Goal: Task Accomplishment & Management: Manage account settings

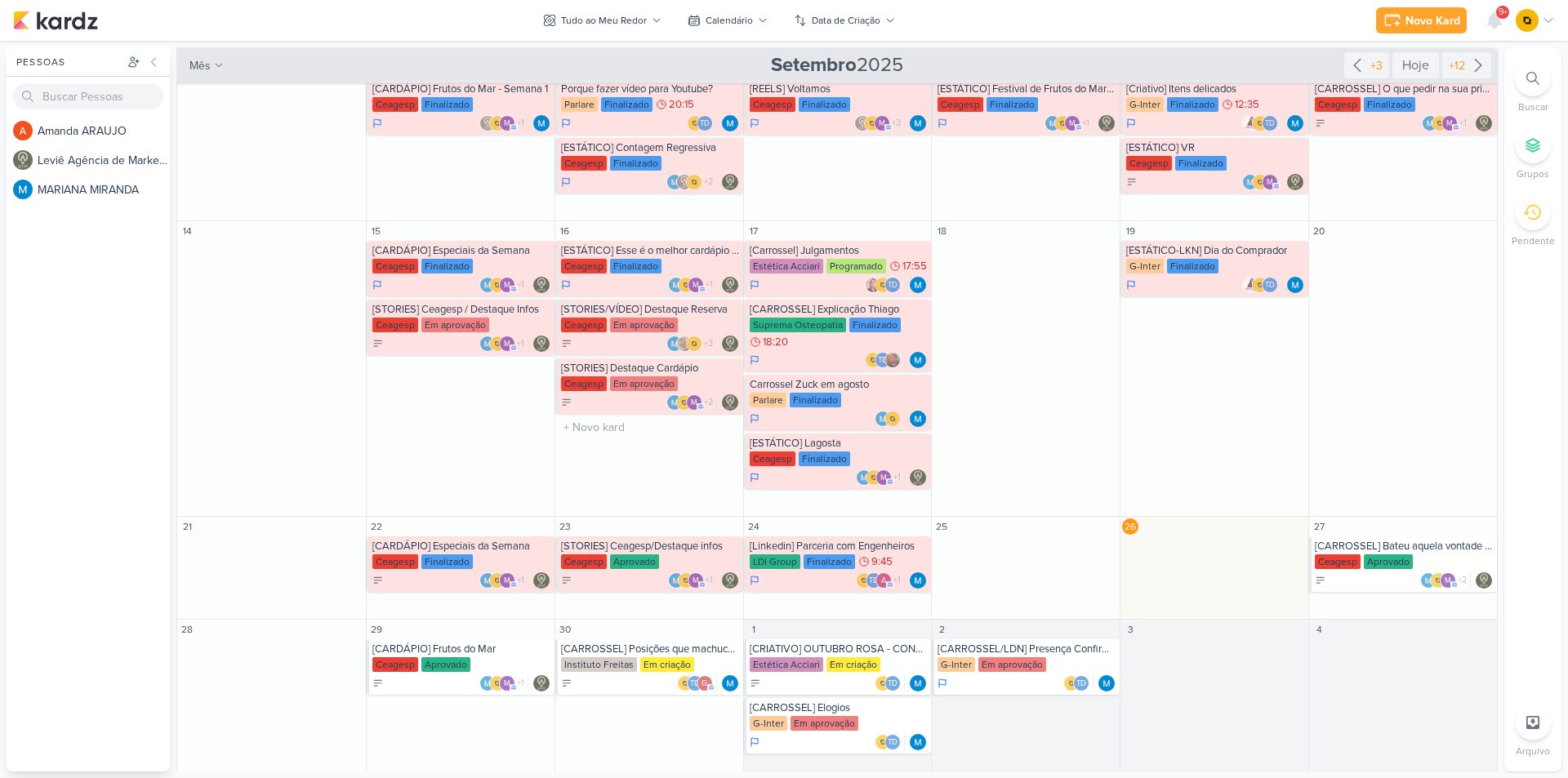
scroll to position [254, 0]
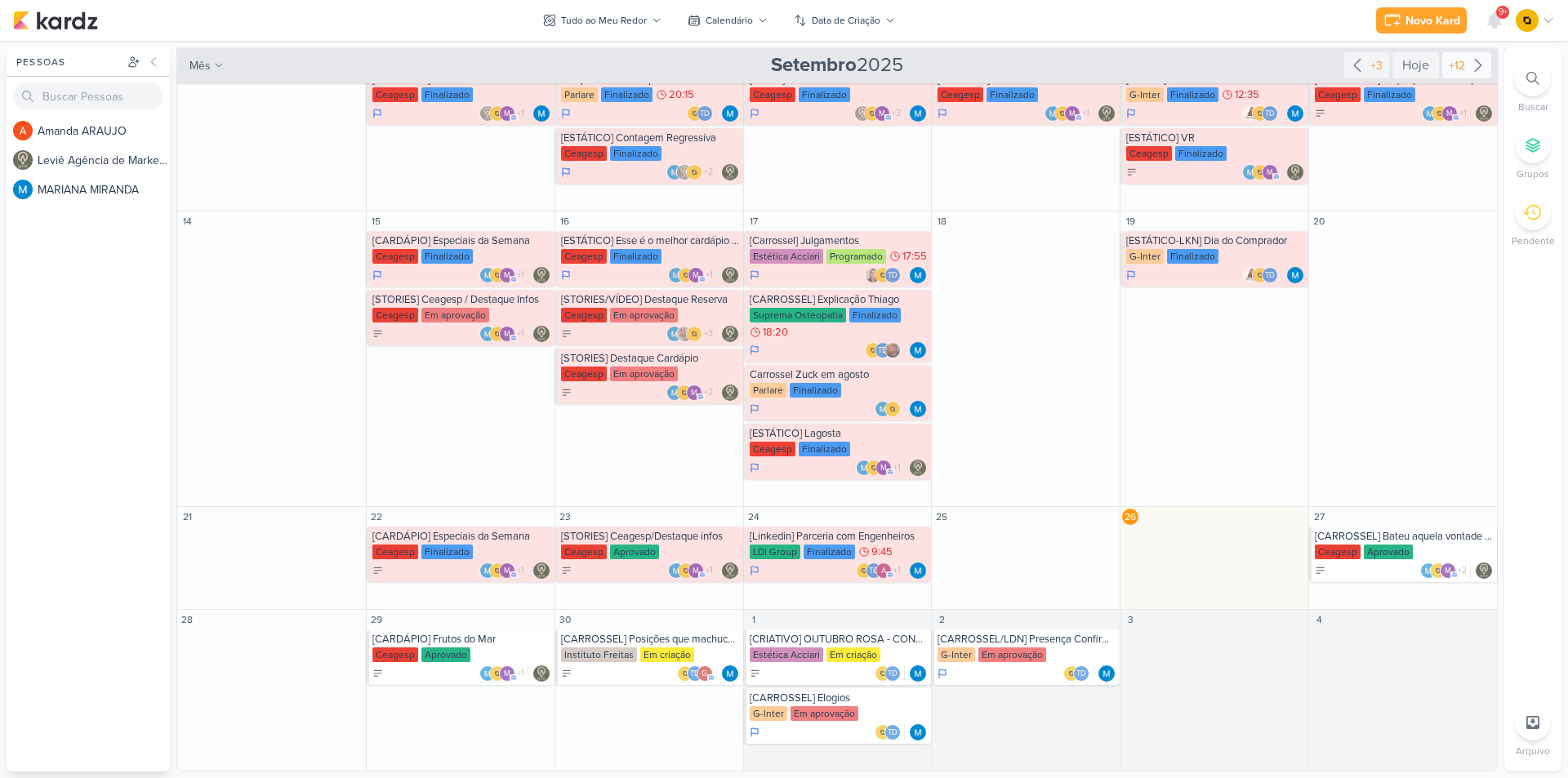
click at [1453, 65] on div "+12" at bounding box center [1456, 66] width 23 height 17
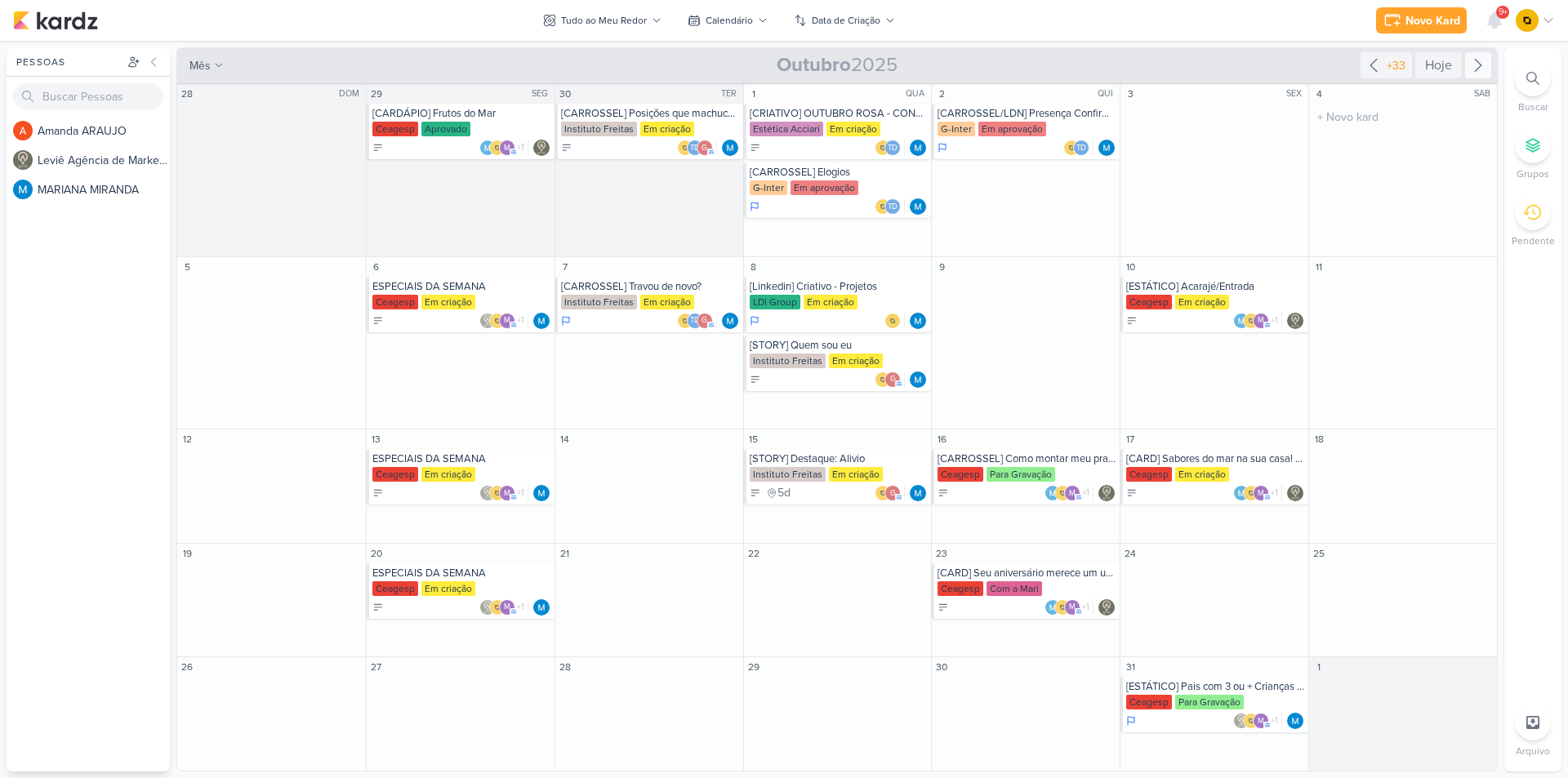
scroll to position [0, 0]
click at [865, 280] on div "[Linkedin] Criativo - Projetos" at bounding box center [839, 286] width 179 height 13
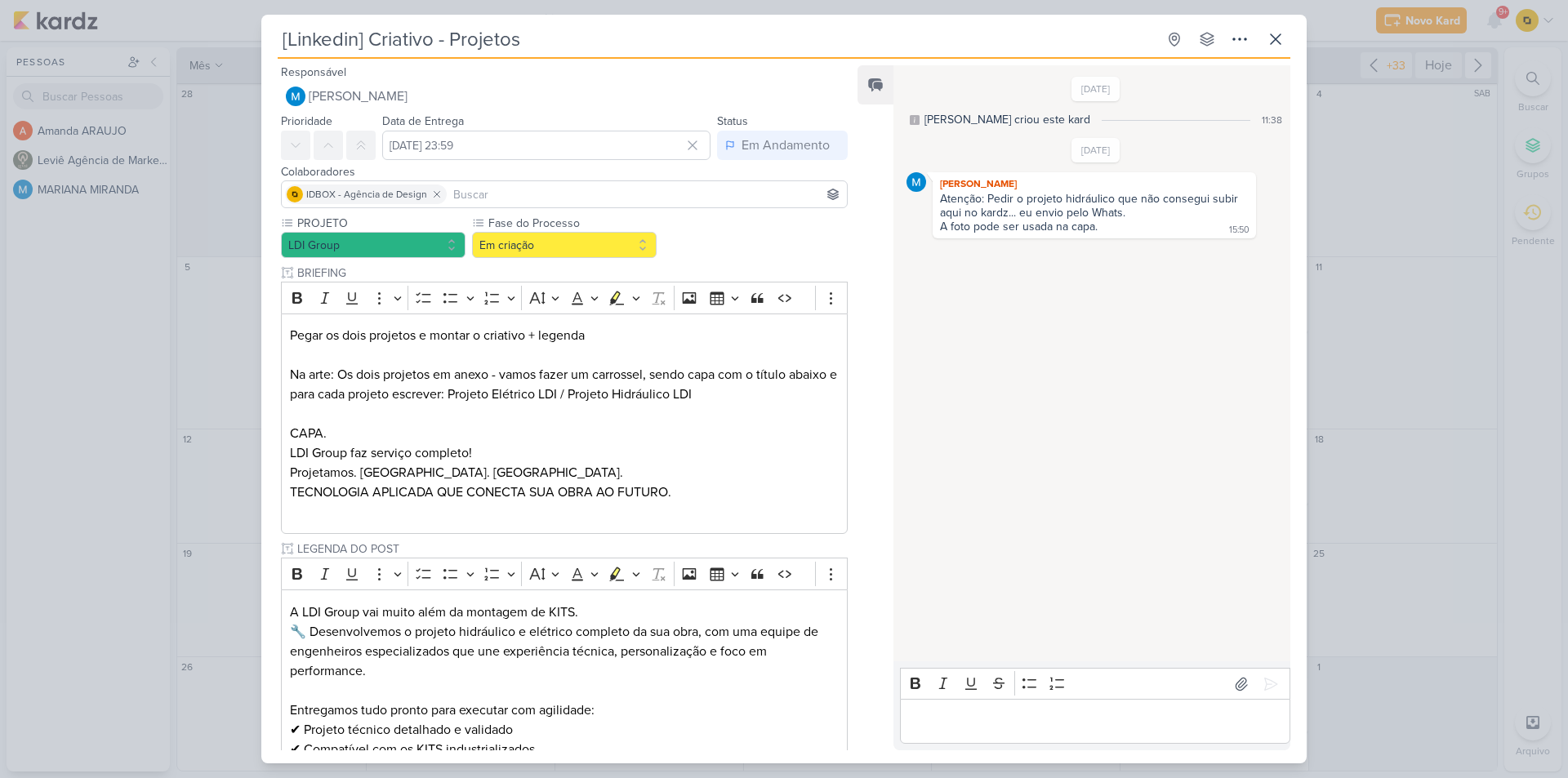
click at [136, 441] on div "[Linkedin] Criativo - Projetos Criado por MARIANA" at bounding box center [784, 389] width 1568 height 778
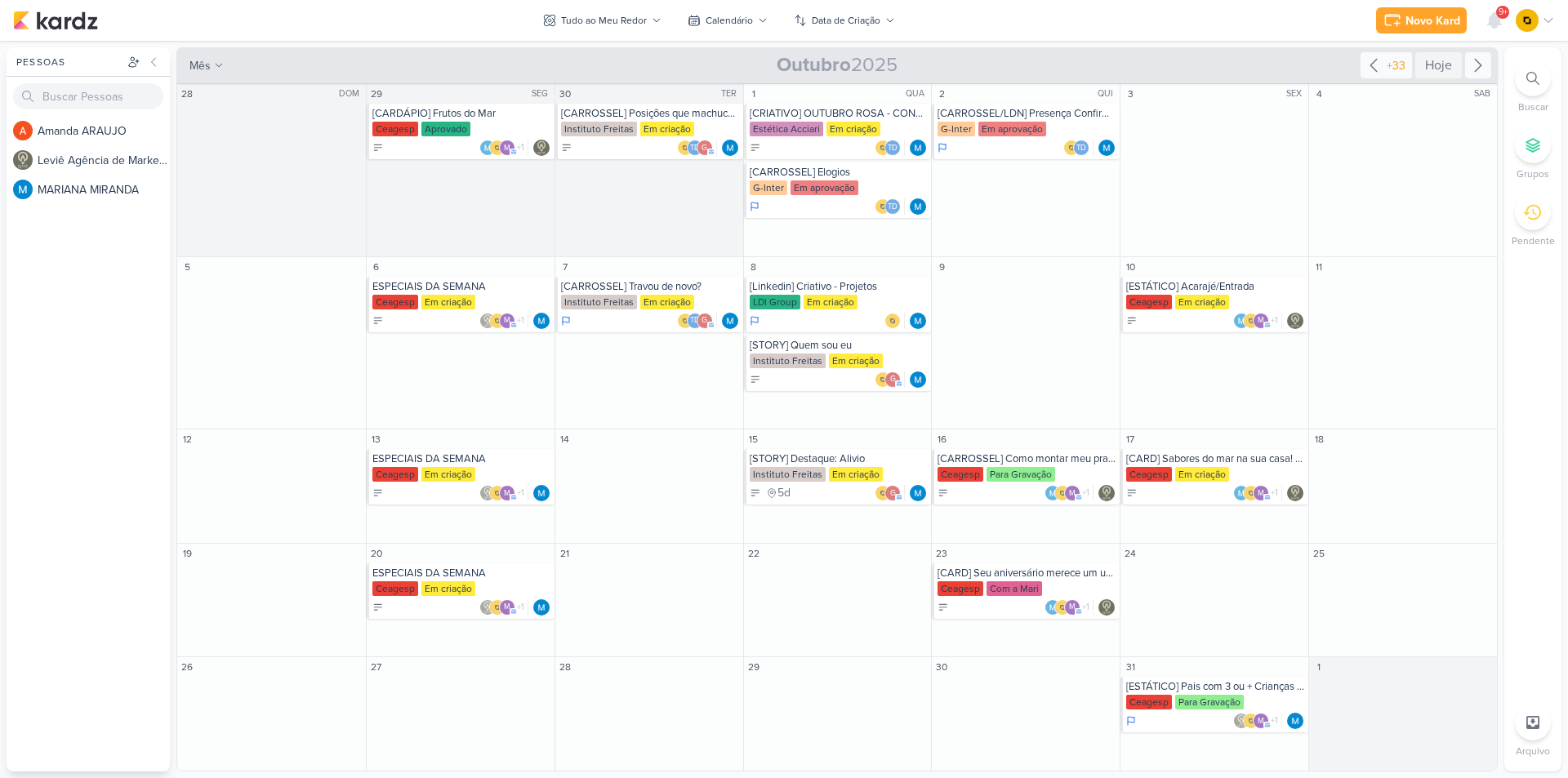
click at [1370, 63] on icon at bounding box center [1373, 65] width 20 height 20
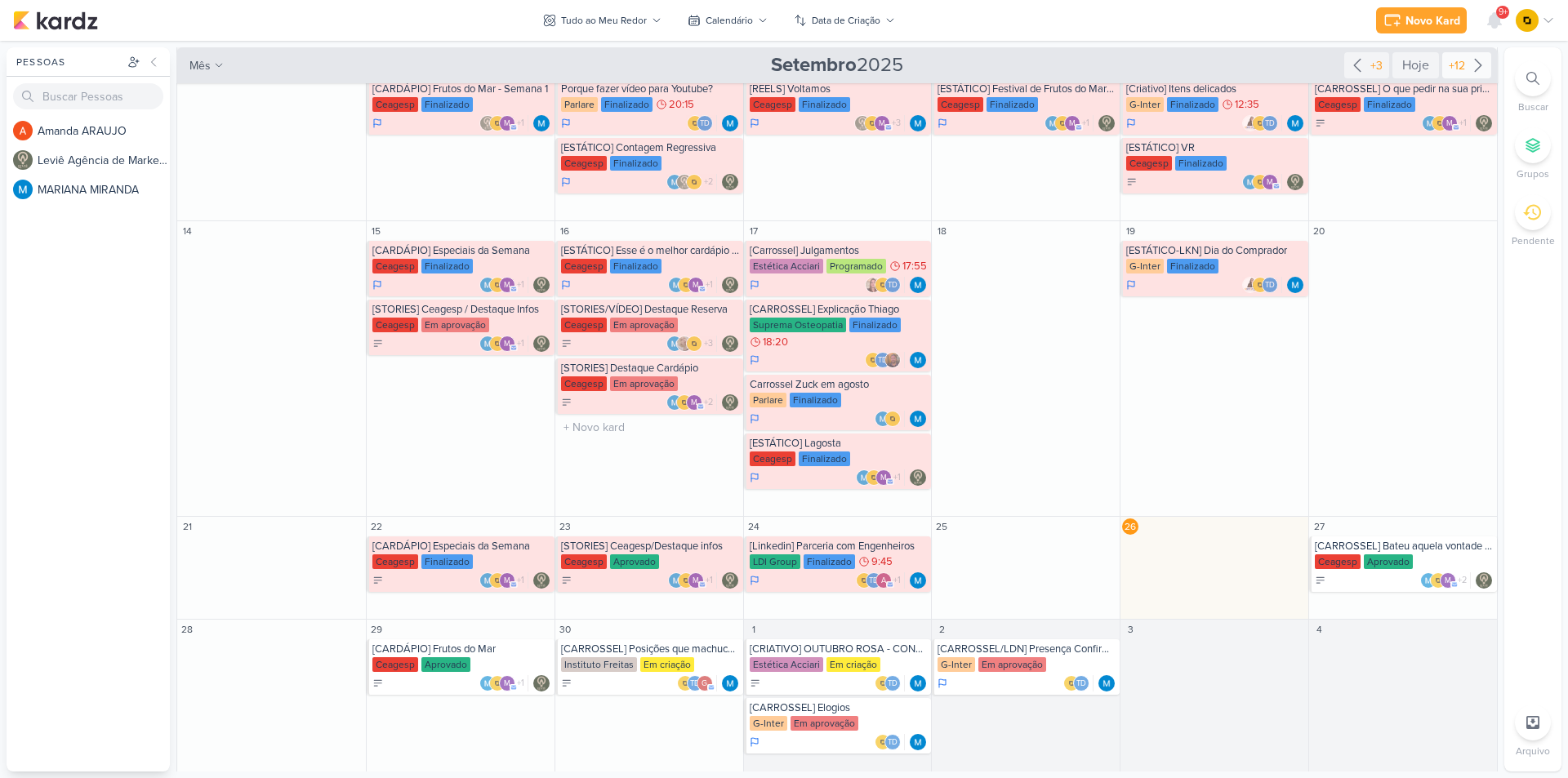
scroll to position [254, 0]
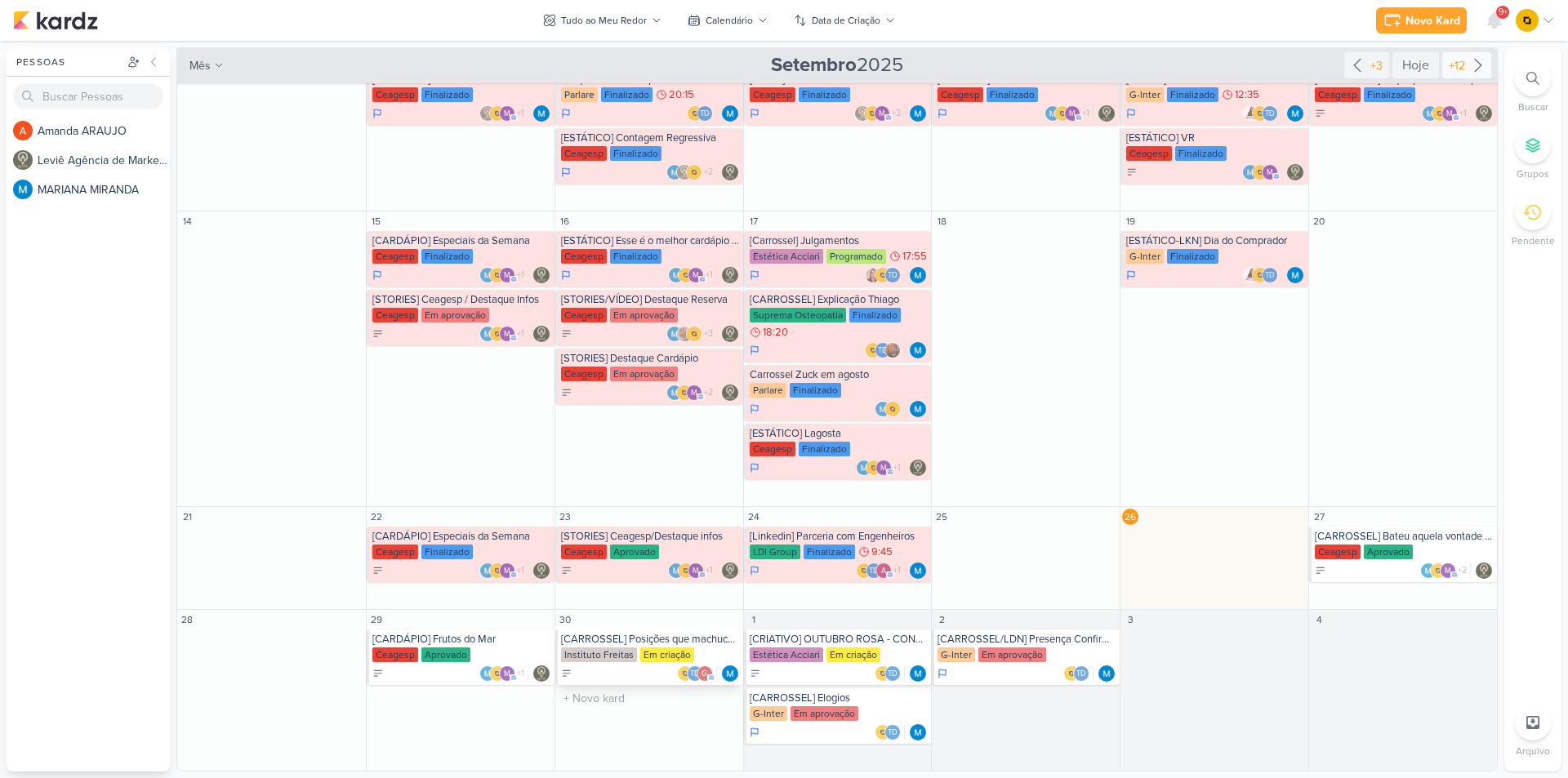
click at [655, 639] on div "[CARROSSEL] Posições que machucam" at bounding box center [650, 639] width 179 height 13
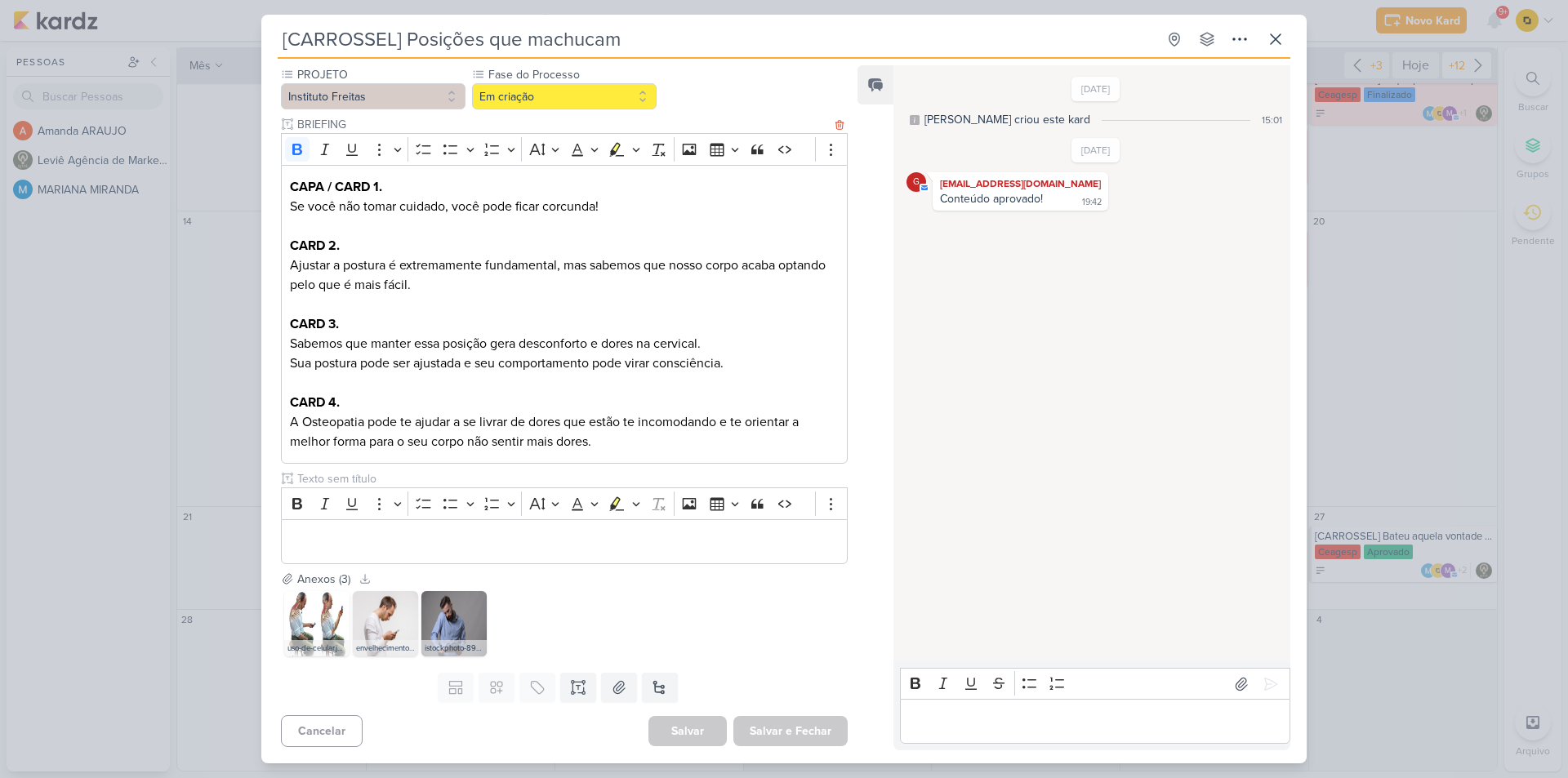
scroll to position [67, 0]
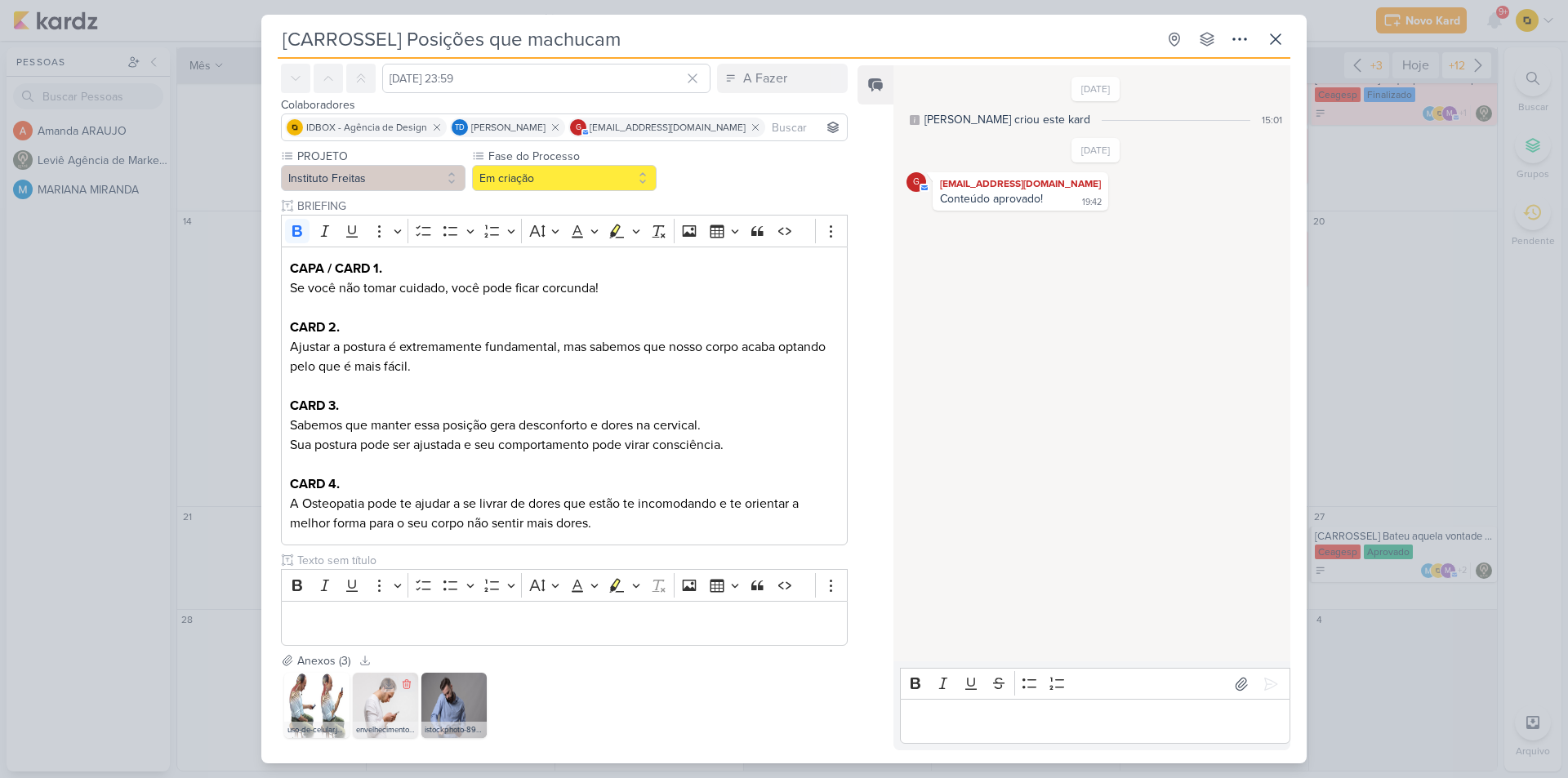
click at [376, 708] on img at bounding box center [384, 704] width 65 height 65
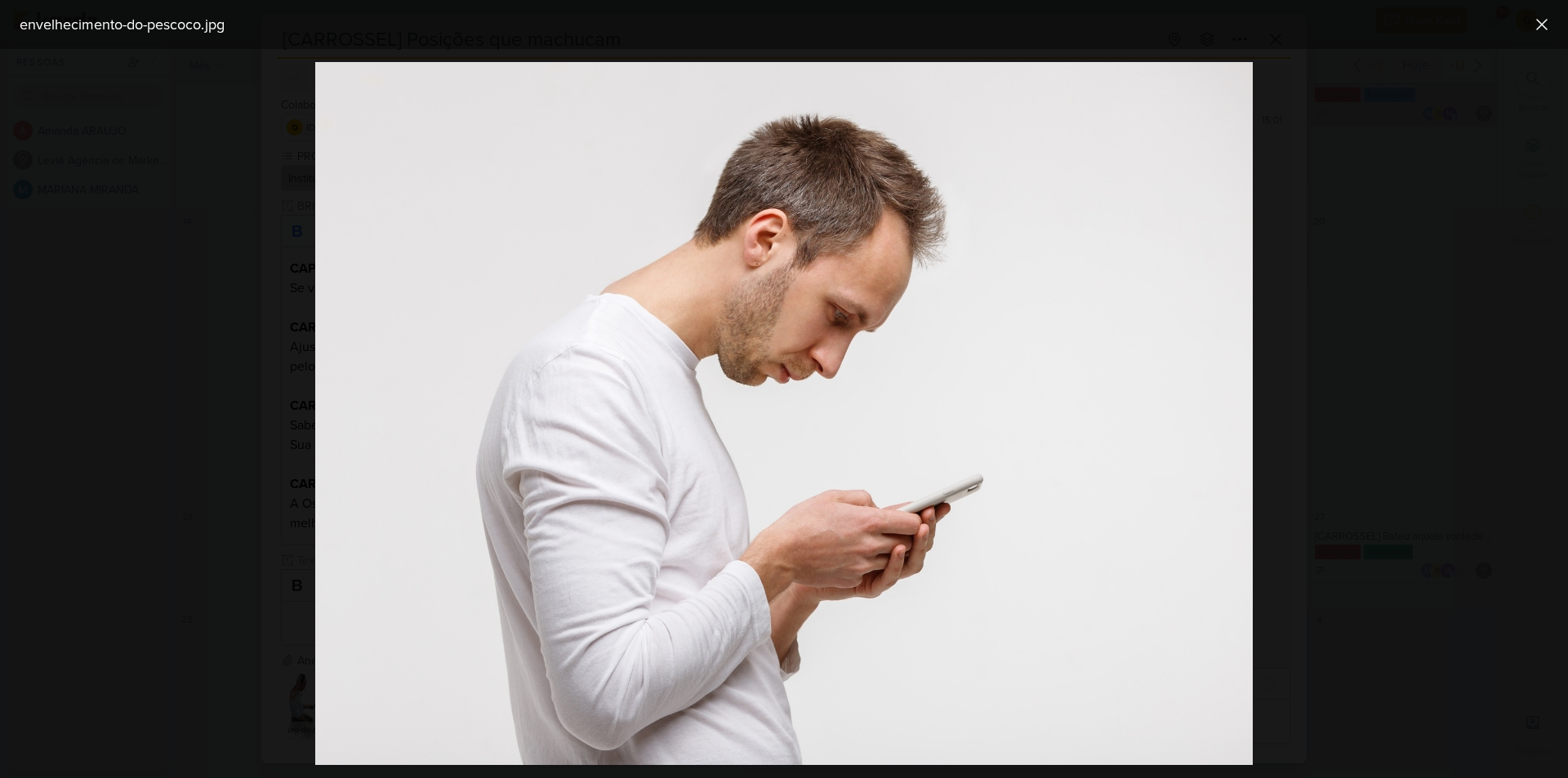
click at [291, 194] on div at bounding box center [784, 414] width 1568 height 729
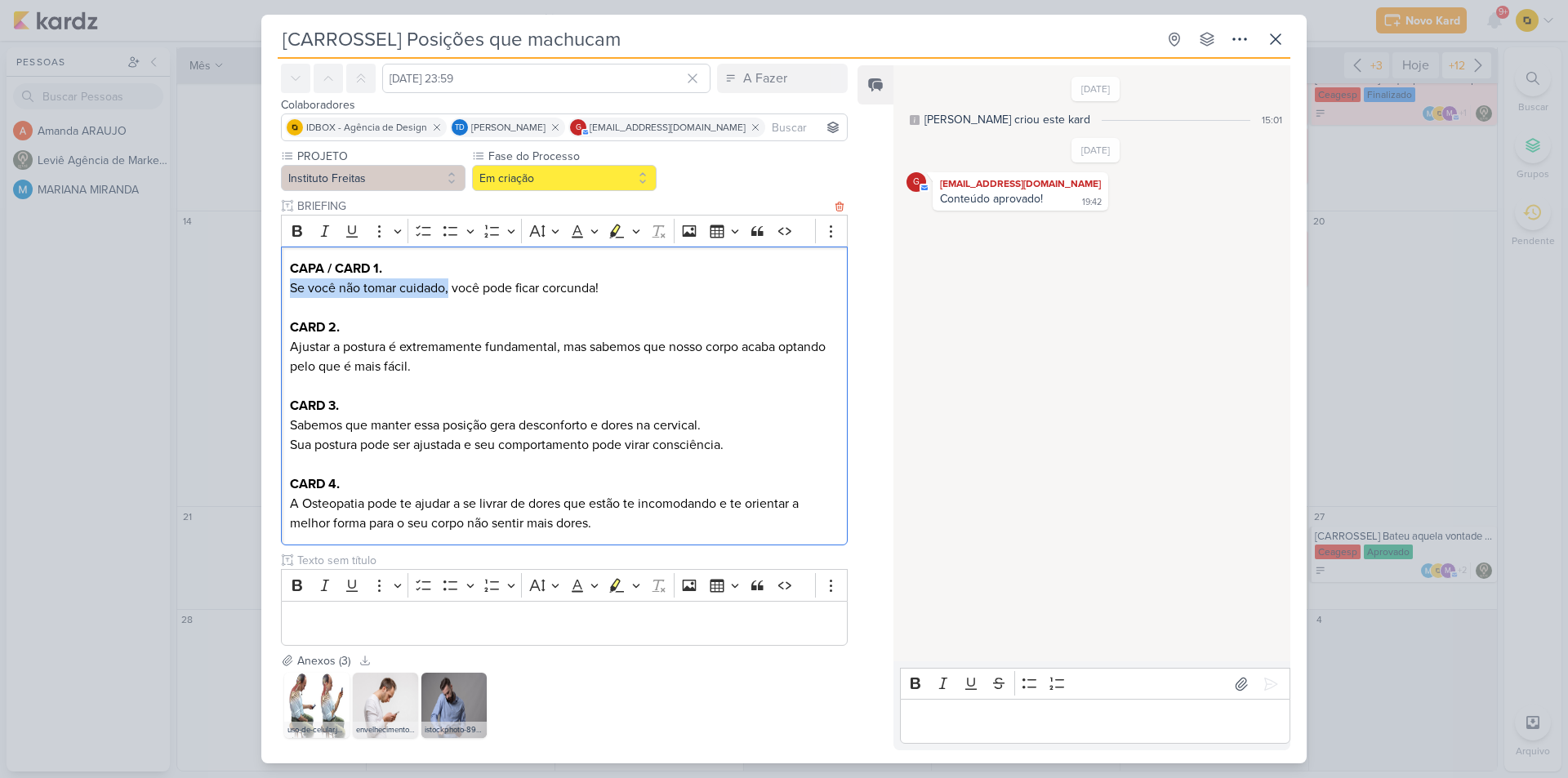
copy p "Se você não tomar cuidado,"
drag, startPoint x: 291, startPoint y: 292, endPoint x: 451, endPoint y: 285, distance: 160.2
click at [451, 285] on p "CAPA / CARD 1. Se você não tomar cuidado, você pode ficar corcunda!" at bounding box center [565, 278] width 549 height 39
copy p "você pode ficar corcunda!"
drag, startPoint x: 603, startPoint y: 287, endPoint x: 454, endPoint y: 285, distance: 149.0
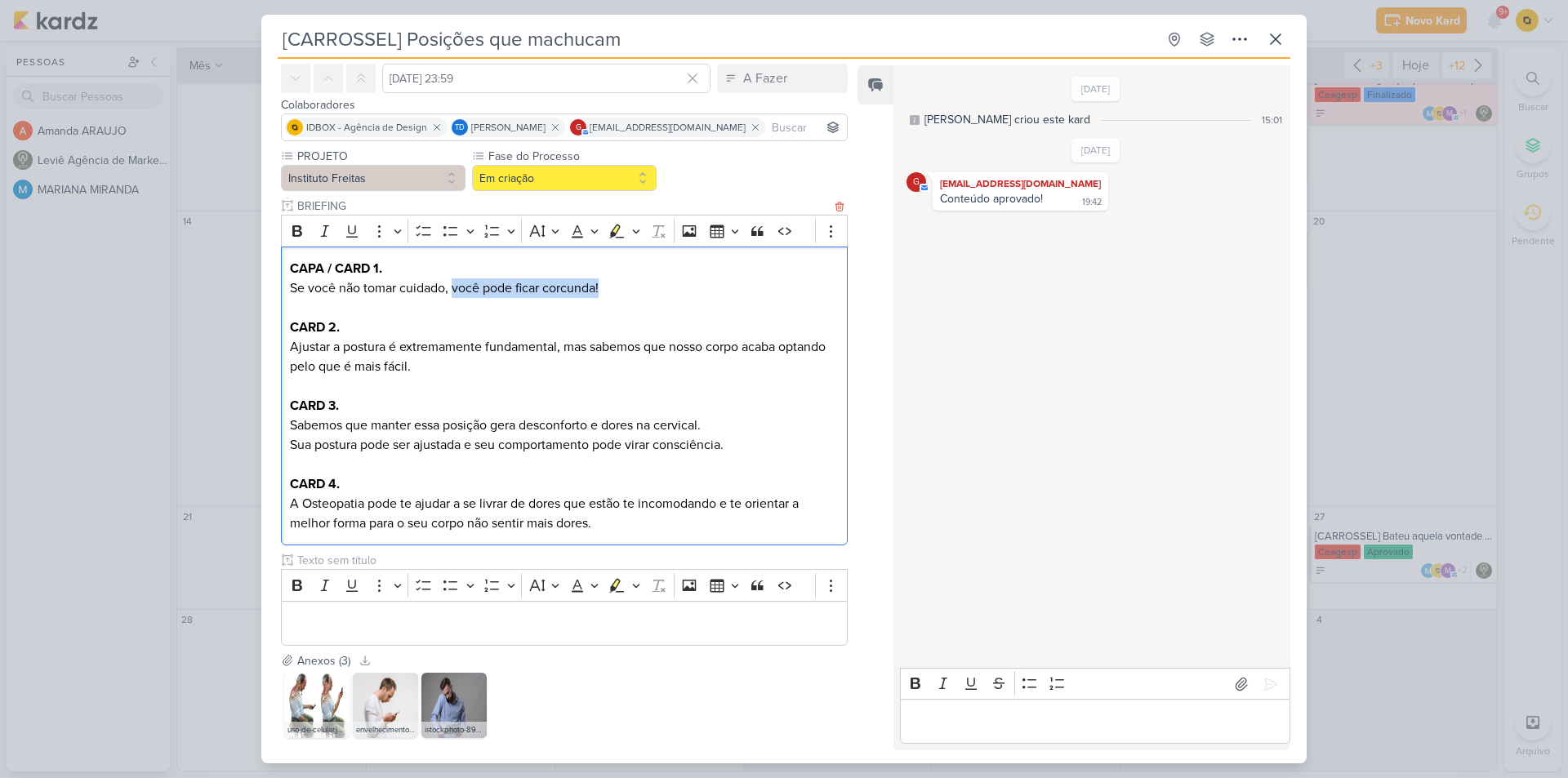
click at [454, 285] on p "CAPA / CARD 1. Se você não tomar cuidado, você pode ficar corcunda!" at bounding box center [565, 278] width 549 height 39
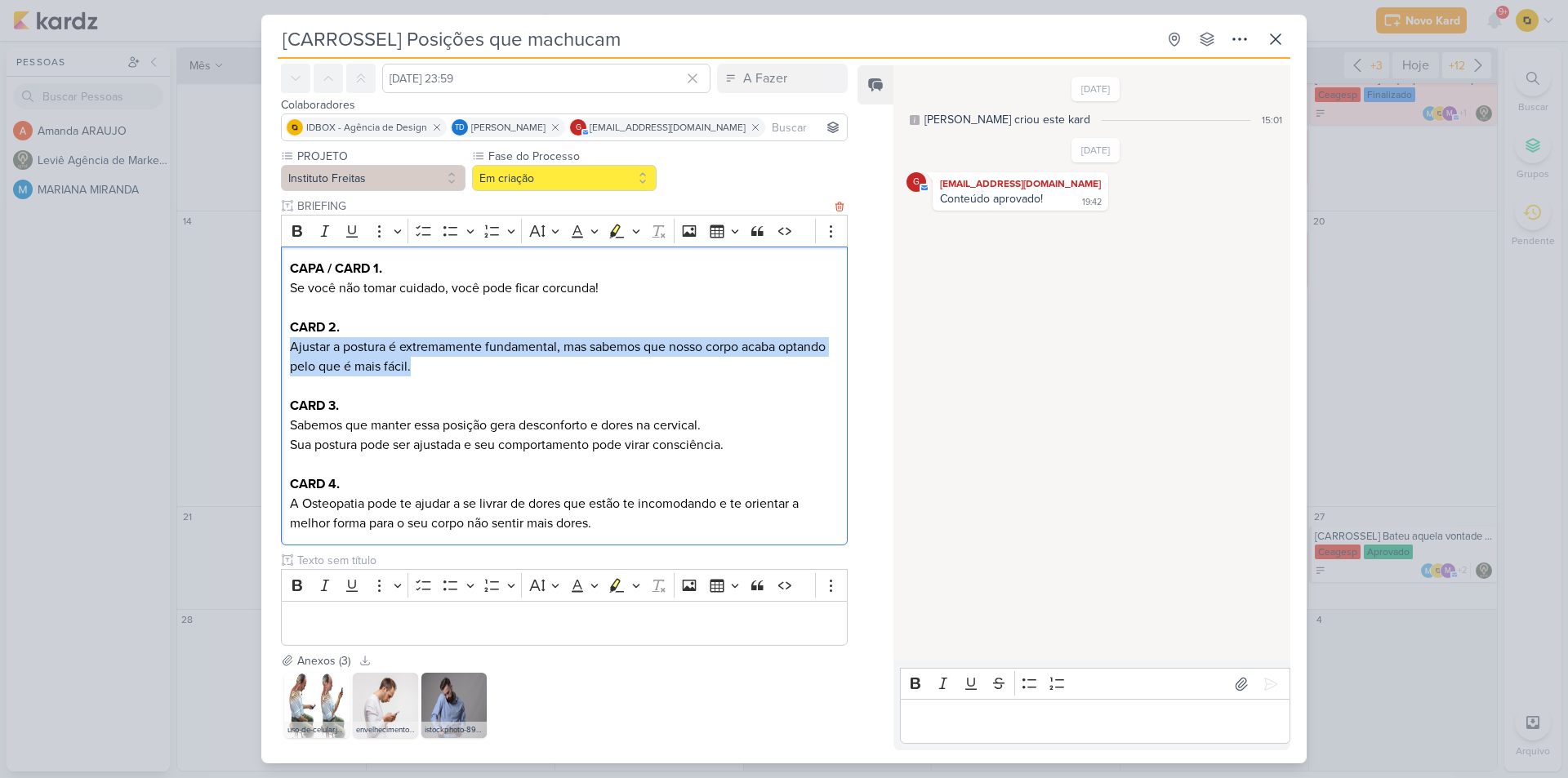
drag, startPoint x: 287, startPoint y: 351, endPoint x: 435, endPoint y: 359, distance: 148.2
click at [435, 359] on div "CAPA / CARD 1. Se você não tomar cuidado, você pode ficar corcunda! CARD 2. Aju…" at bounding box center [564, 396] width 566 height 299
copy p "Ajustar a postura é extremamente fundamental, mas sabemos que nosso corpo acaba…"
click at [313, 705] on img at bounding box center [316, 704] width 65 height 65
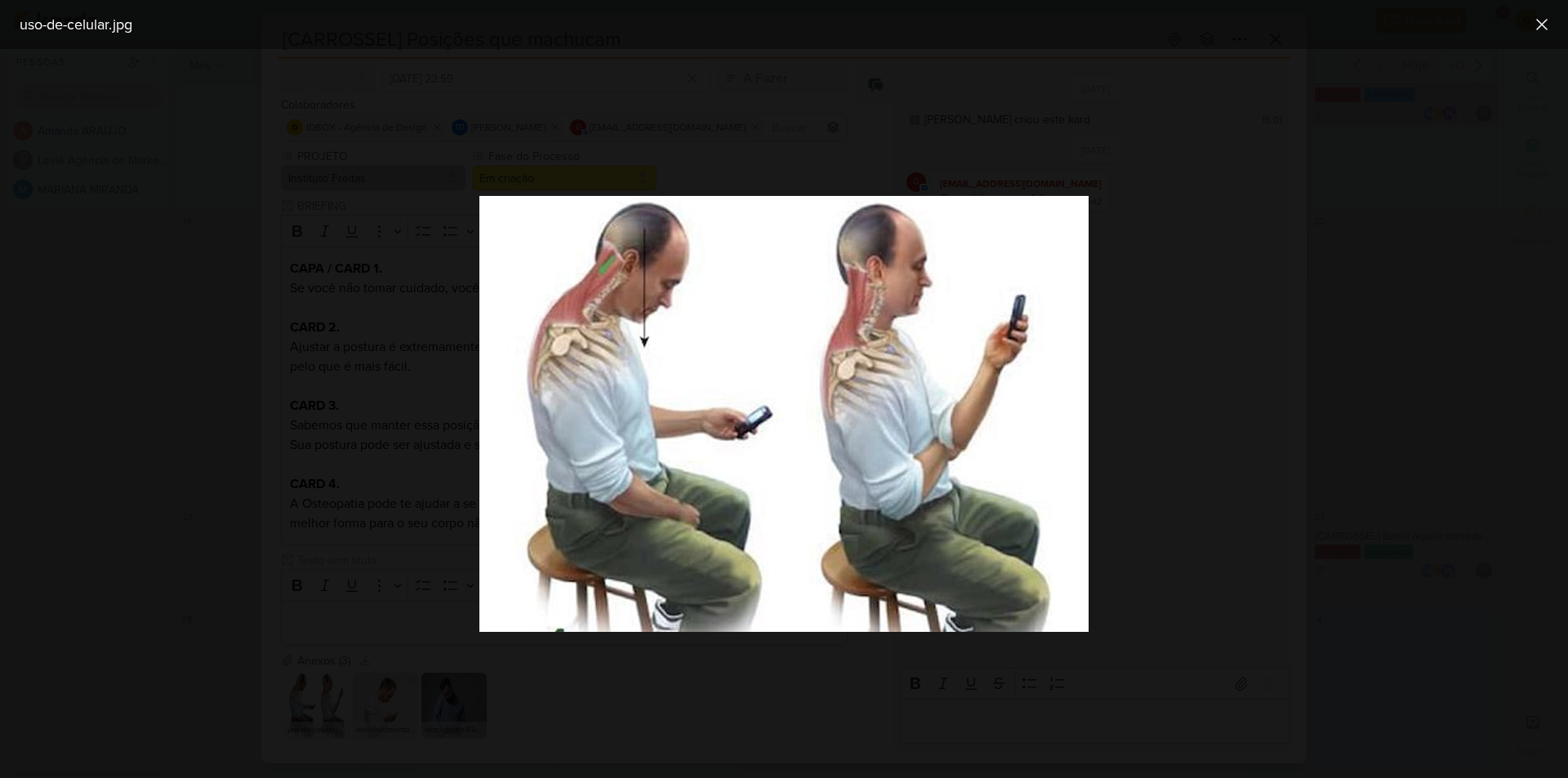
click at [394, 286] on div at bounding box center [784, 414] width 1568 height 729
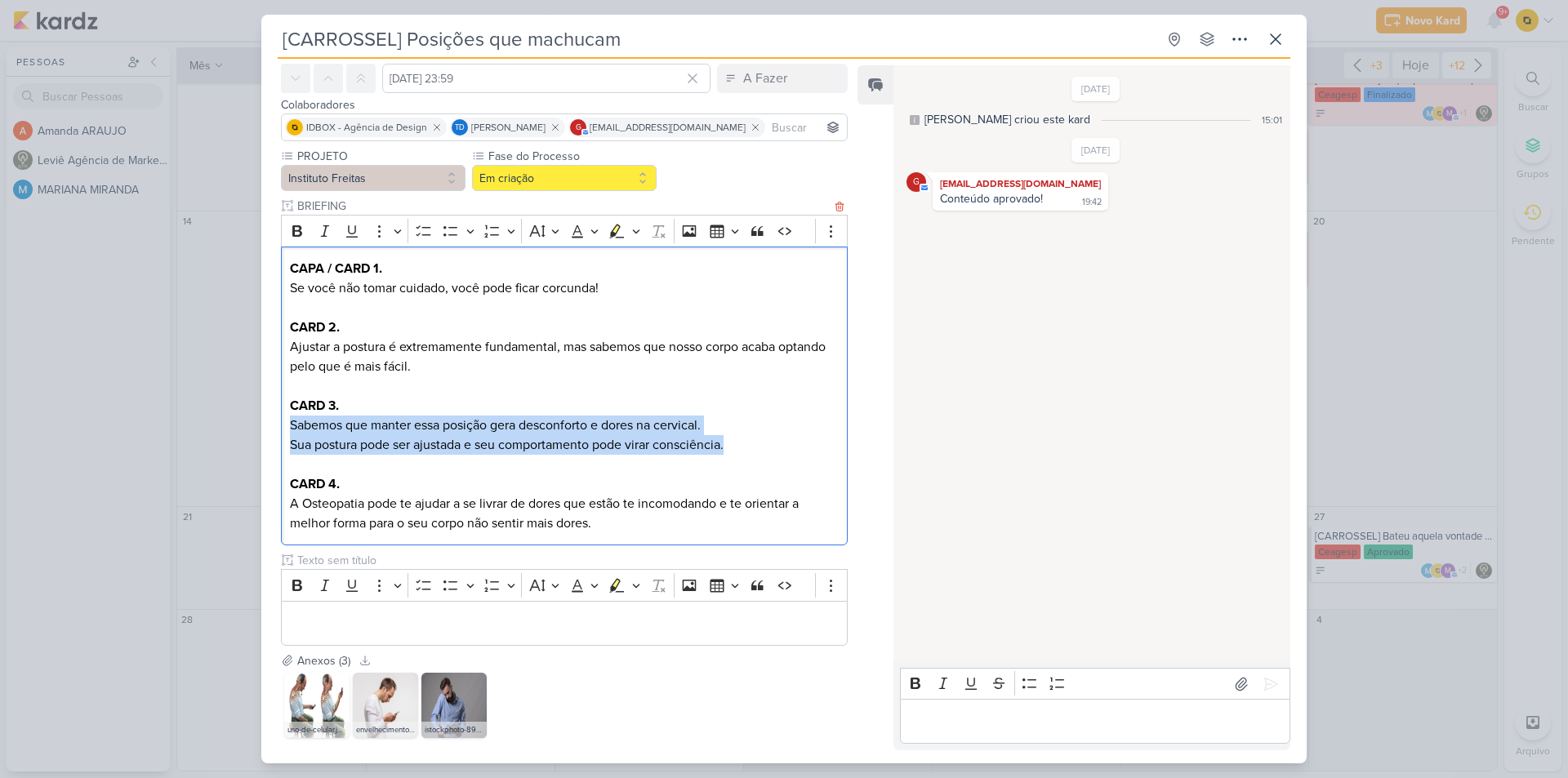
drag, startPoint x: 287, startPoint y: 429, endPoint x: 736, endPoint y: 445, distance: 449.3
click at [736, 445] on div "CAPA / CARD 1. Se você não tomar cuidado, você pode ficar corcunda! CARD 2. Aju…" at bounding box center [564, 396] width 566 height 299
copy div "Sabemos que manter essa posição gera desconforto e dores na cervical. Sua postu…"
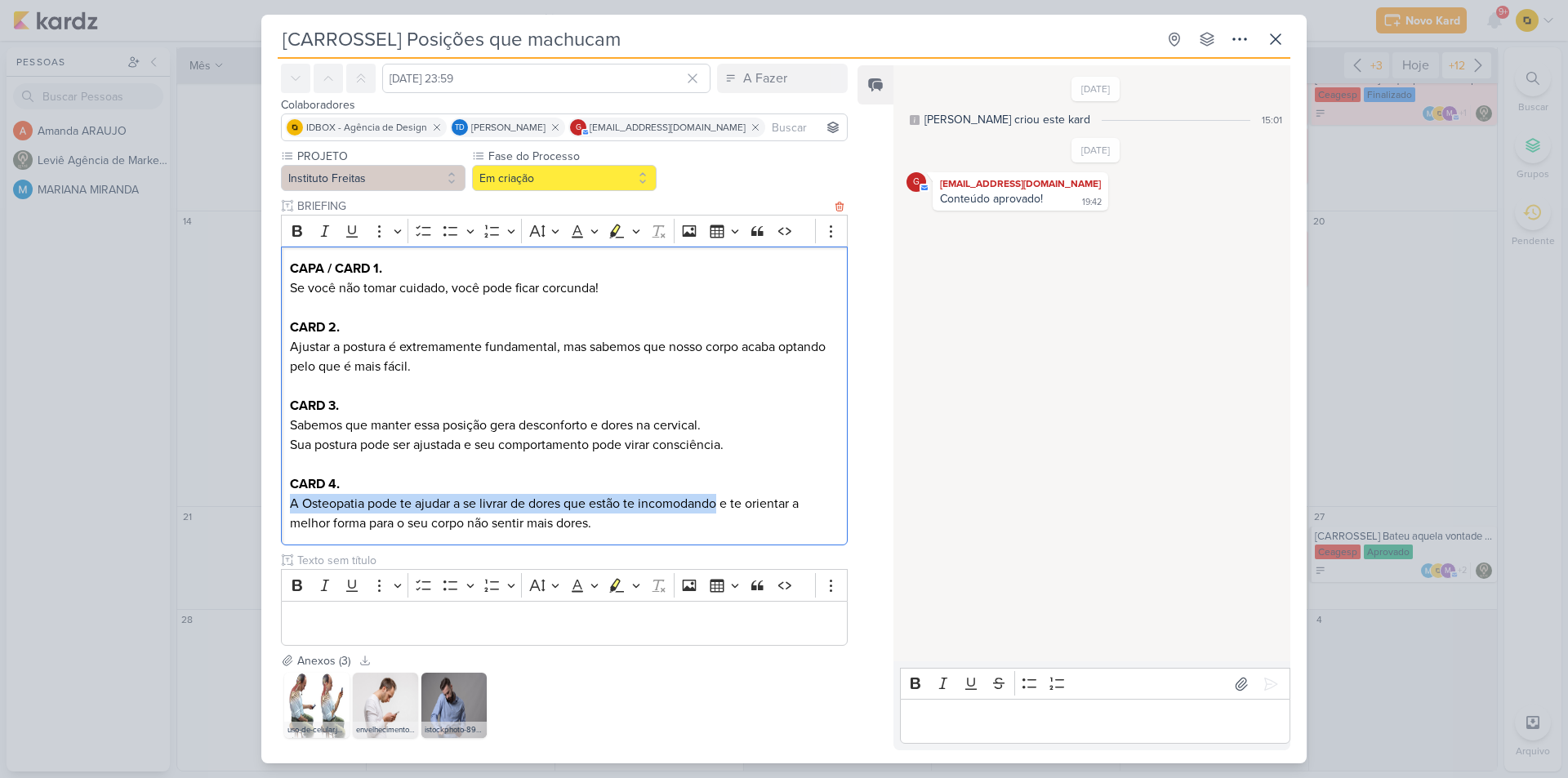
drag, startPoint x: 291, startPoint y: 505, endPoint x: 720, endPoint y: 498, distance: 429.1
click at [720, 498] on p "A Osteopatia pode te ajudar a se livrar de dores que estão te incomodando e te …" at bounding box center [565, 513] width 549 height 39
copy p "A Osteopatia pode te ajudar a se livrar de dores que estão te incomodando"
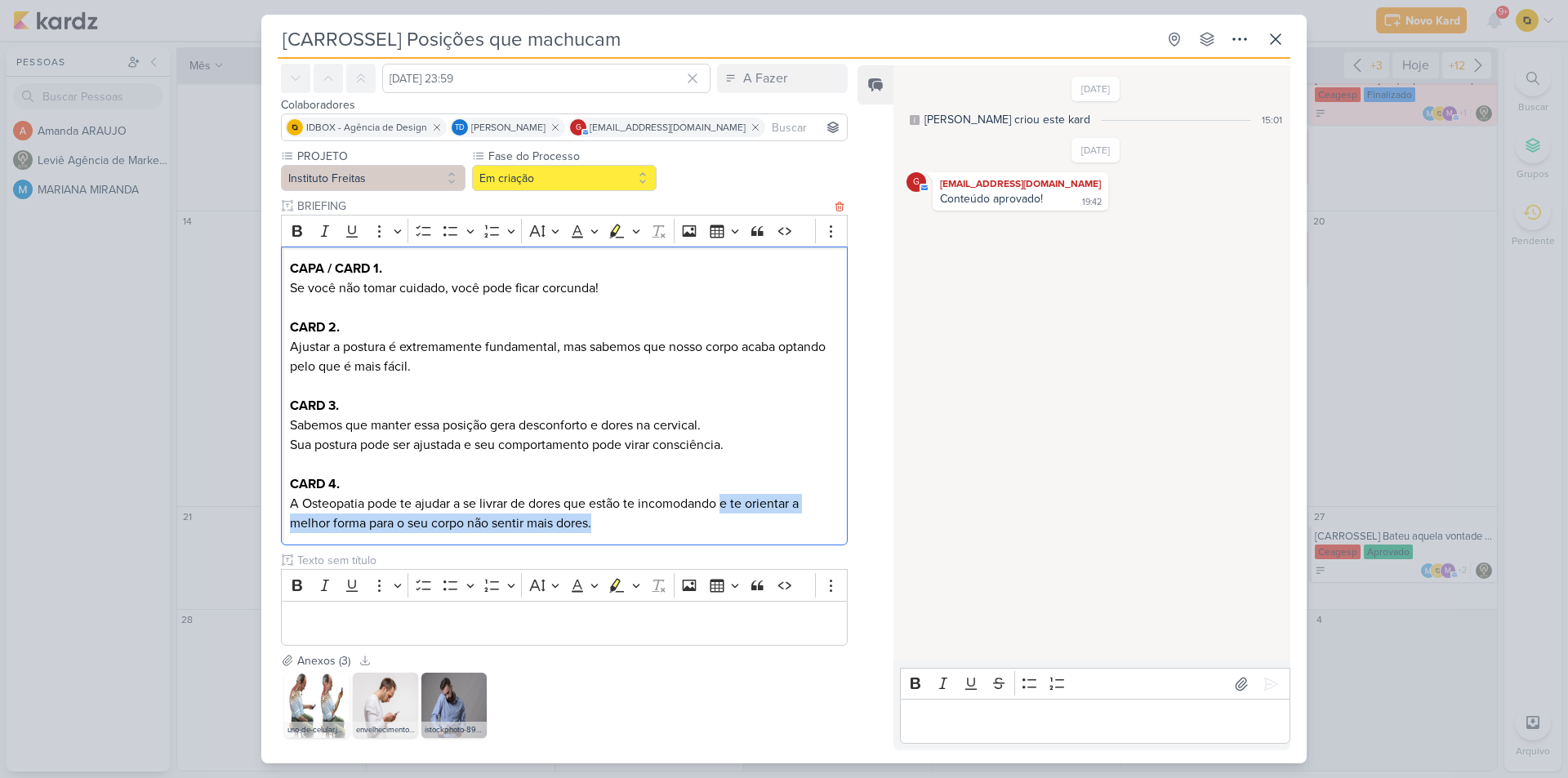
drag, startPoint x: 725, startPoint y: 505, endPoint x: 733, endPoint y: 519, distance: 16.1
click at [733, 519] on p "A Osteopatia pode te ajudar a se livrar de dores que estão te incomodando e te …" at bounding box center [565, 513] width 549 height 39
copy p "e te orientar a melhor forma para o seu corpo não sentir mais dores."
click at [437, 704] on img at bounding box center [454, 704] width 65 height 65
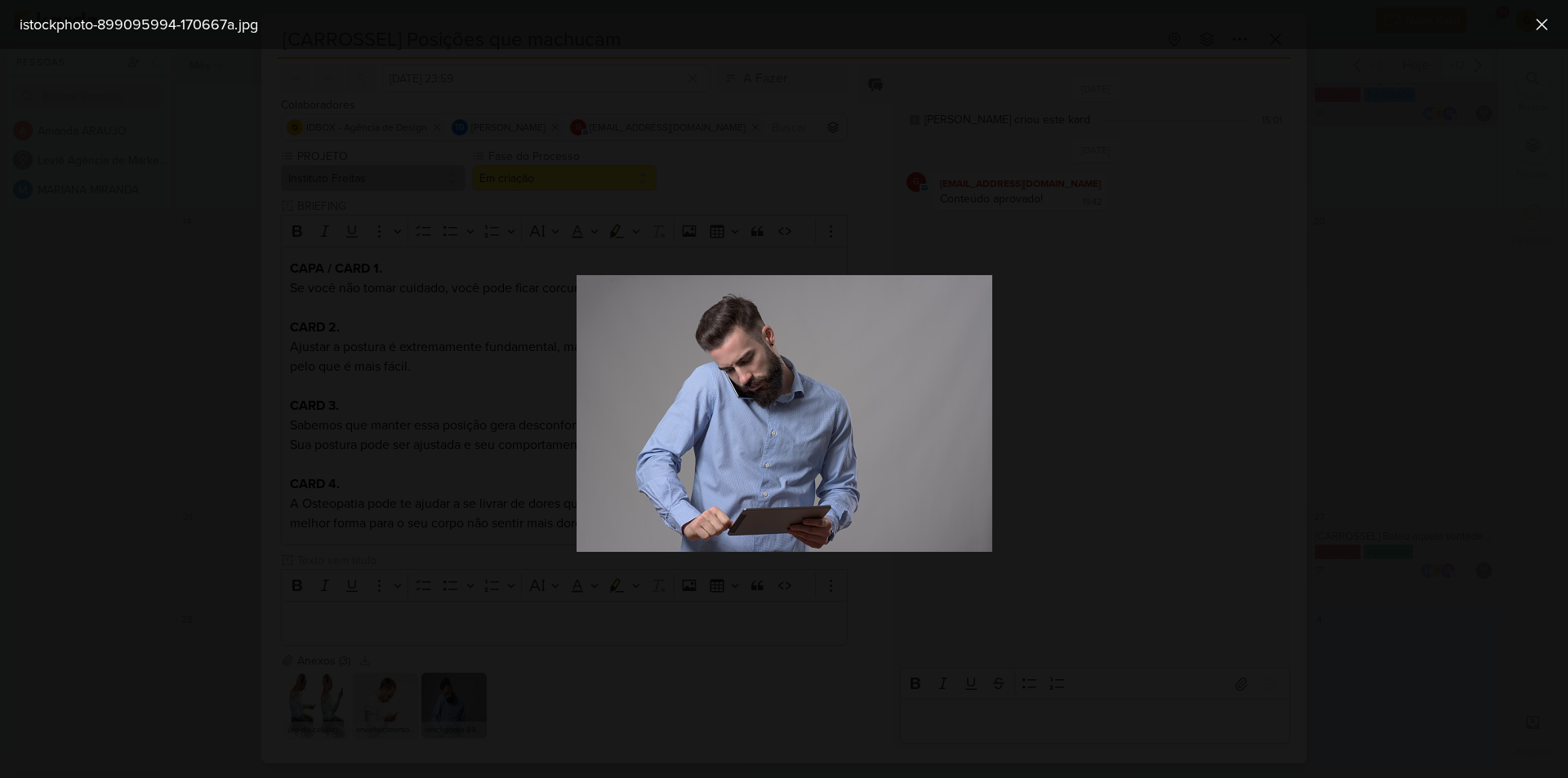
click at [1152, 228] on div at bounding box center [784, 414] width 1568 height 729
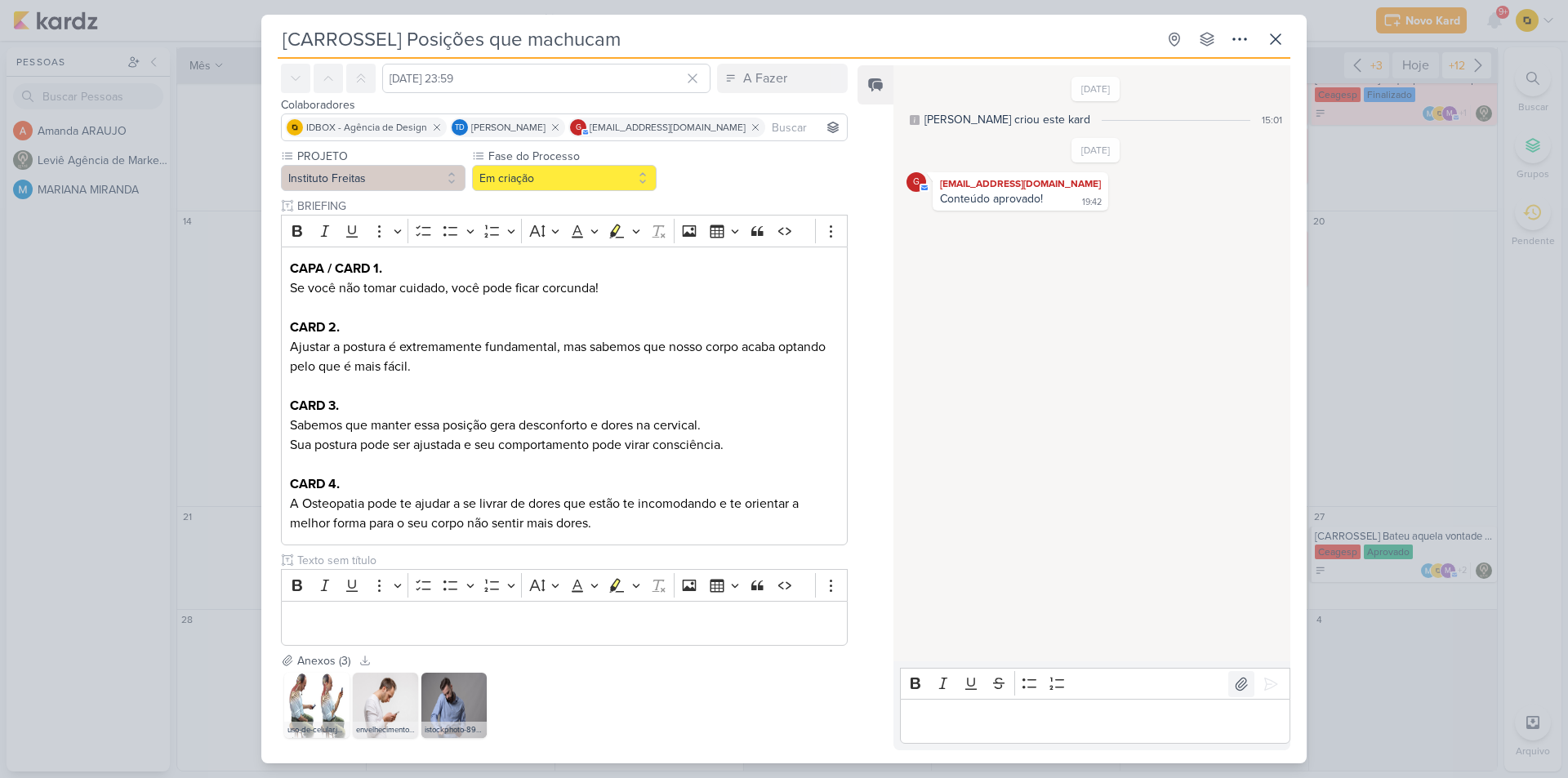
click at [1222, 679] on div "Rich Text Editor Bold Italic Underline Strikethrough Bulleted List Numbered Lis…" at bounding box center [1094, 705] width 390 height 76
click at [1233, 683] on icon at bounding box center [1241, 684] width 16 height 16
click at [1023, 726] on p "Editor editing area: main" at bounding box center [1094, 721] width 373 height 20
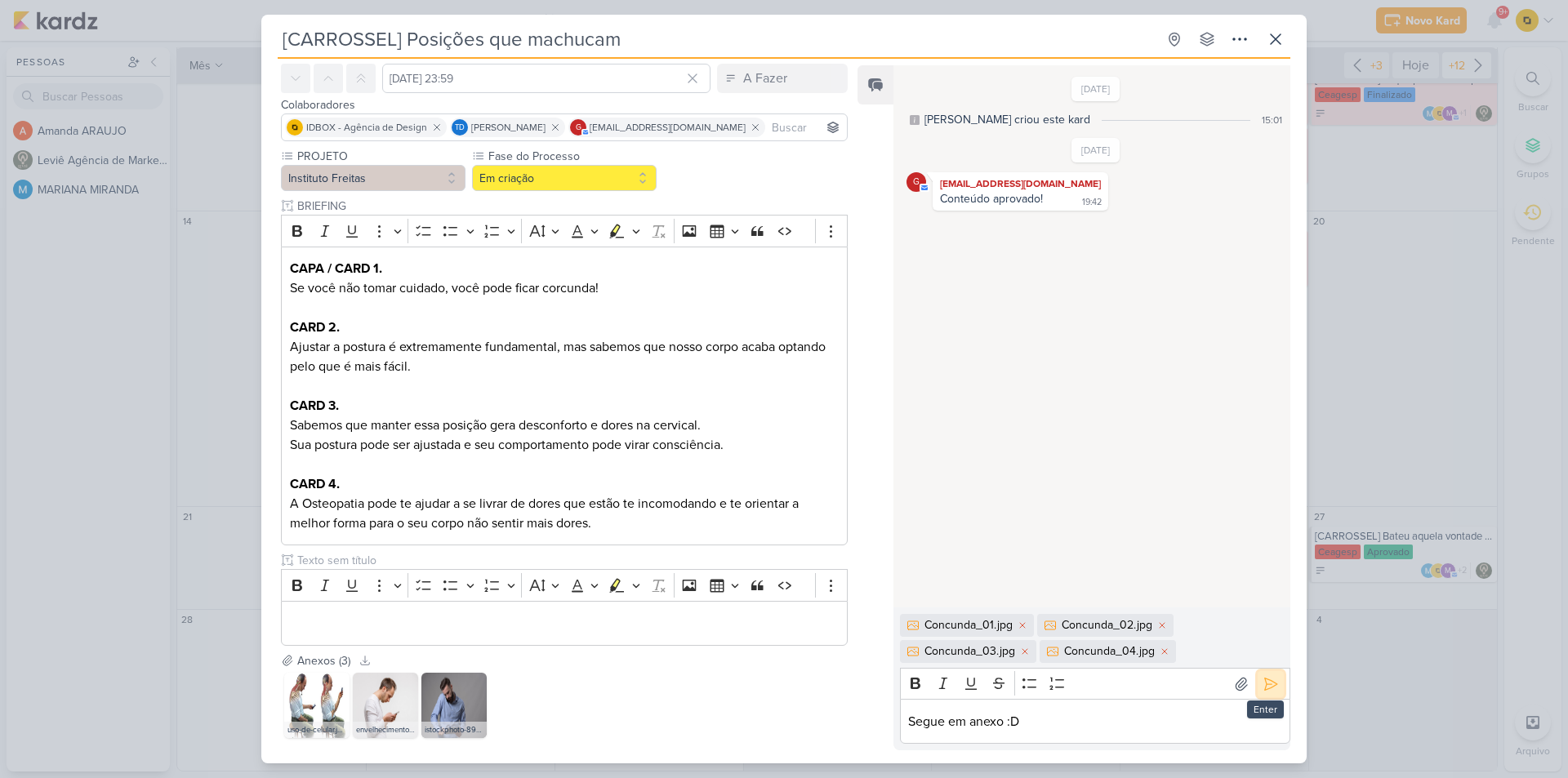
click at [1269, 690] on icon at bounding box center [1270, 684] width 16 height 16
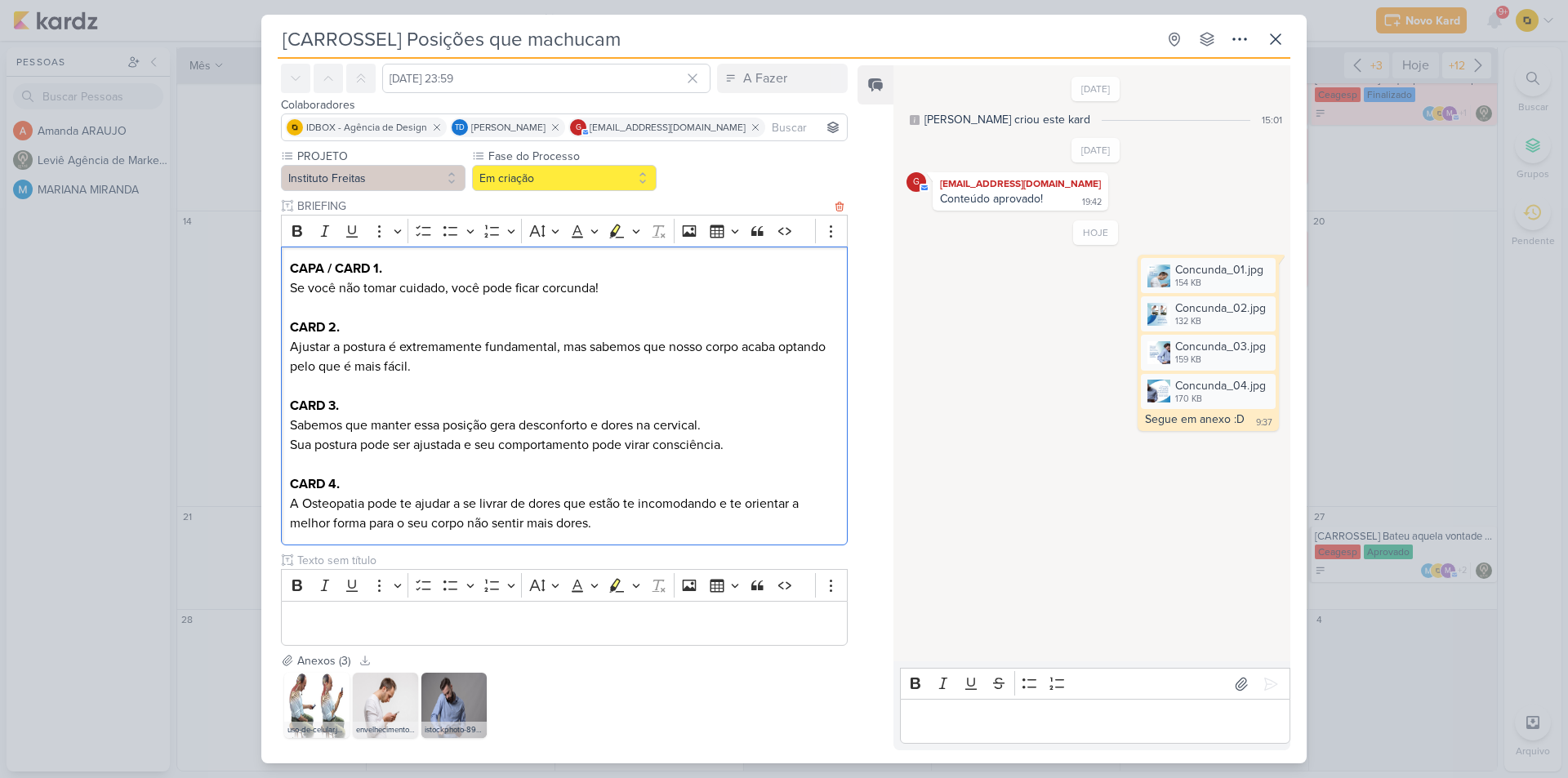
click at [350, 505] on p "A Osteopatia pode te ajudar a se livrar de dores que estão te incomodando e te …" at bounding box center [565, 513] width 549 height 39
click at [523, 183] on button "Em criação" at bounding box center [564, 177] width 184 height 26
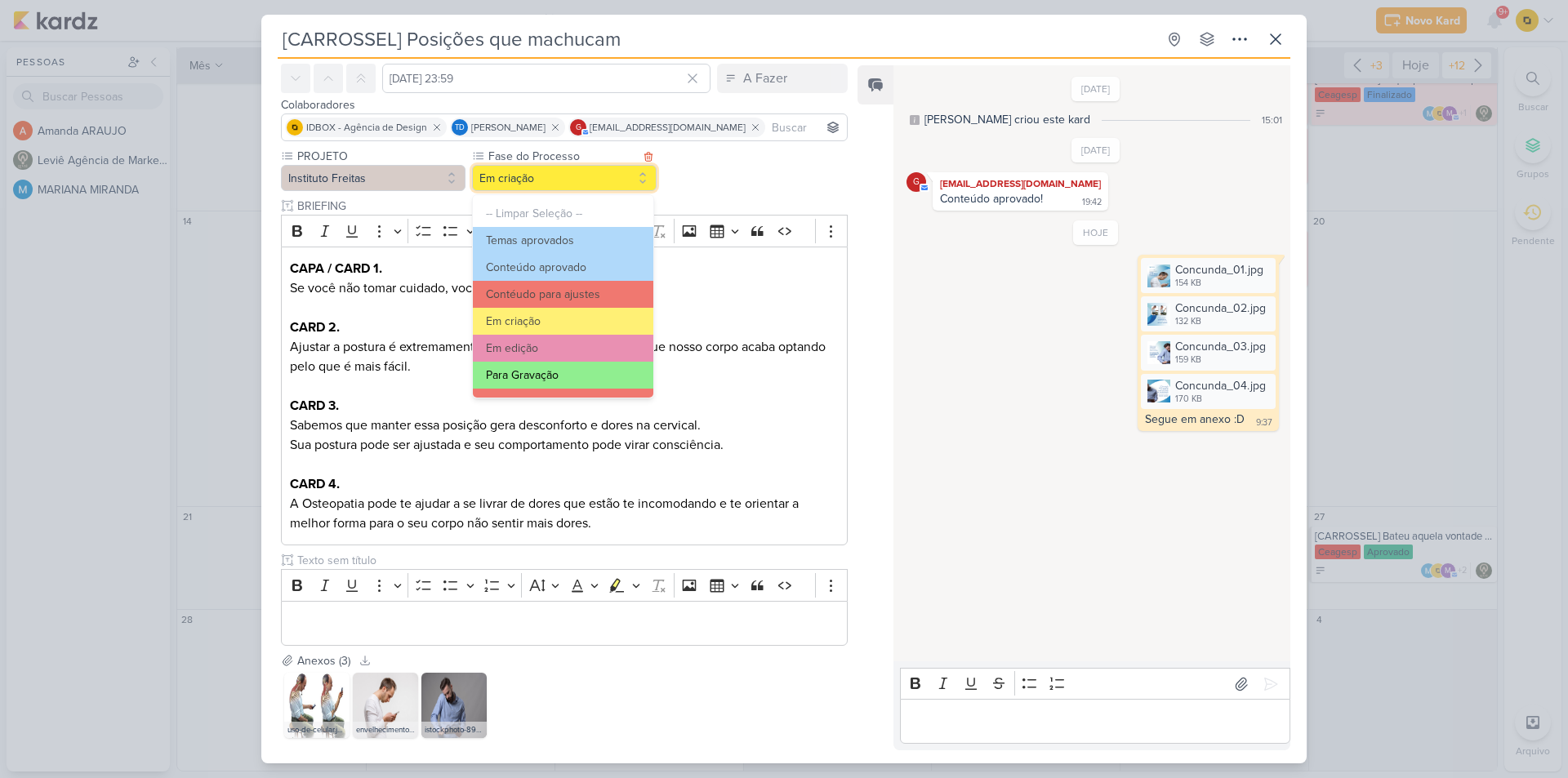
scroll to position [81, 0]
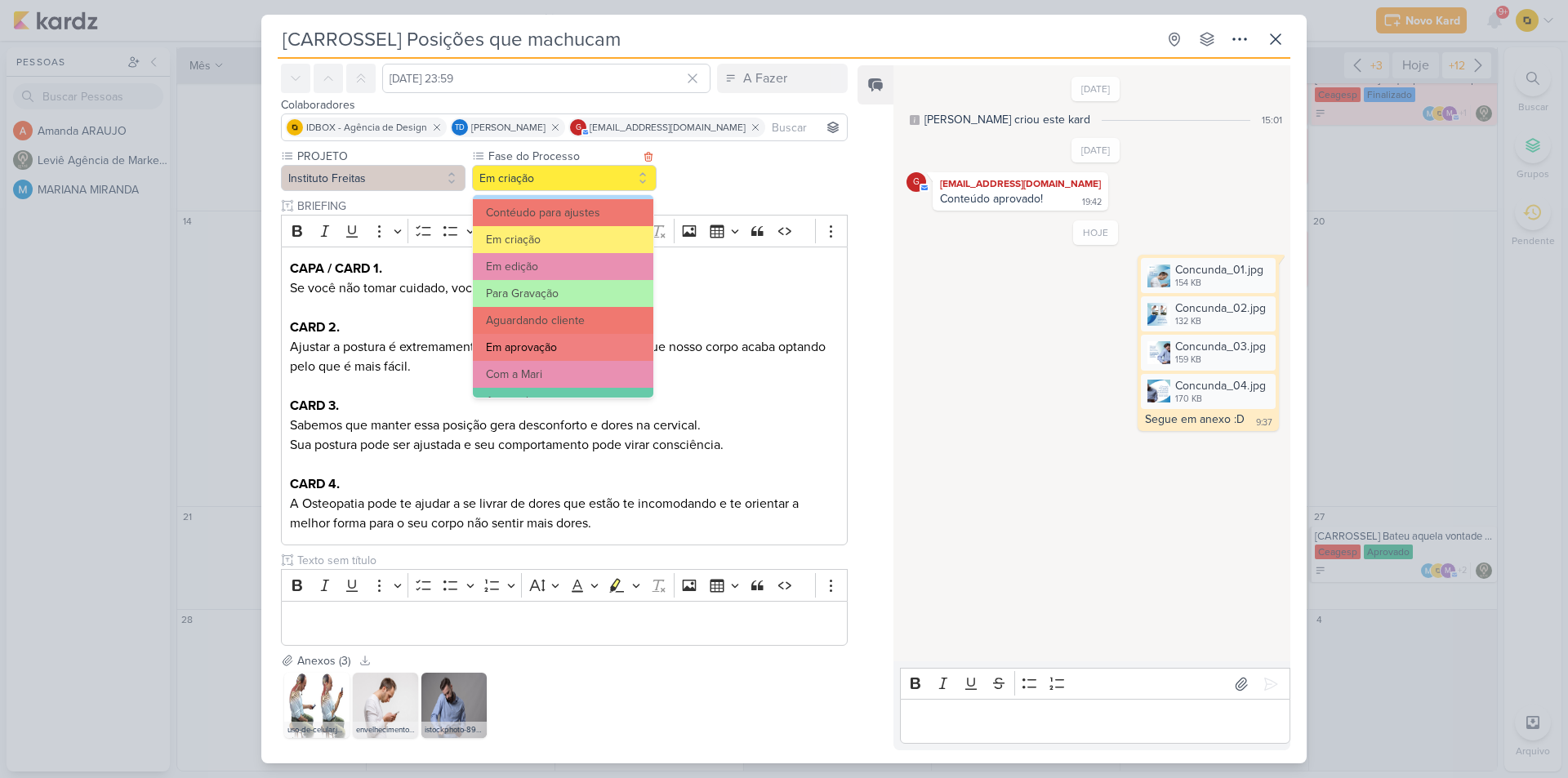
click at [562, 357] on button "Em aprovação" at bounding box center [563, 347] width 180 height 27
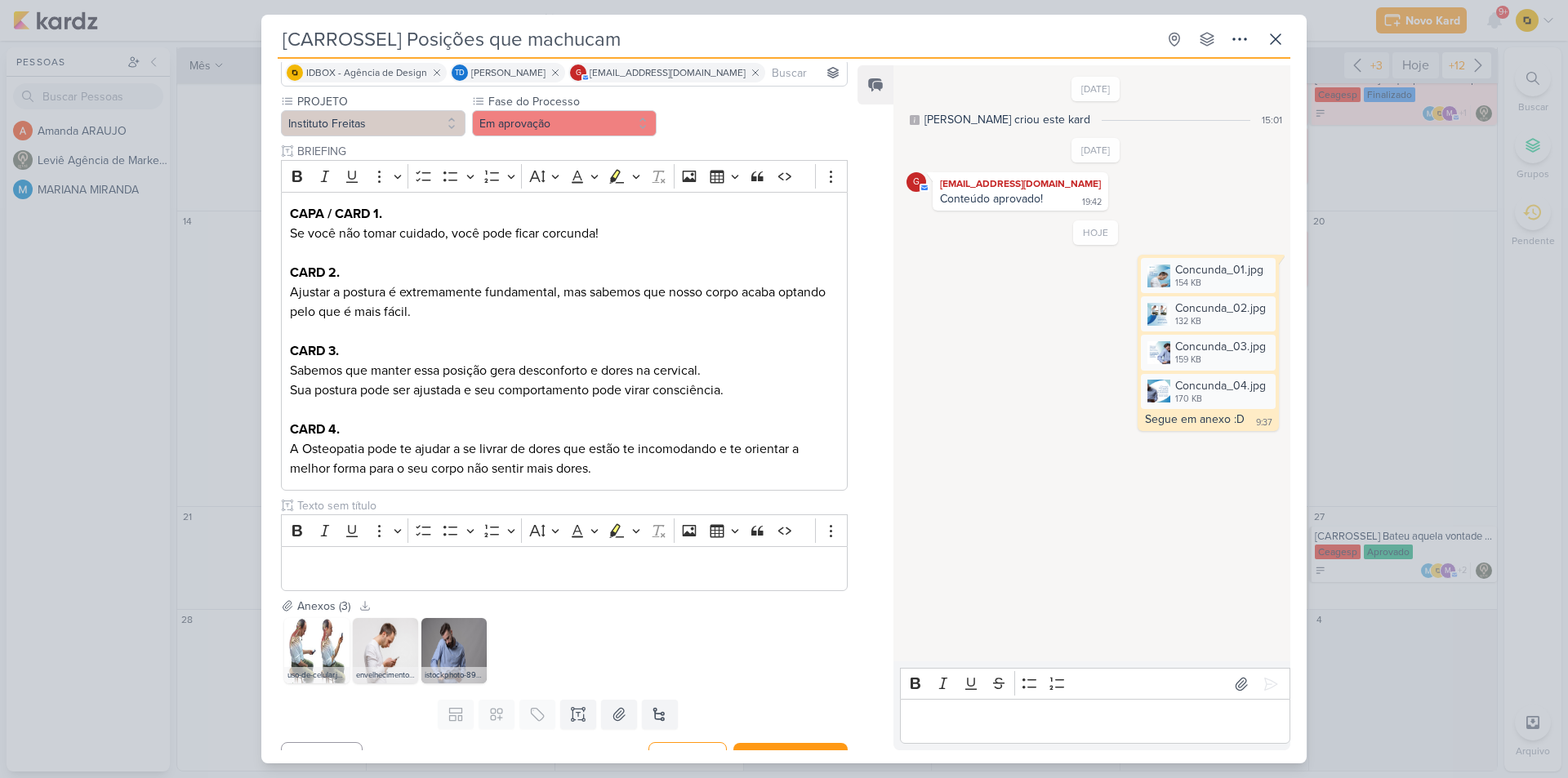
scroll to position [149, 0]
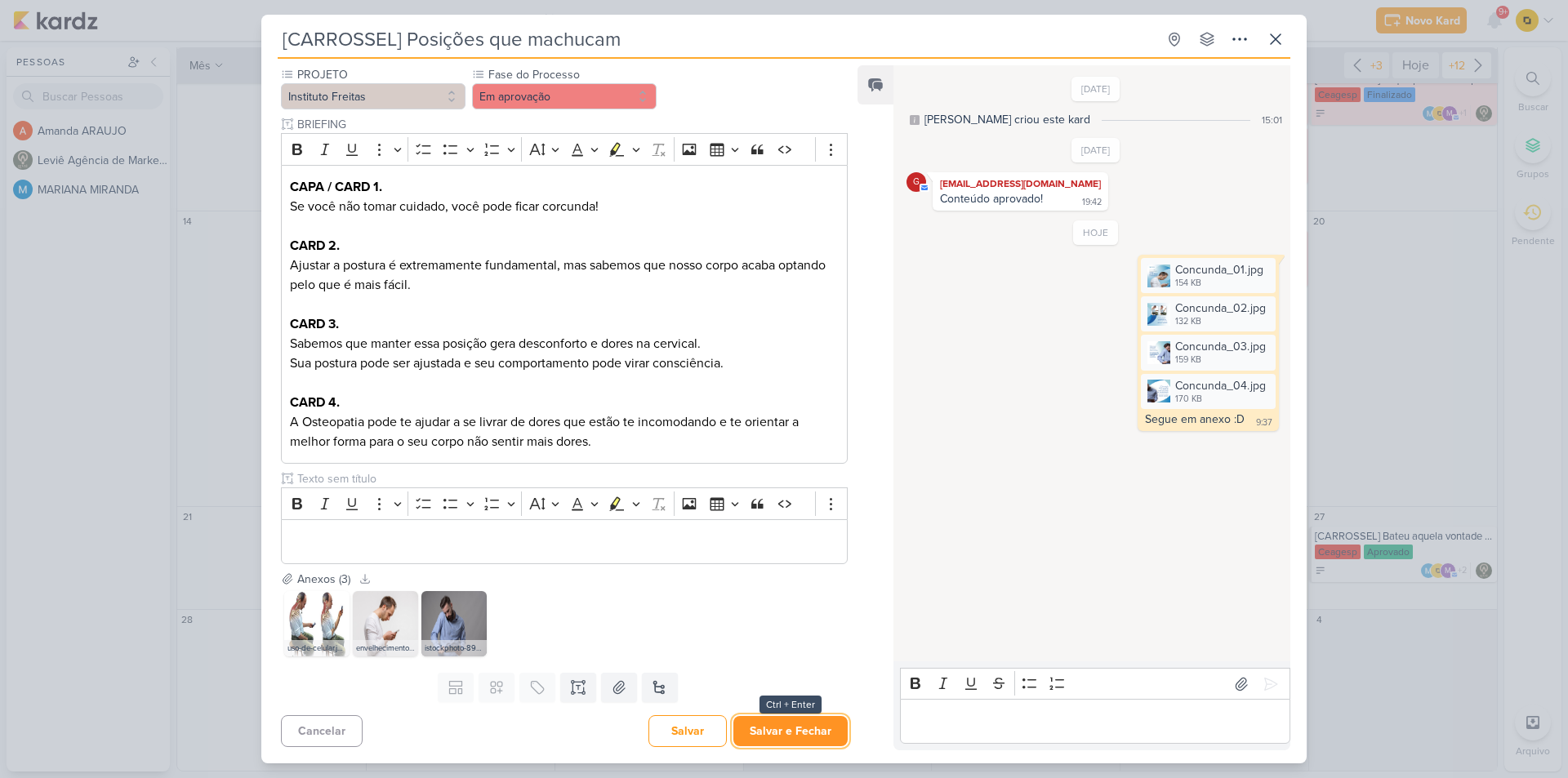
click at [778, 730] on button "Salvar e Fechar" at bounding box center [790, 730] width 114 height 30
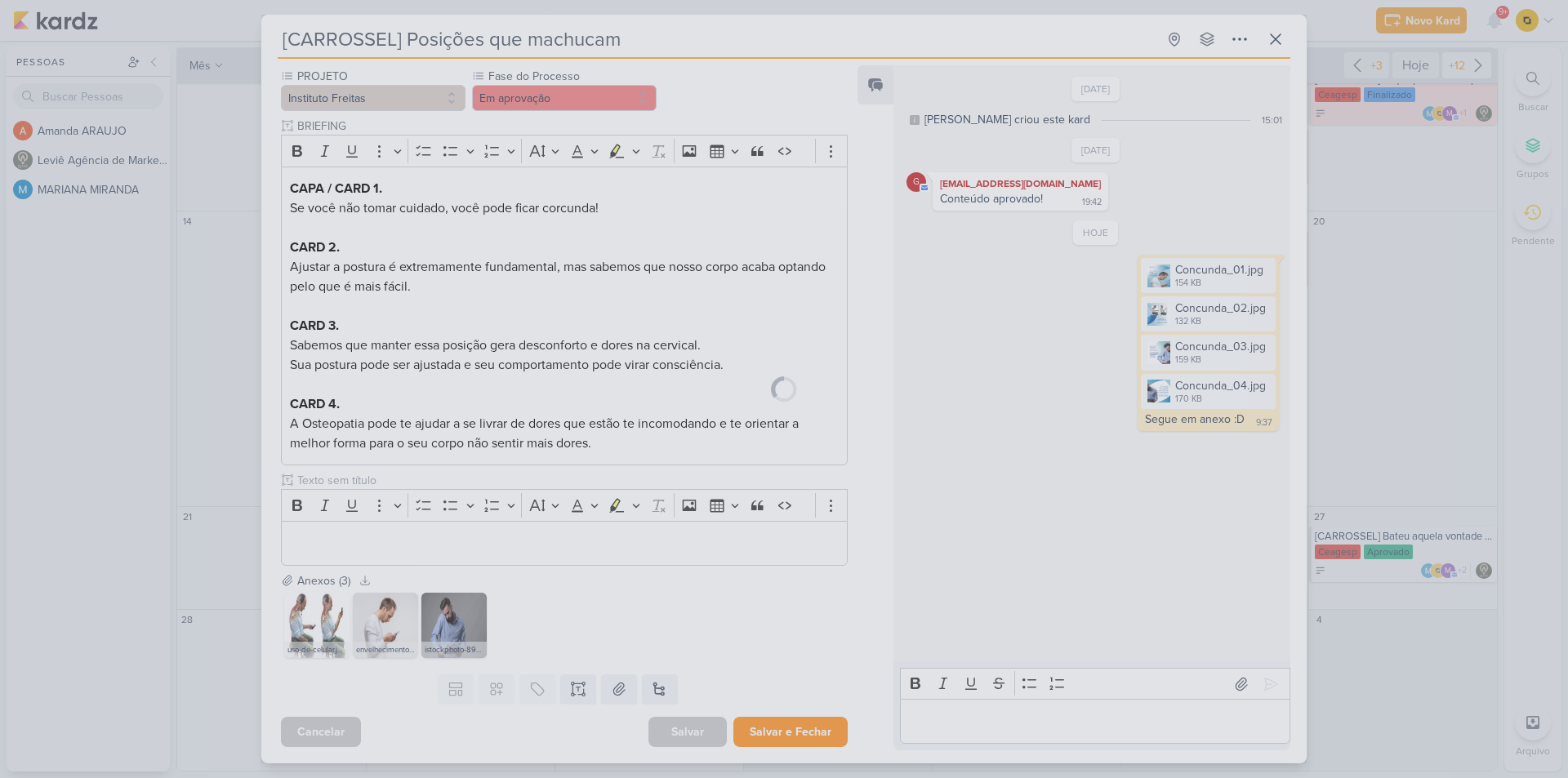
scroll to position [147, 0]
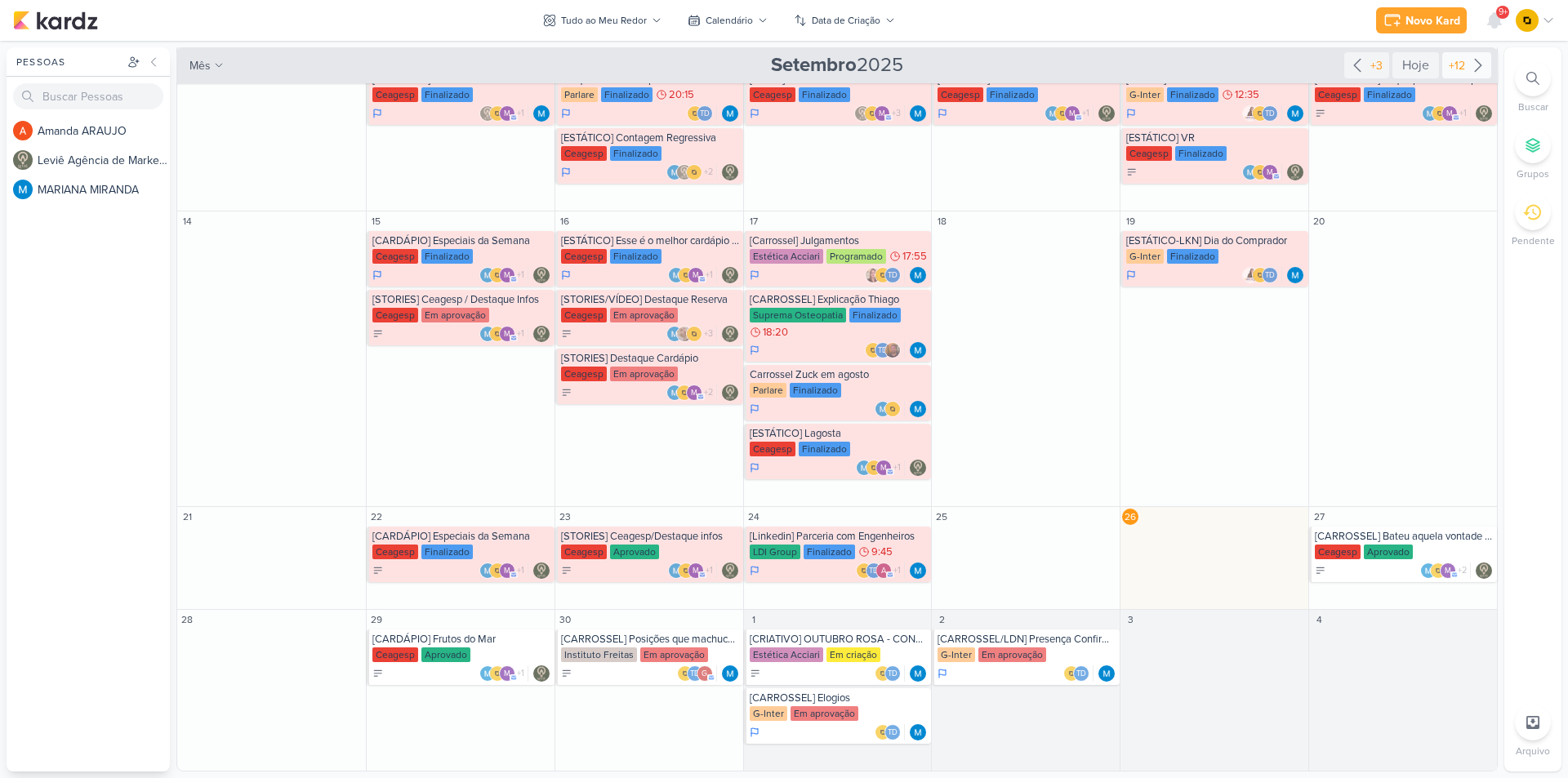
click at [1463, 77] on div "+12" at bounding box center [1466, 65] width 49 height 26
click at [1459, 62] on div "+12" at bounding box center [1456, 66] width 23 height 17
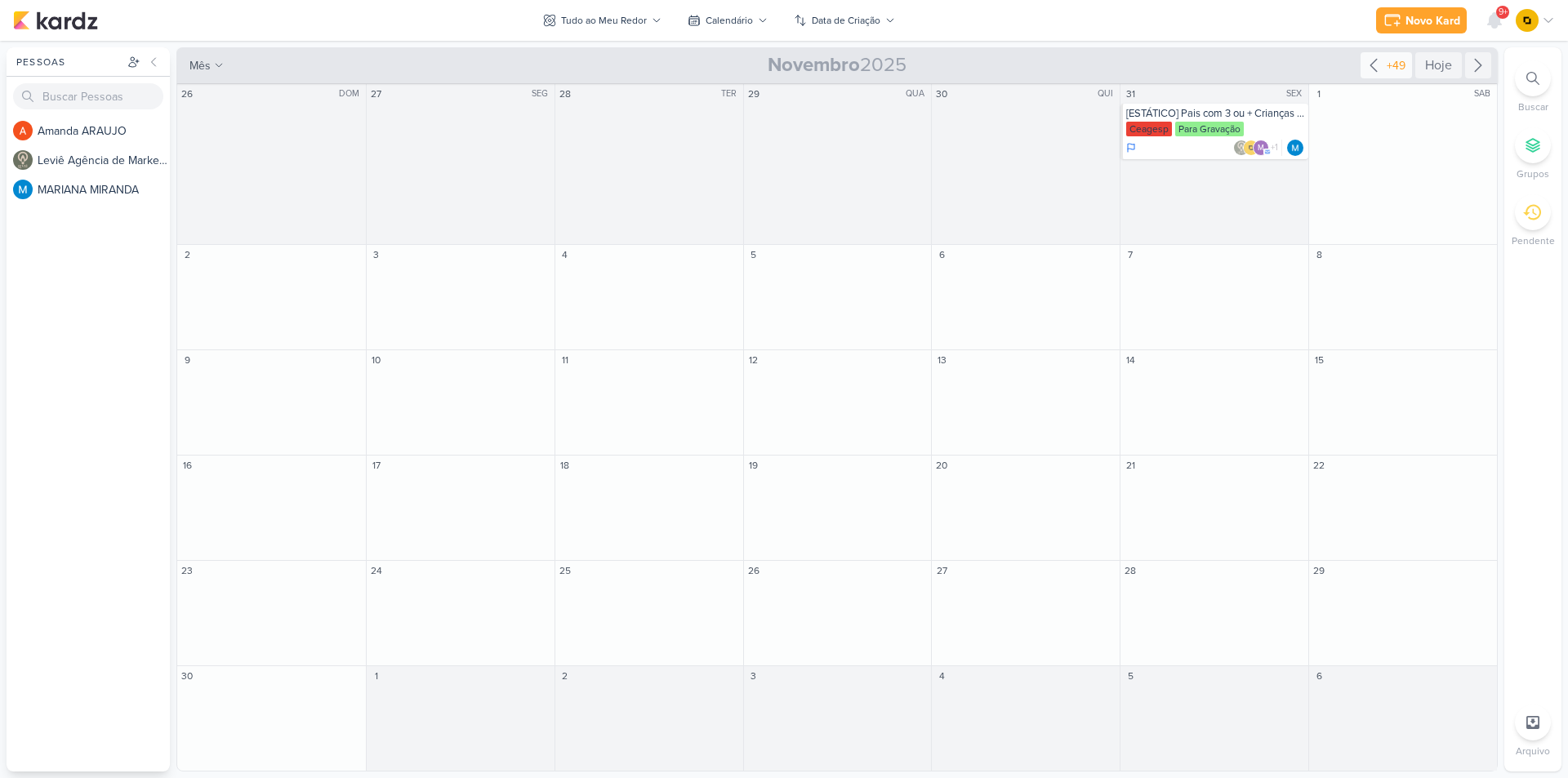
click at [1386, 68] on div "+49" at bounding box center [1396, 66] width 25 height 17
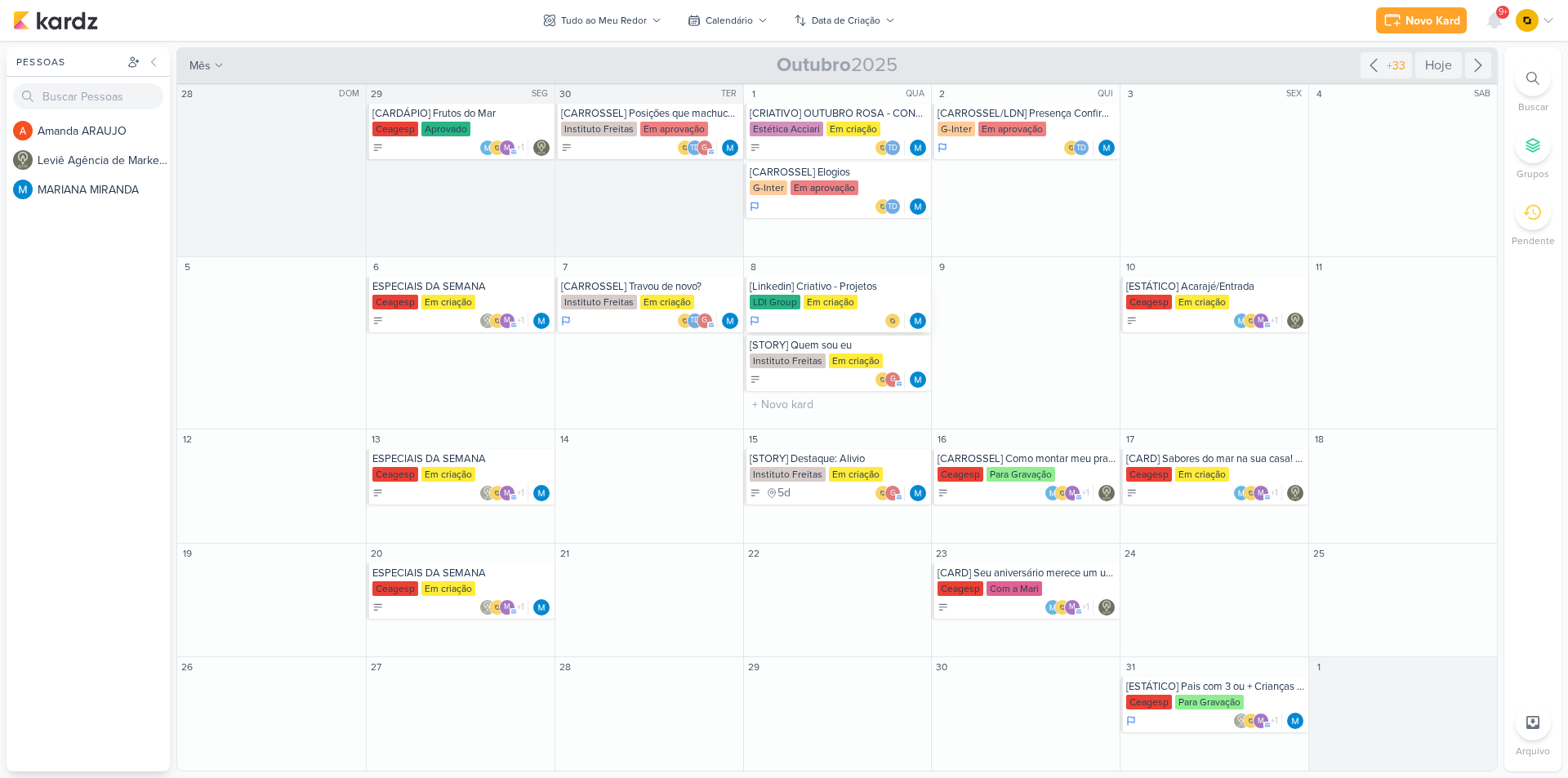
click at [839, 287] on div "[Linkedin] Criativo - Projetos" at bounding box center [839, 286] width 179 height 13
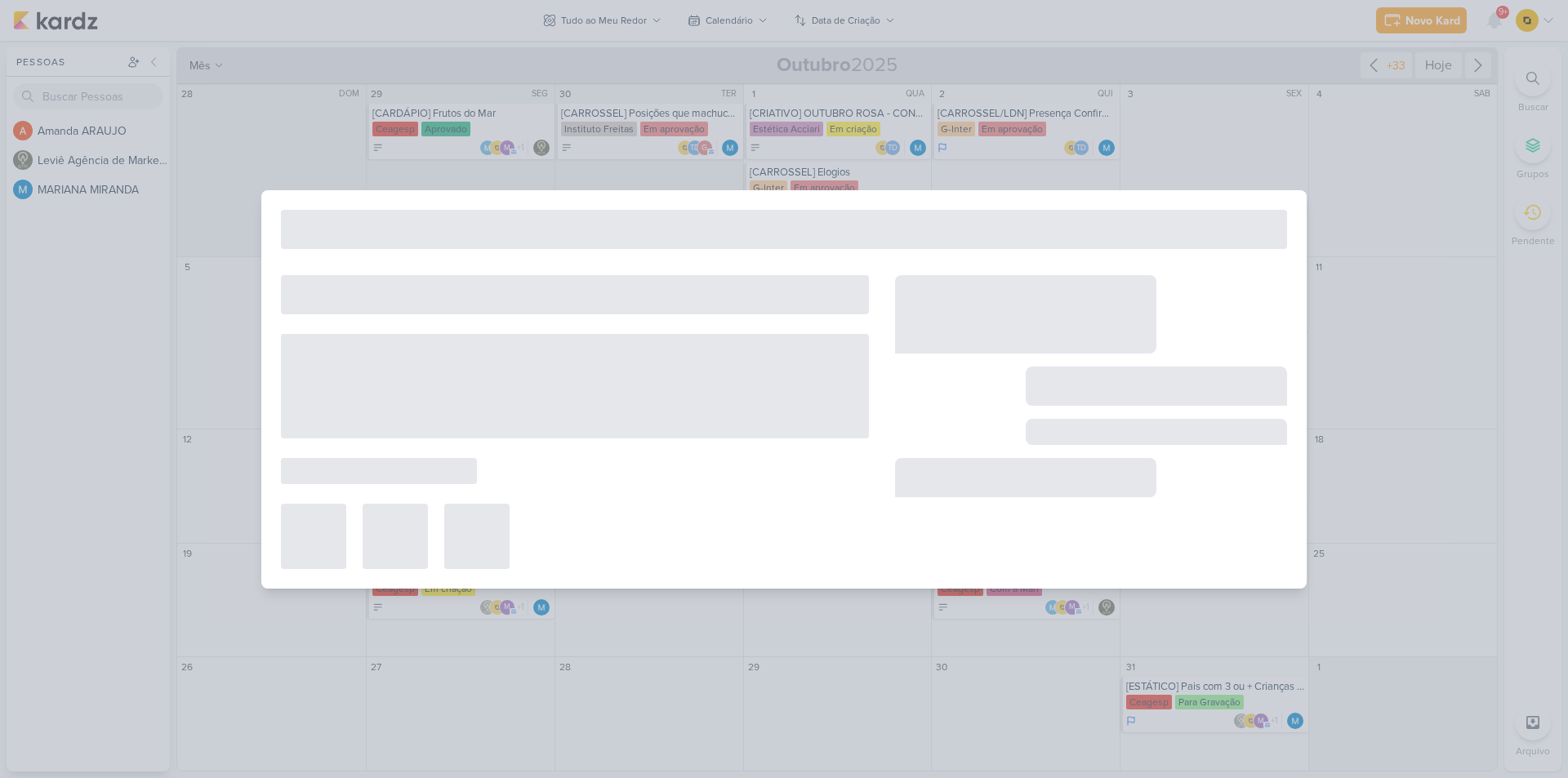
type input "[Linkedin] Criativo - Projetos"
type input "[DATE] 23:59"
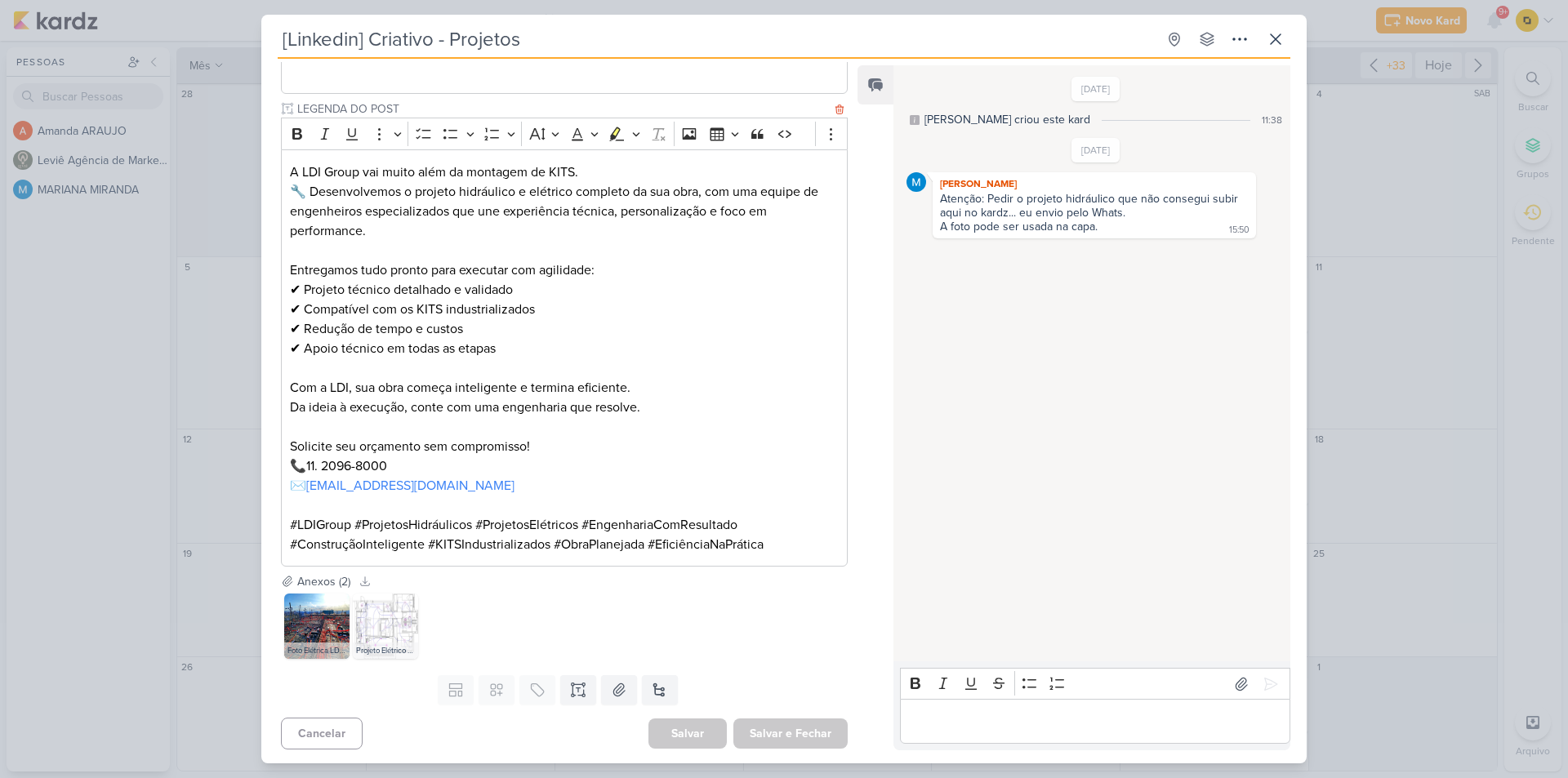
scroll to position [442, 0]
click at [333, 630] on img at bounding box center [316, 623] width 65 height 65
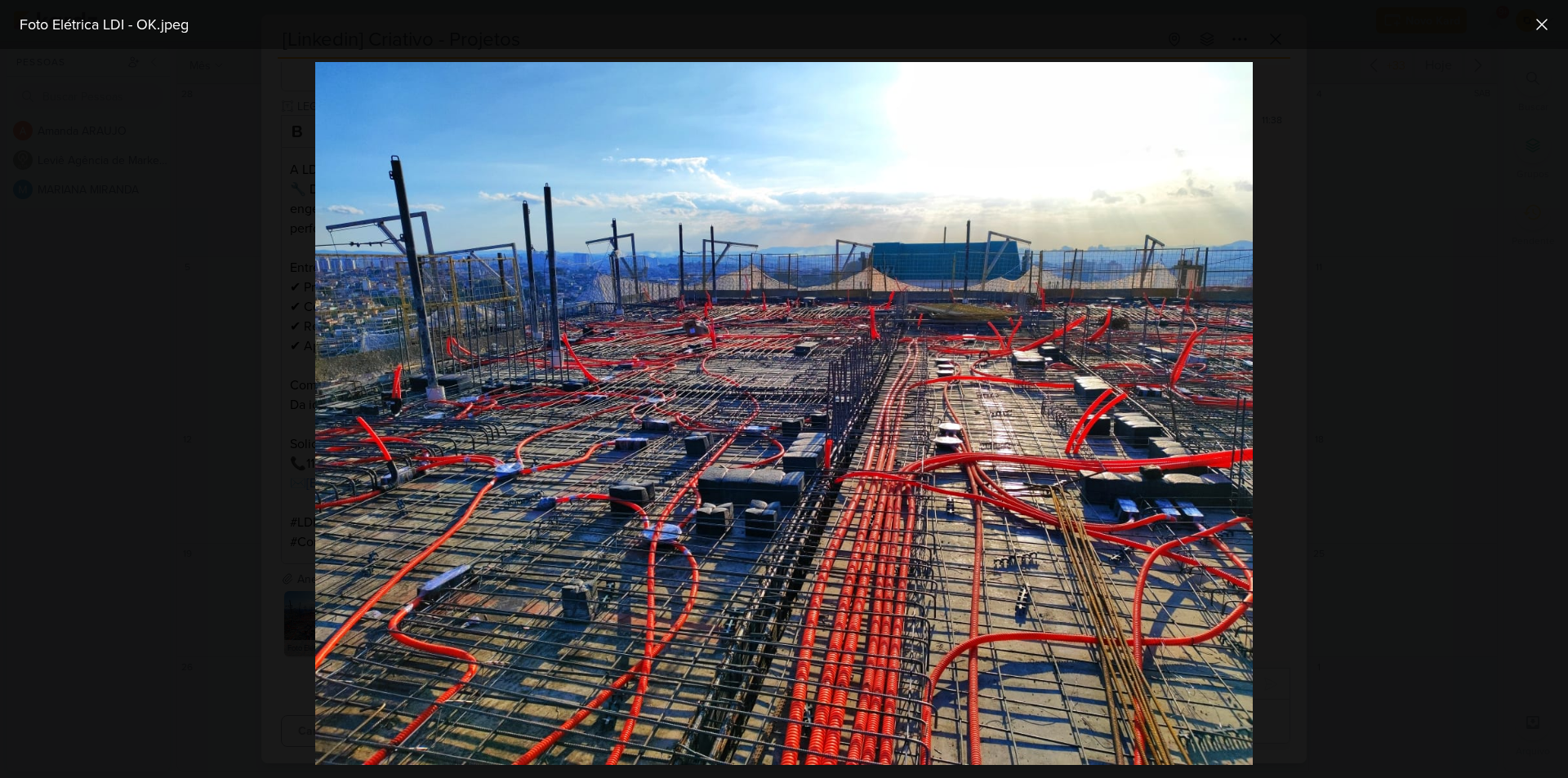
click at [120, 429] on div at bounding box center [784, 414] width 1568 height 729
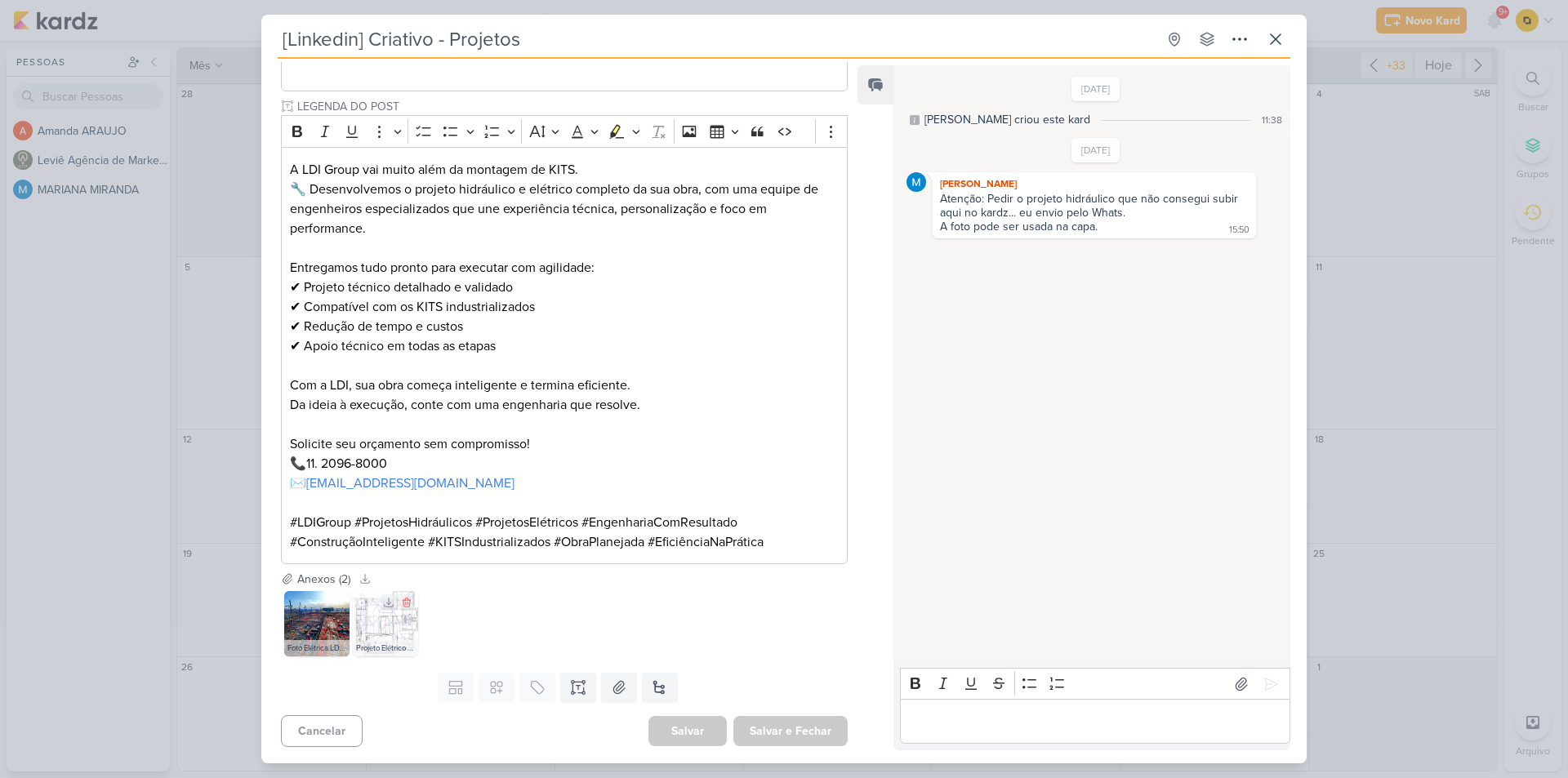
click at [394, 619] on img at bounding box center [384, 623] width 65 height 65
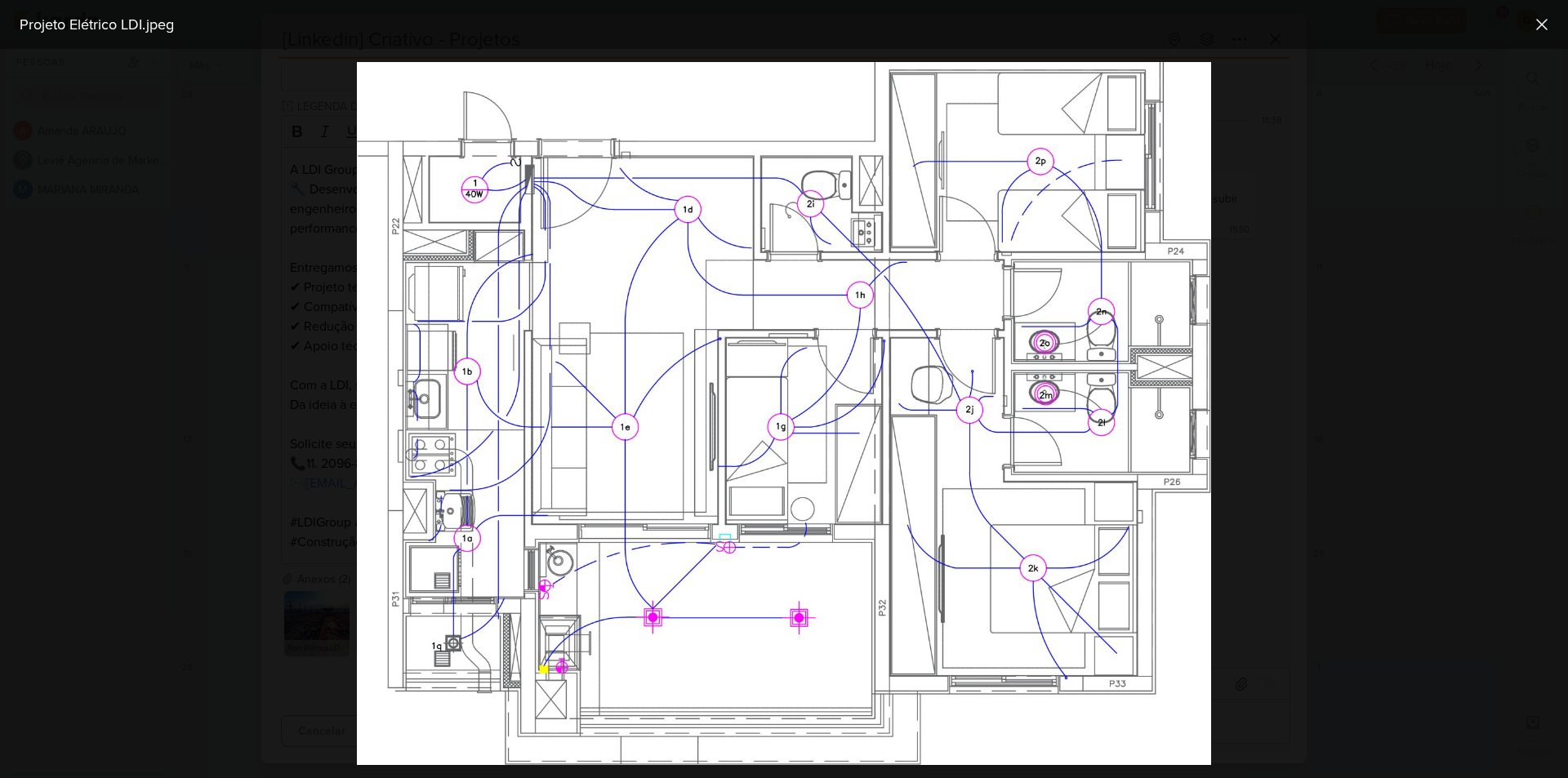
click at [261, 524] on div at bounding box center [784, 414] width 1568 height 729
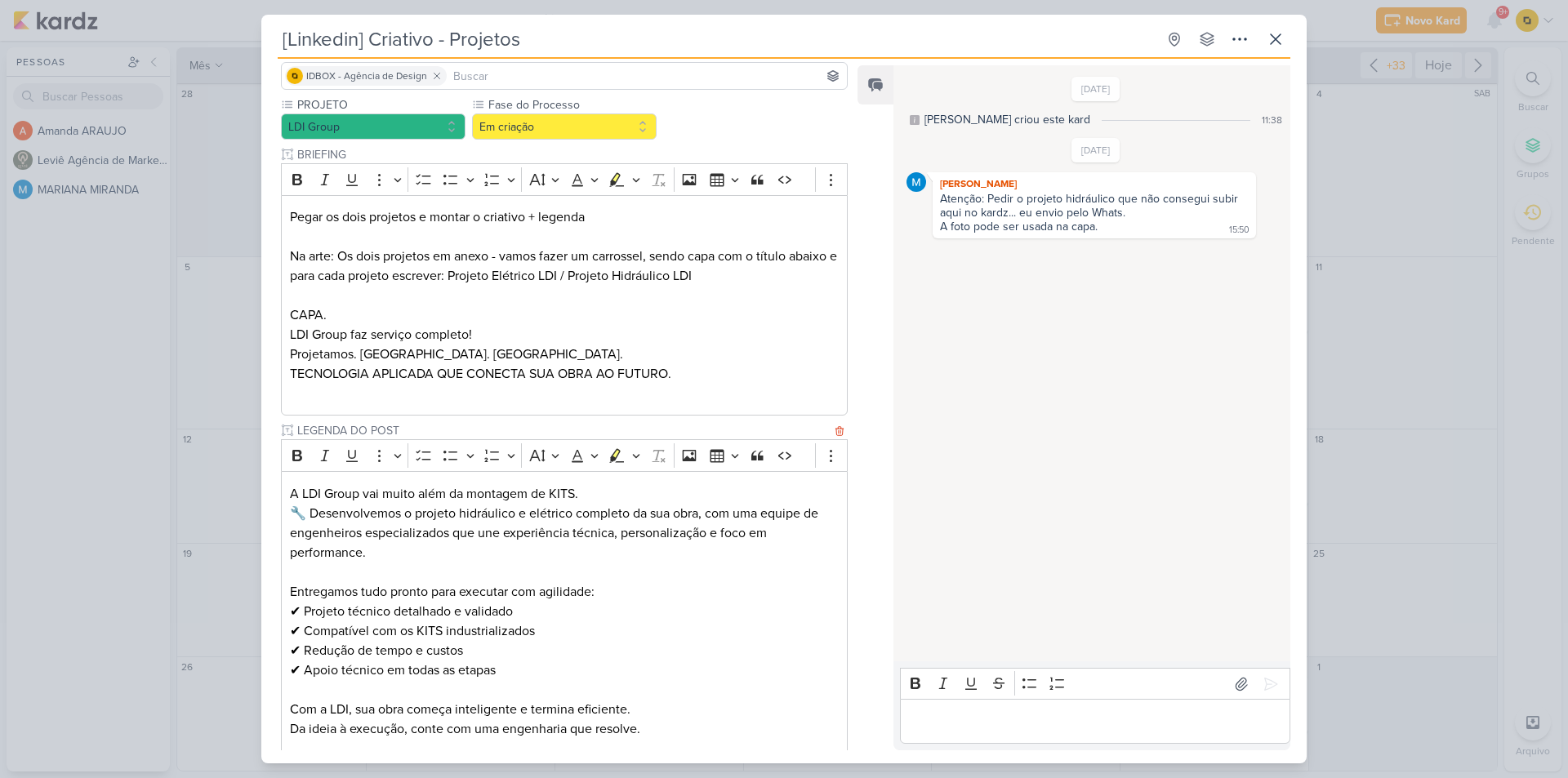
scroll to position [116, 0]
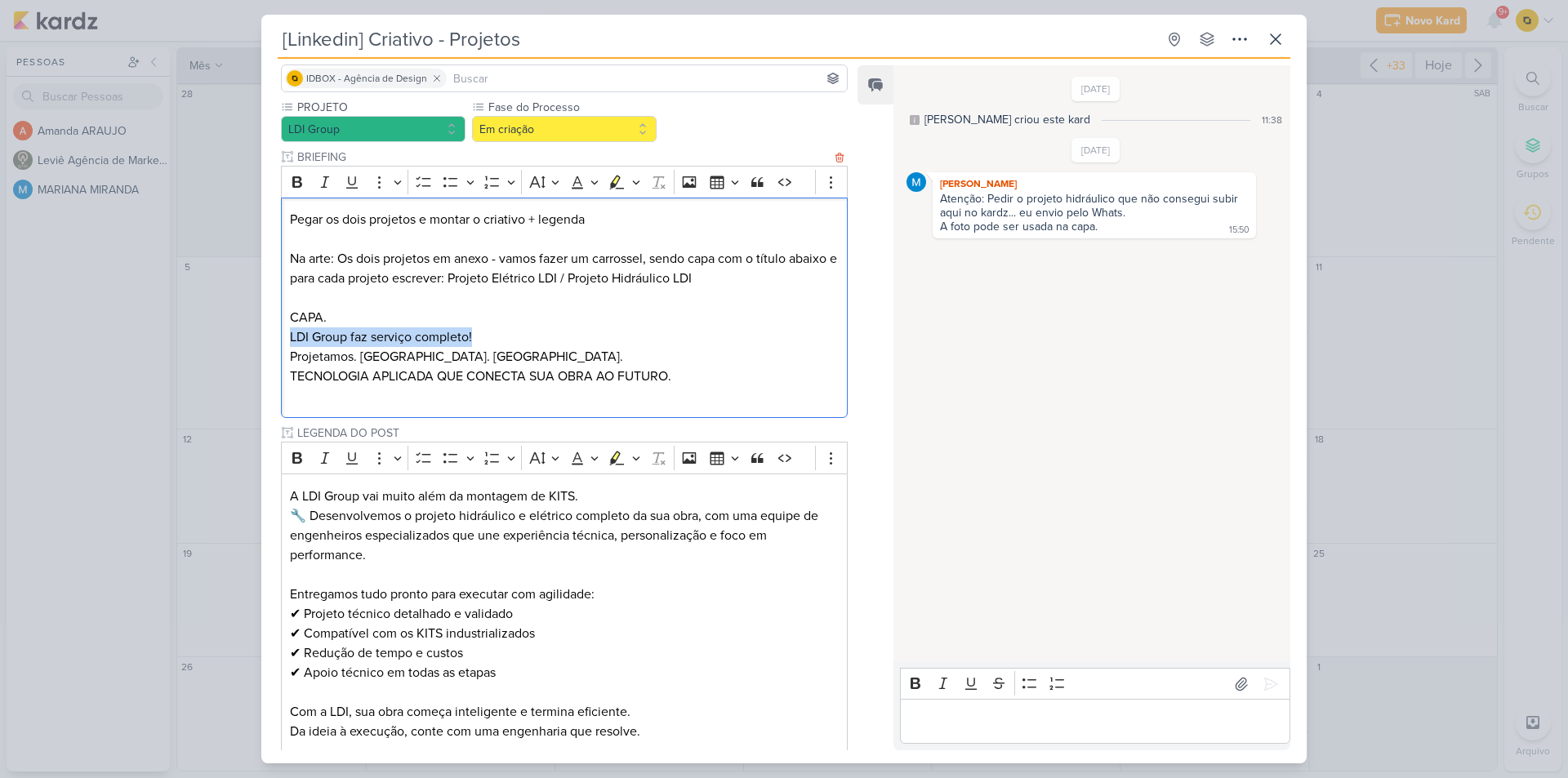
drag, startPoint x: 487, startPoint y: 330, endPoint x: 290, endPoint y: 335, distance: 197.1
click at [290, 335] on p "LDI Group faz serviço completo! Projetamos. [GEOGRAPHIC_DATA]. [GEOGRAPHIC_DATA…" at bounding box center [565, 366] width 549 height 79
copy p "LDI Group faz serviço completo!"
drag, startPoint x: 291, startPoint y: 357, endPoint x: 509, endPoint y: 357, distance: 218.0
click at [509, 357] on p "LDI Group faz serviço completo! Projetamos. [GEOGRAPHIC_DATA]. [GEOGRAPHIC_DATA…" at bounding box center [565, 366] width 549 height 79
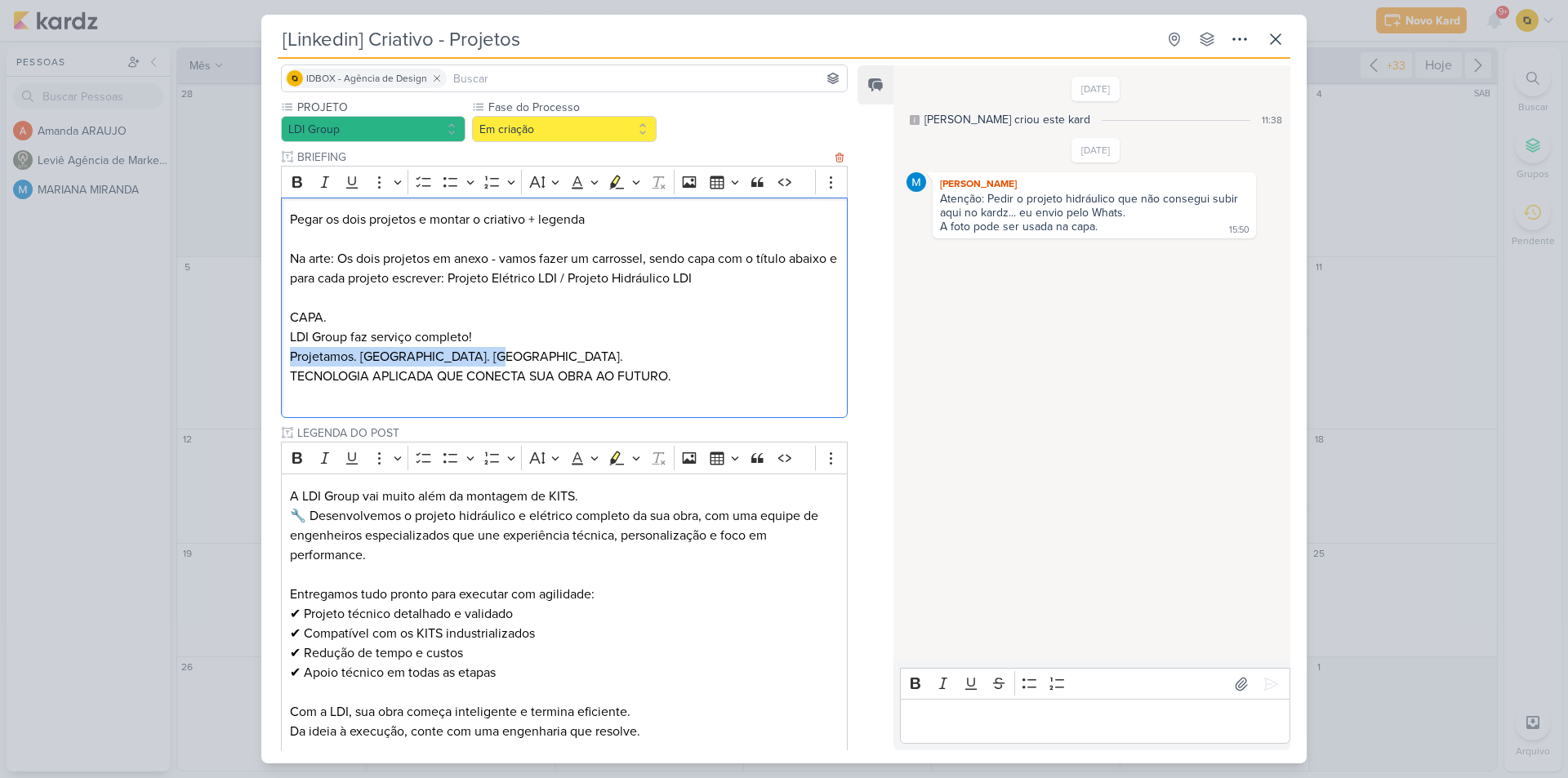
copy p "Projetamos. [GEOGRAPHIC_DATA]. [GEOGRAPHIC_DATA]."
click at [322, 380] on p "LDI Group faz serviço completo! Projetamos. [GEOGRAPHIC_DATA]. [GEOGRAPHIC_DATA…" at bounding box center [565, 366] width 549 height 79
copy p "TECNOLOGIA APLICADA QUE CONECTA SUA OBRA AO FUTURO."
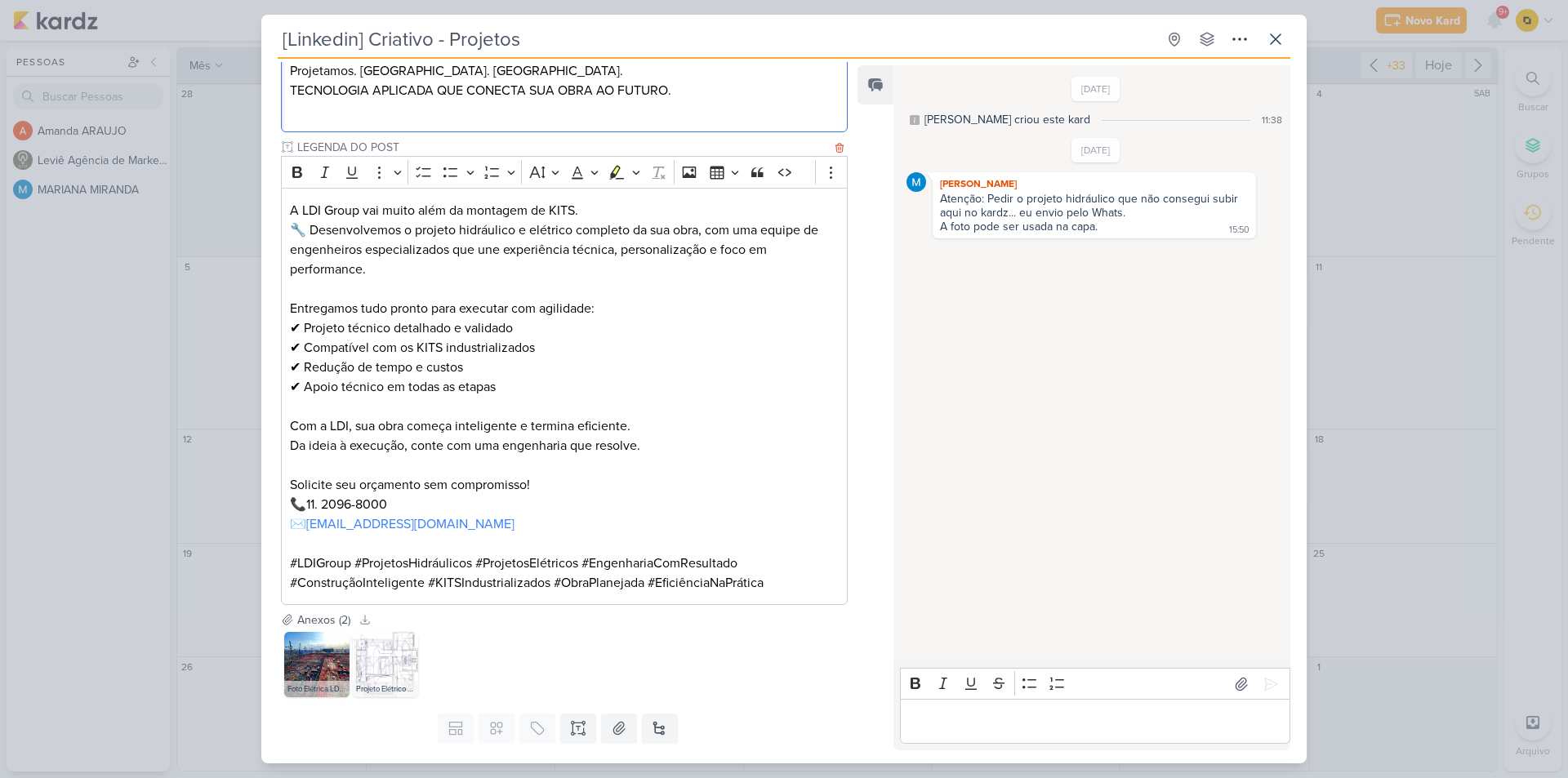
scroll to position [442, 0]
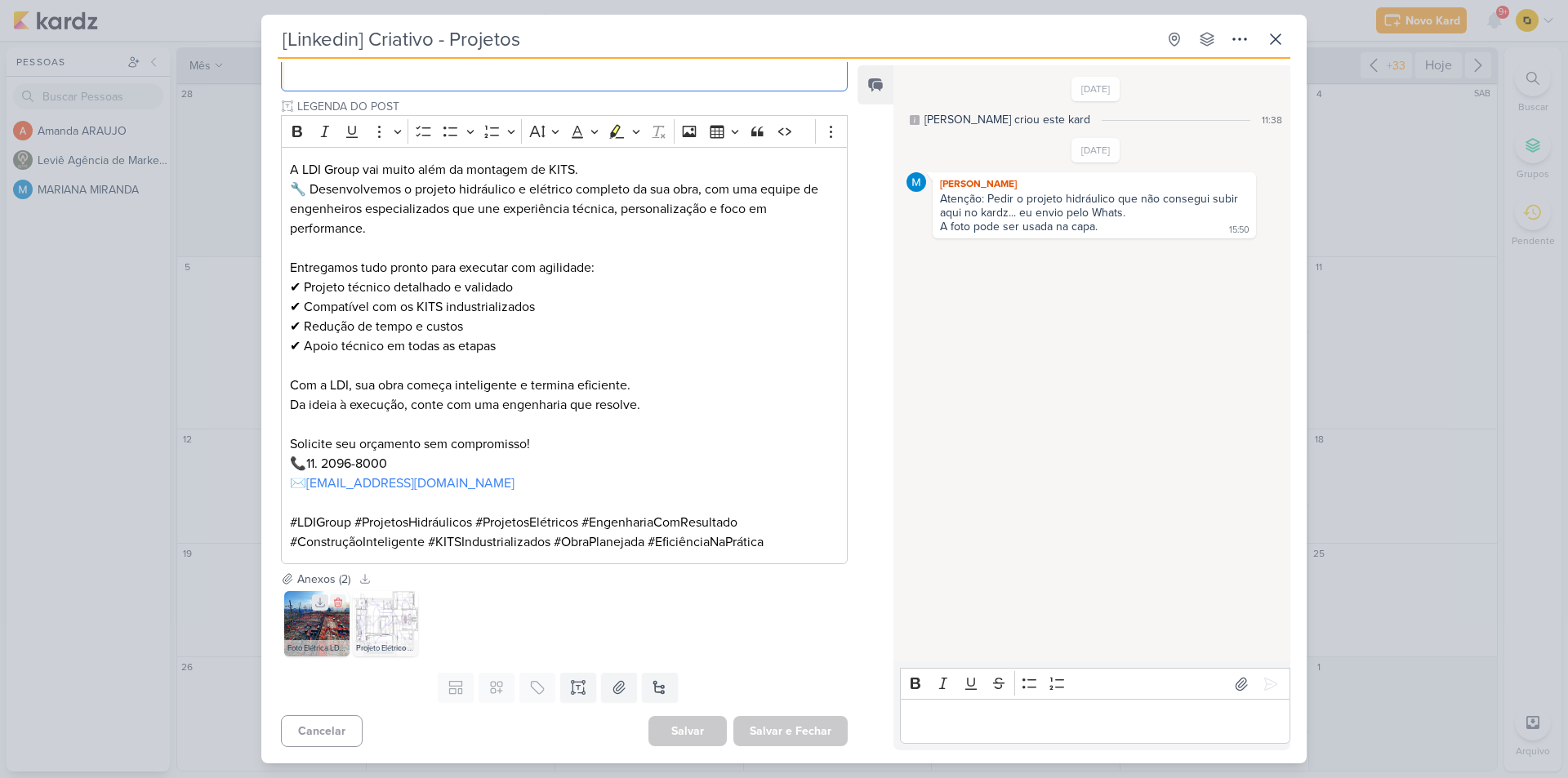
click at [323, 605] on icon at bounding box center [319, 601] width 11 height 11
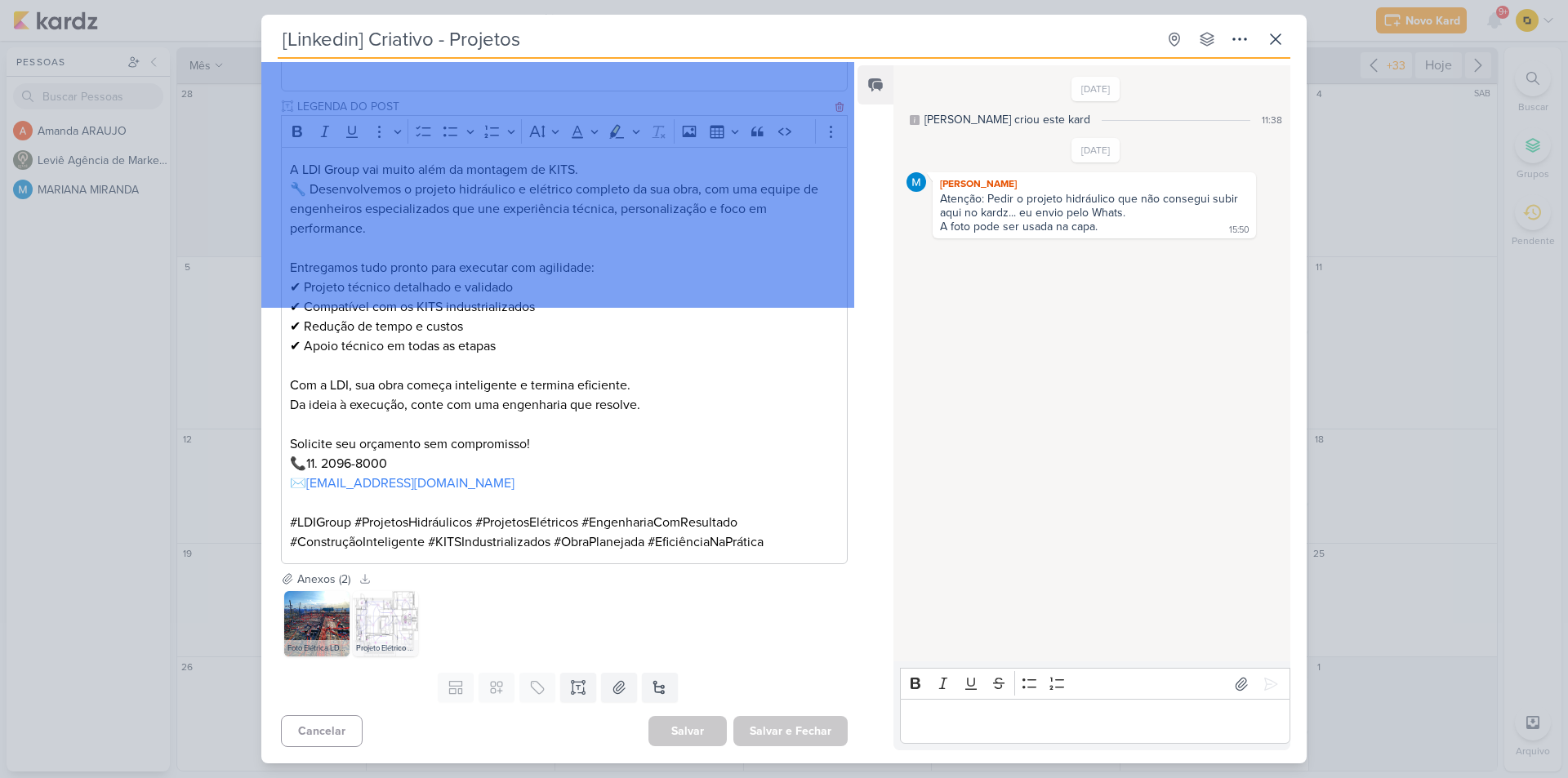
click at [629, 410] on p "Com a LDI, sua obra começa inteligente e termina eficiente. Da ideia à execução…" at bounding box center [565, 405] width 549 height 59
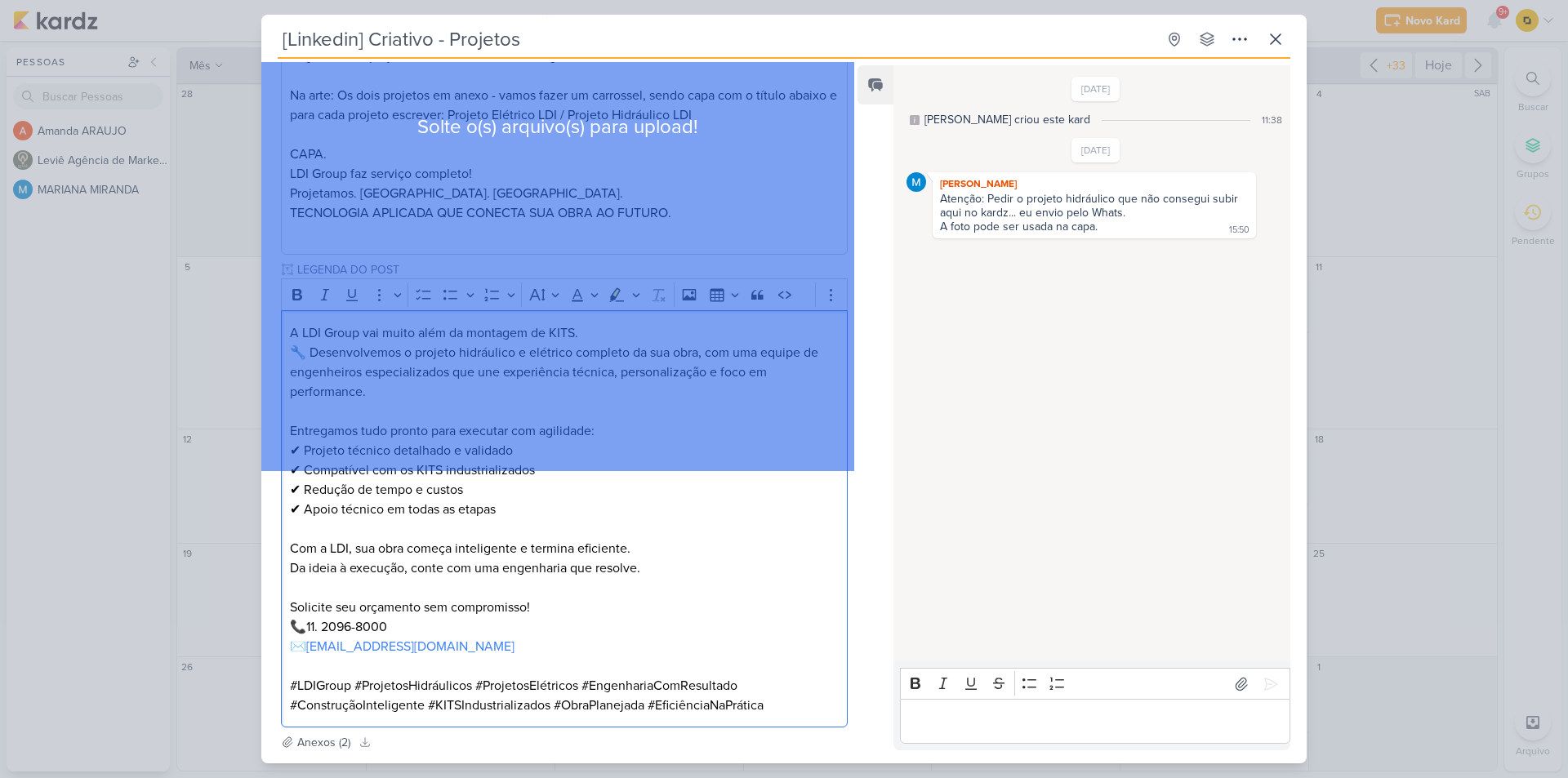
scroll to position [116, 0]
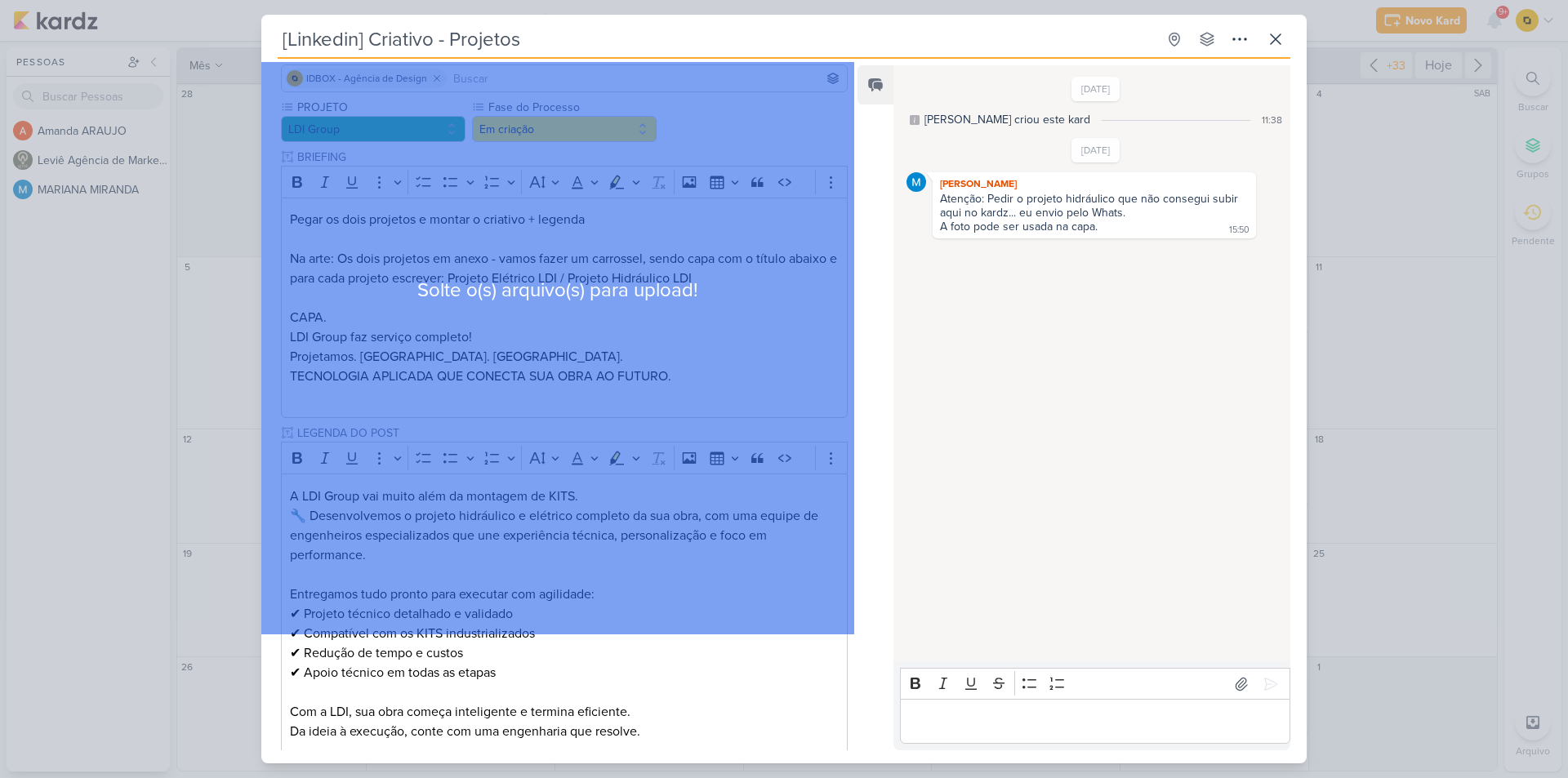
click at [663, 260] on div "Solte o(s) arquivo(s) para upload!" at bounding box center [558, 290] width 593 height 688
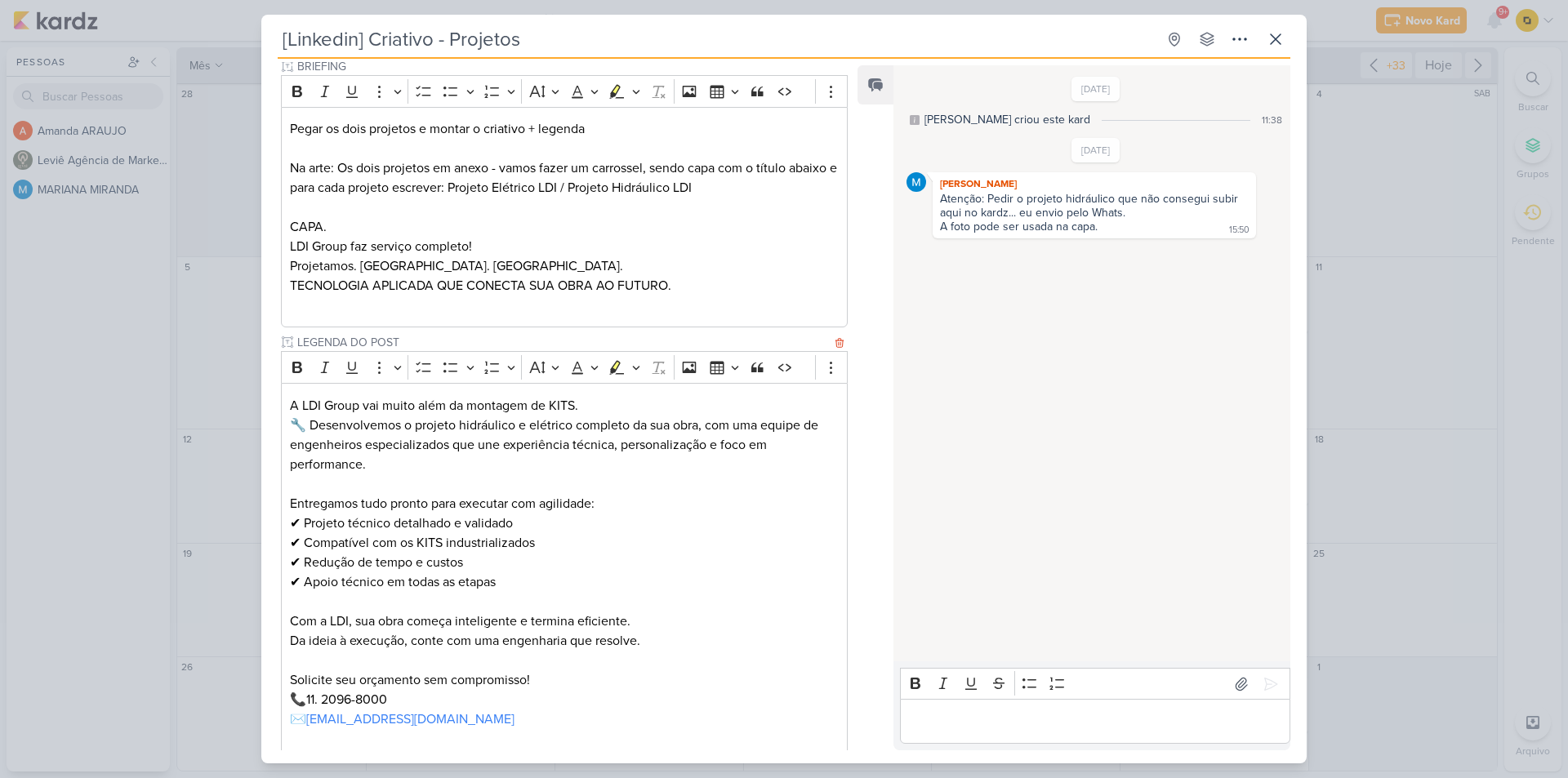
scroll to position [442, 0]
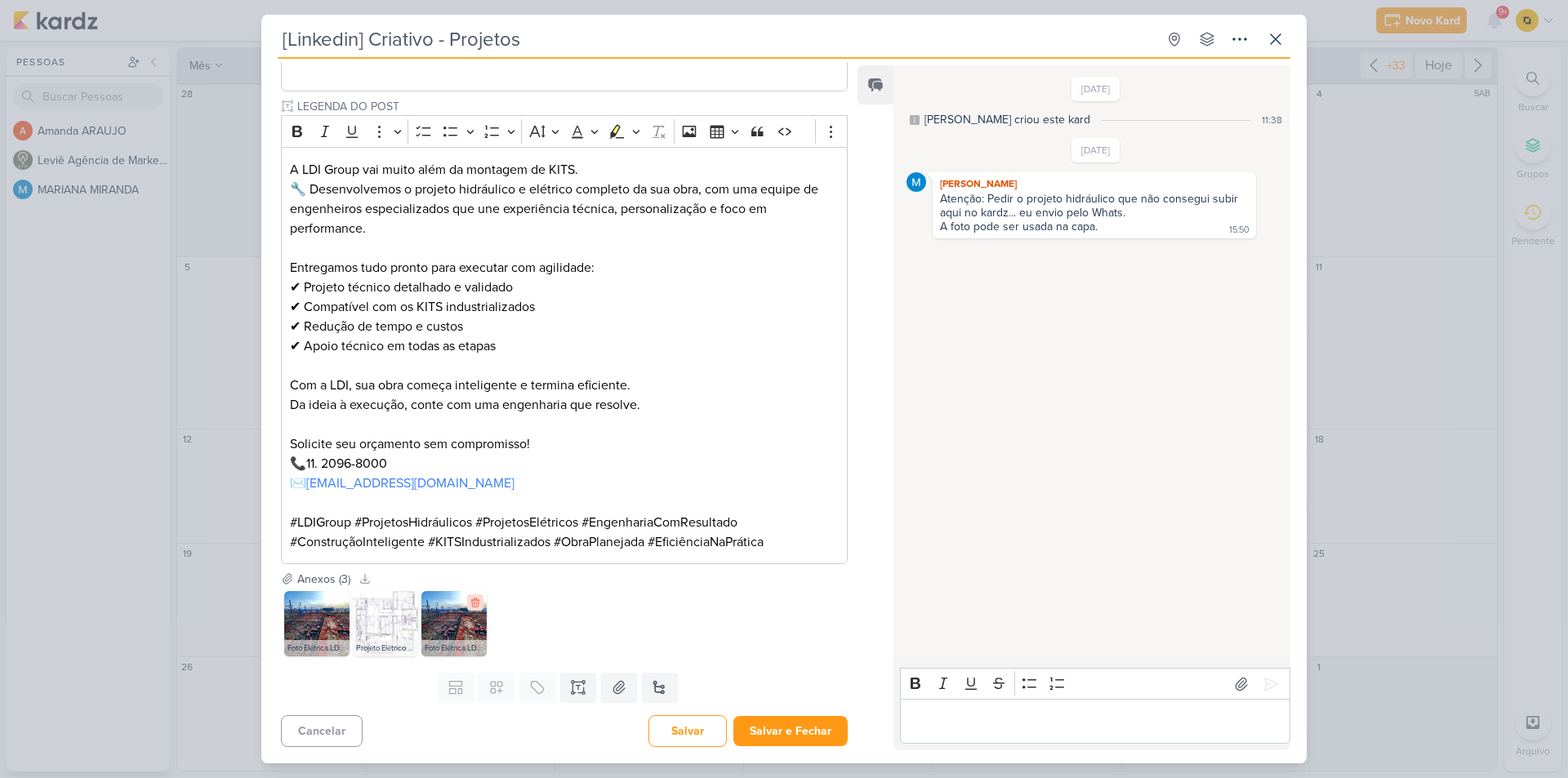
click at [472, 602] on icon at bounding box center [474, 602] width 7 height 9
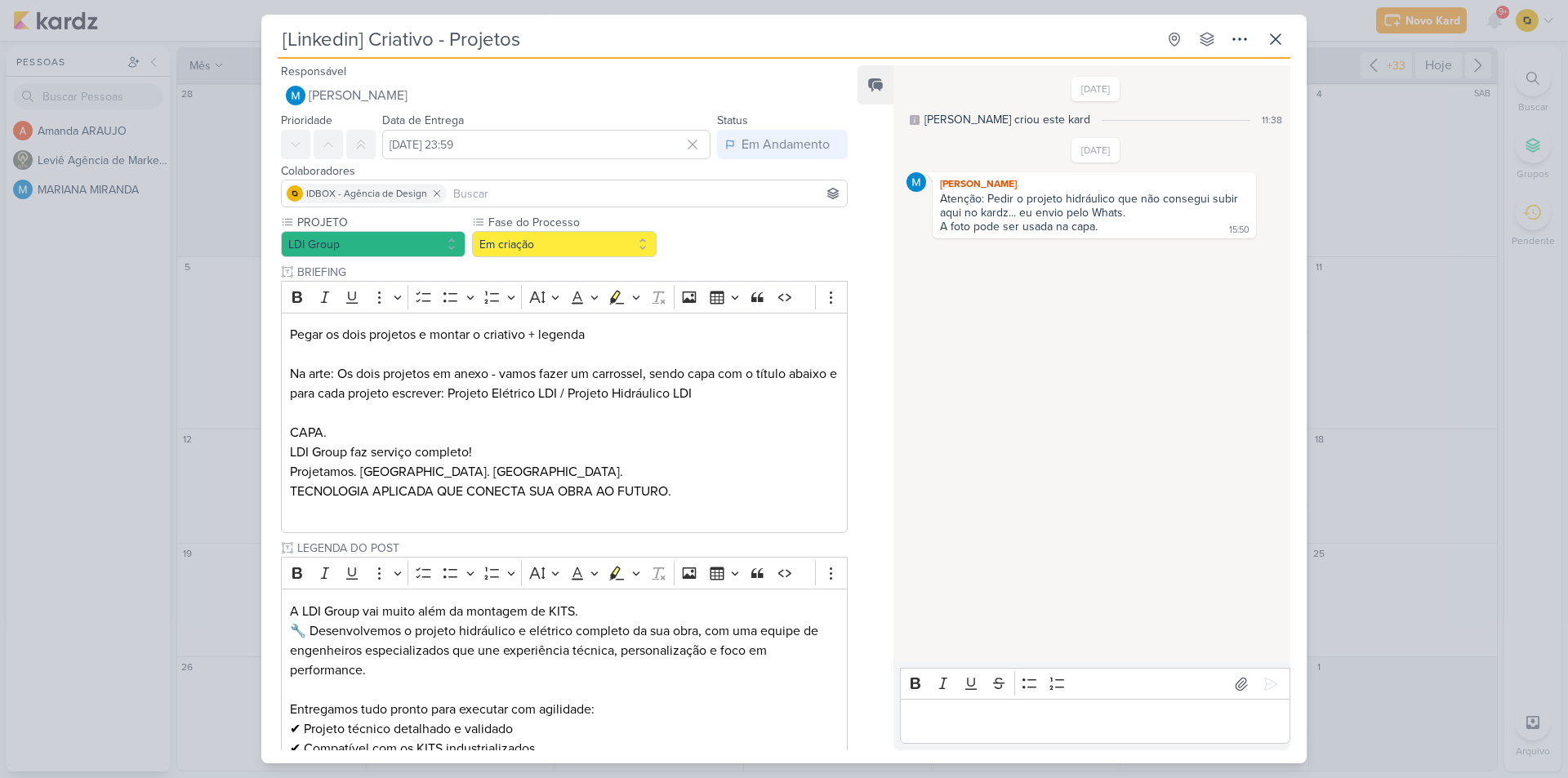
scroll to position [0, 0]
drag, startPoint x: 461, startPoint y: 395, endPoint x: 569, endPoint y: 392, distance: 108.0
click at [569, 392] on p "Pegar os dois projetos e montar o criativo + legenda Na arte: Os dois projetos …" at bounding box center [565, 384] width 549 height 118
copy p "Projeto Elétrico LDI"
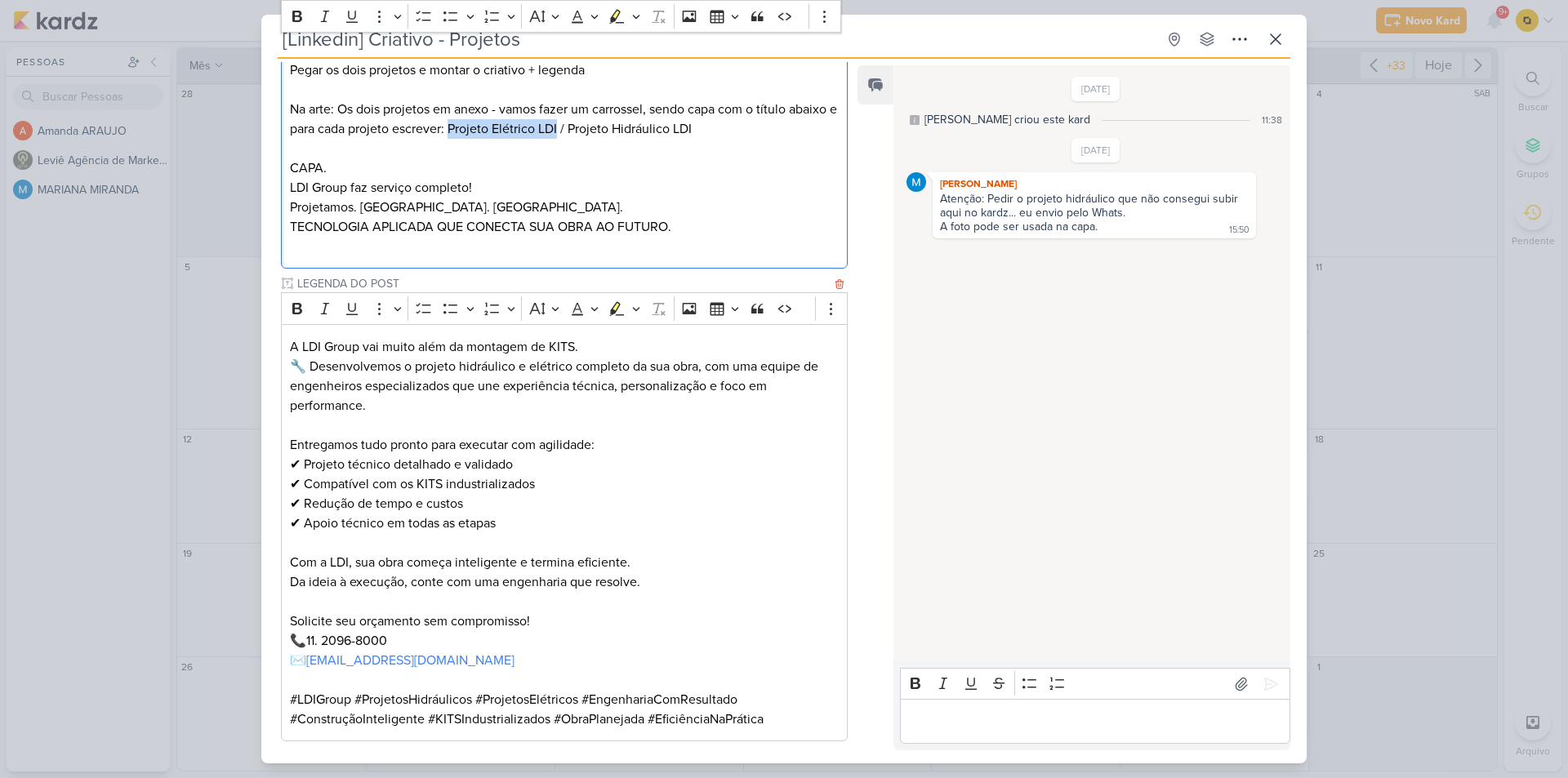
scroll to position [197, 0]
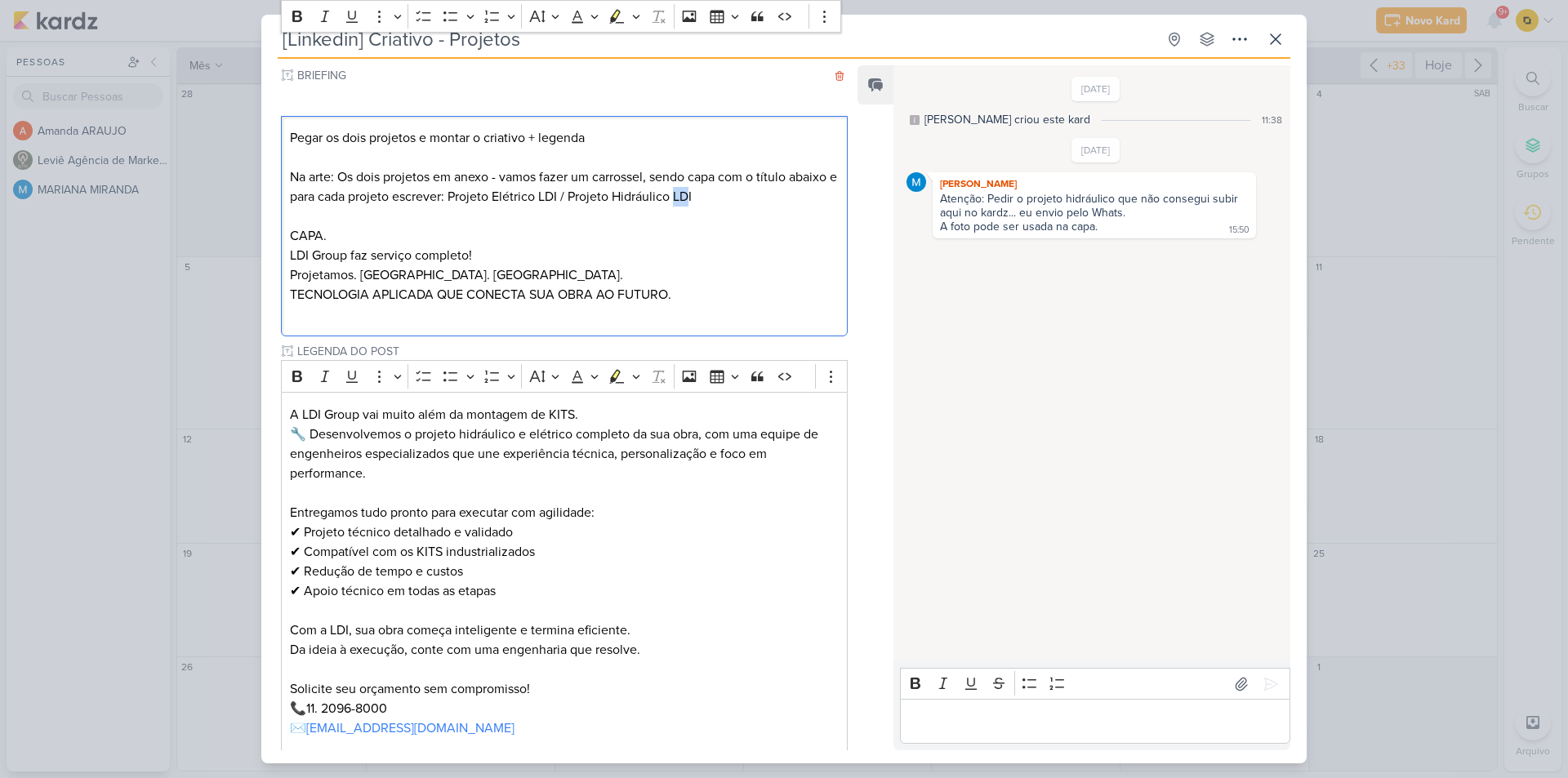
drag, startPoint x: 701, startPoint y: 203, endPoint x: 685, endPoint y: 203, distance: 16.0
click at [685, 203] on p "Pegar os dois projetos e montar o criativo + legenda Na arte: Os dois projetos …" at bounding box center [565, 187] width 549 height 118
drag, startPoint x: 711, startPoint y: 197, endPoint x: 583, endPoint y: 205, distance: 128.2
click at [583, 205] on p "Pegar os dois projetos e montar o criativo + legenda Na arte: Os dois projetos …" at bounding box center [565, 187] width 549 height 118
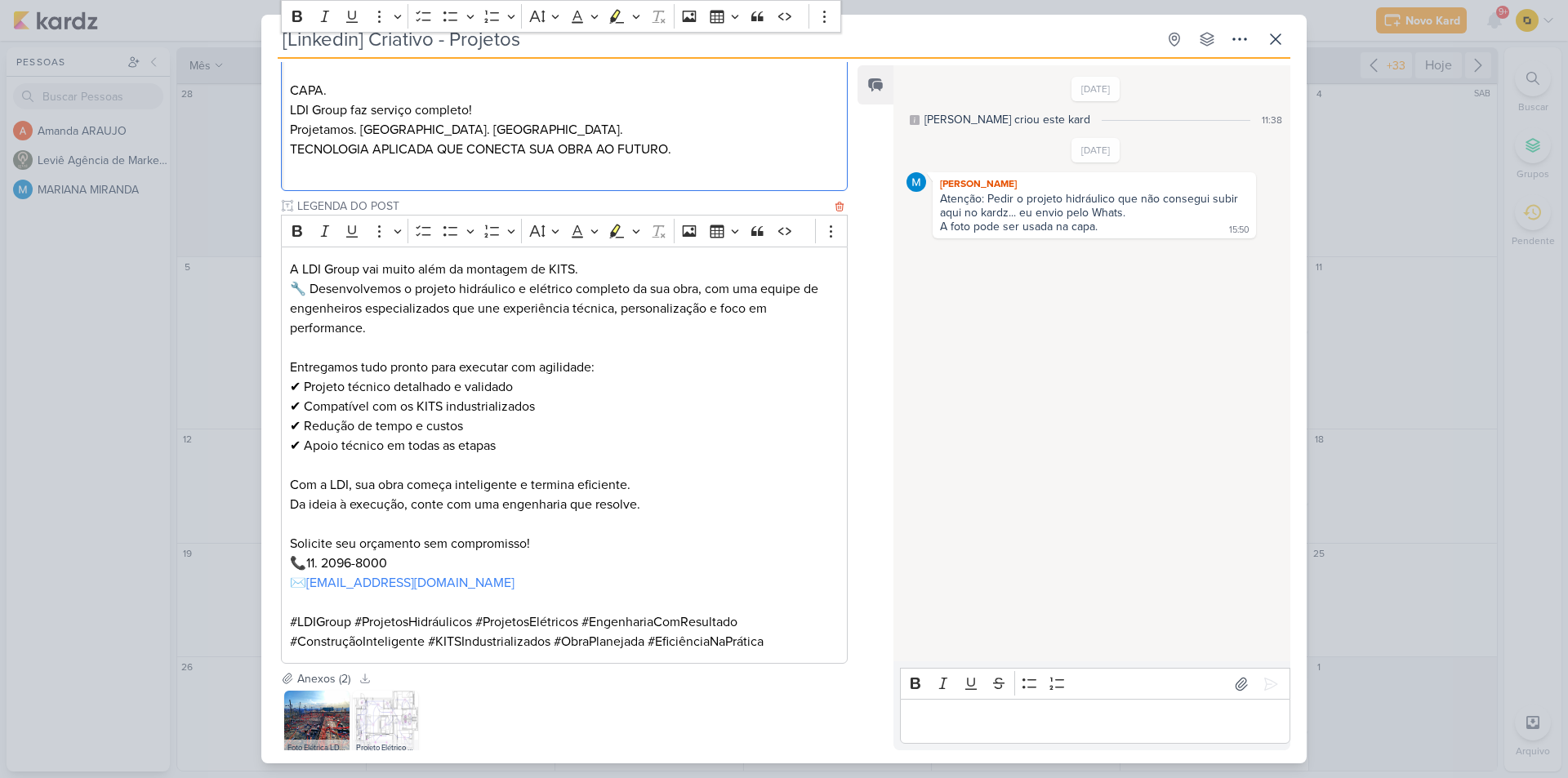
scroll to position [442, 0]
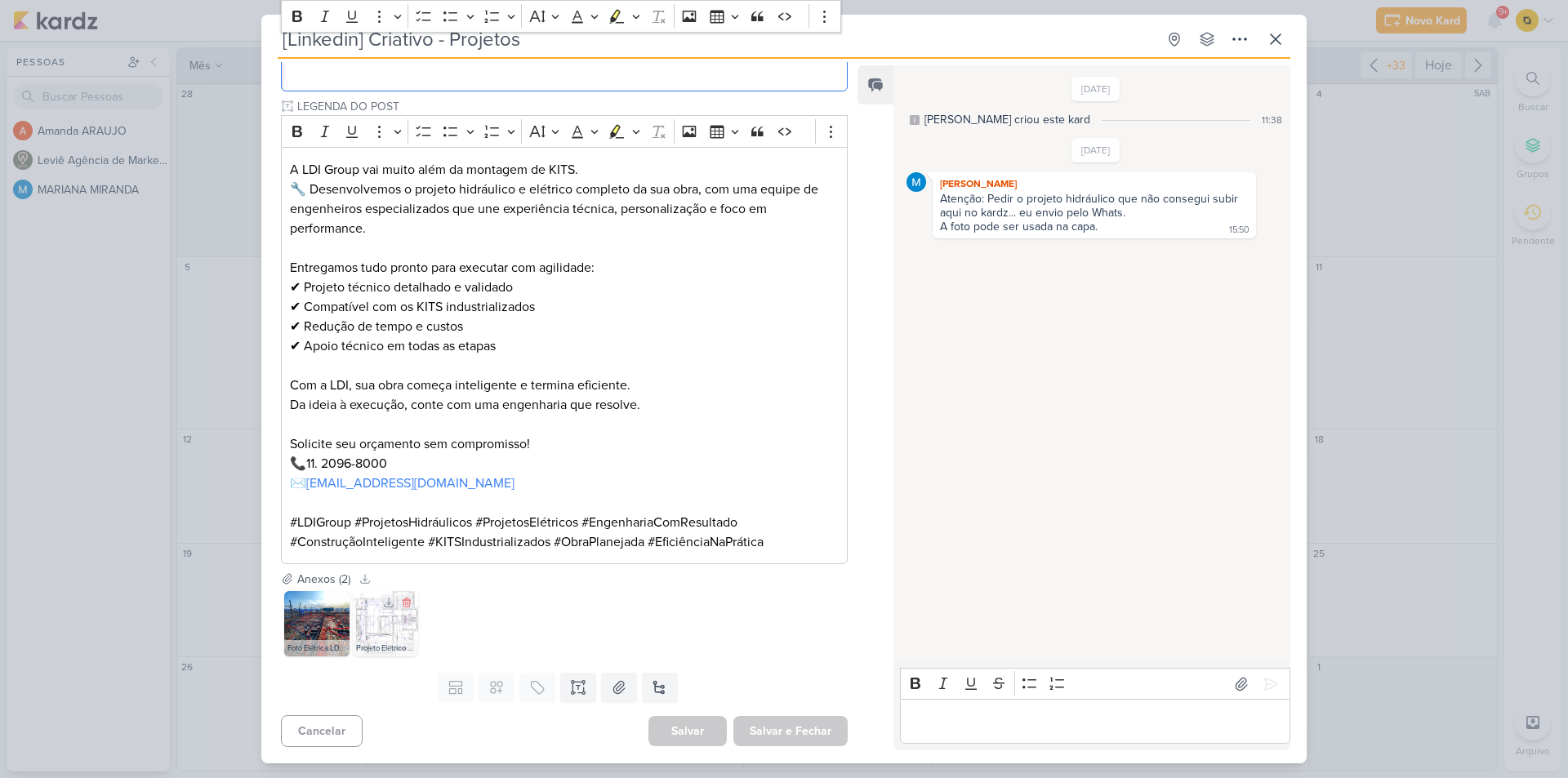
click at [399, 642] on div "Projeto Elétrico LDI.jpeg" at bounding box center [384, 647] width 65 height 16
click at [400, 642] on div "Projeto Elétrico LDI.jpeg" at bounding box center [384, 647] width 65 height 16
click at [372, 624] on img at bounding box center [384, 623] width 65 height 65
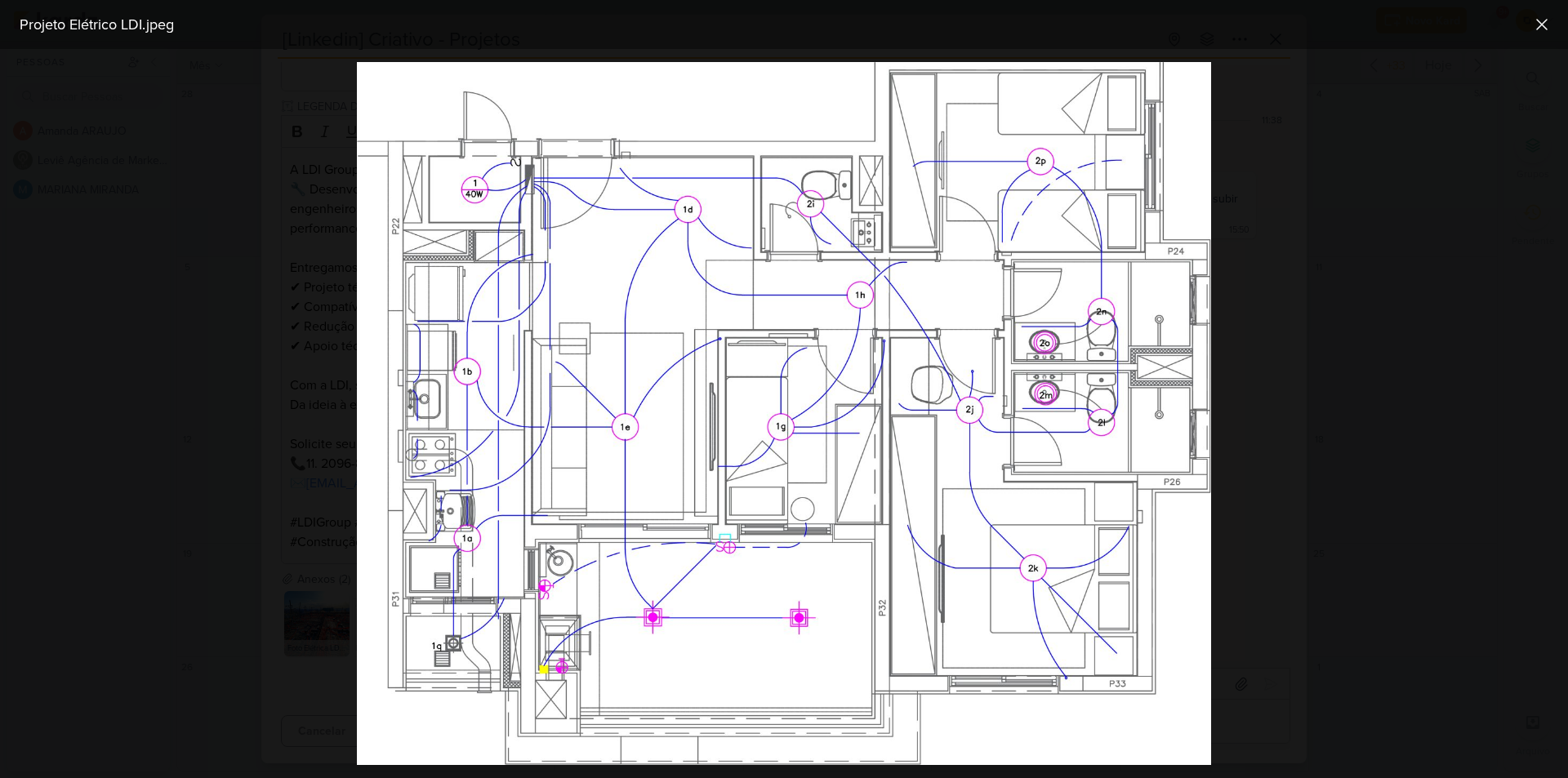
click at [326, 599] on div at bounding box center [784, 414] width 1568 height 729
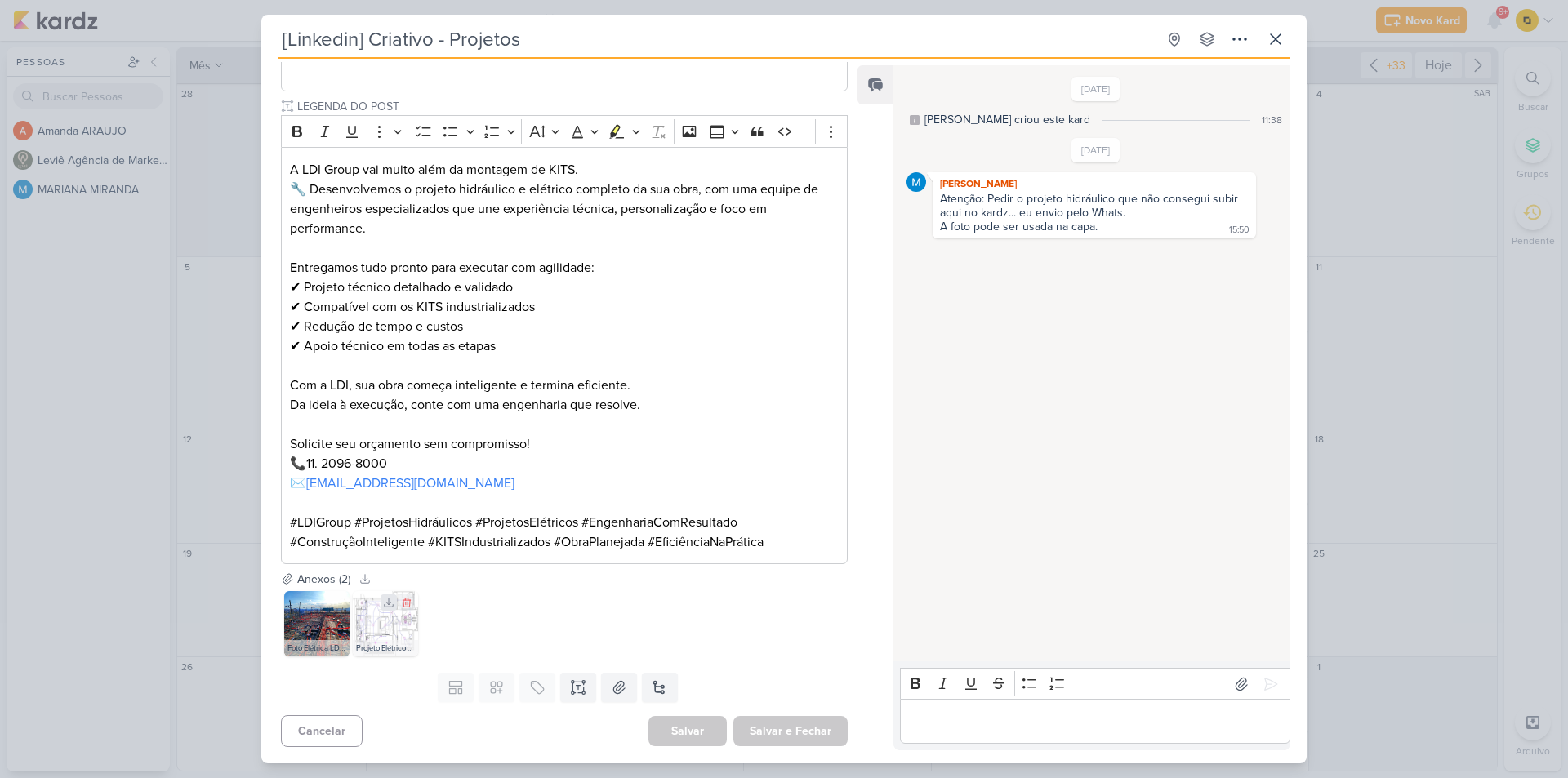
click at [389, 605] on icon at bounding box center [388, 601] width 11 height 11
click at [606, 694] on button at bounding box center [618, 687] width 35 height 29
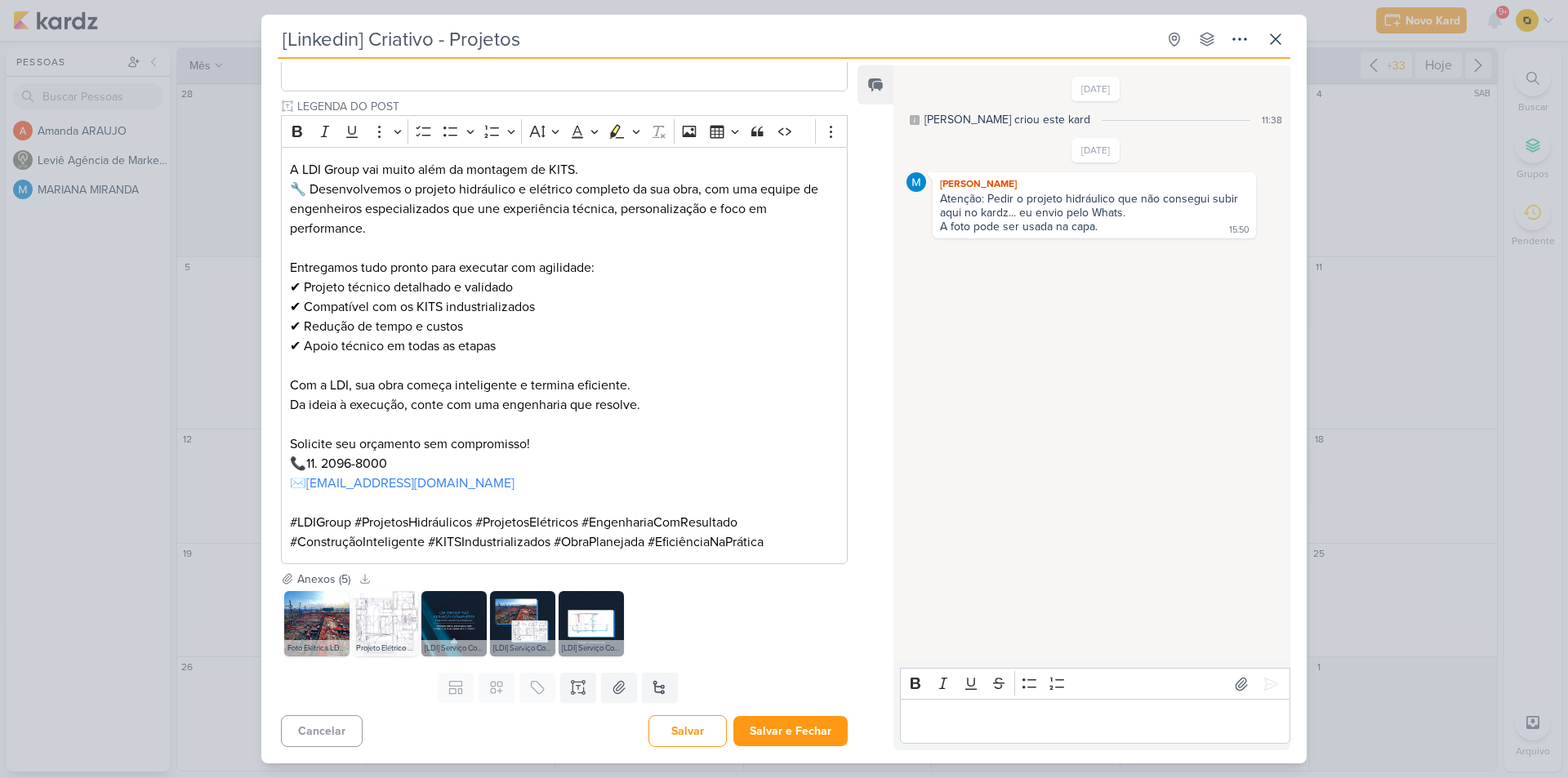
click at [1093, 705] on div "Editor editing area: main" at bounding box center [1094, 721] width 390 height 45
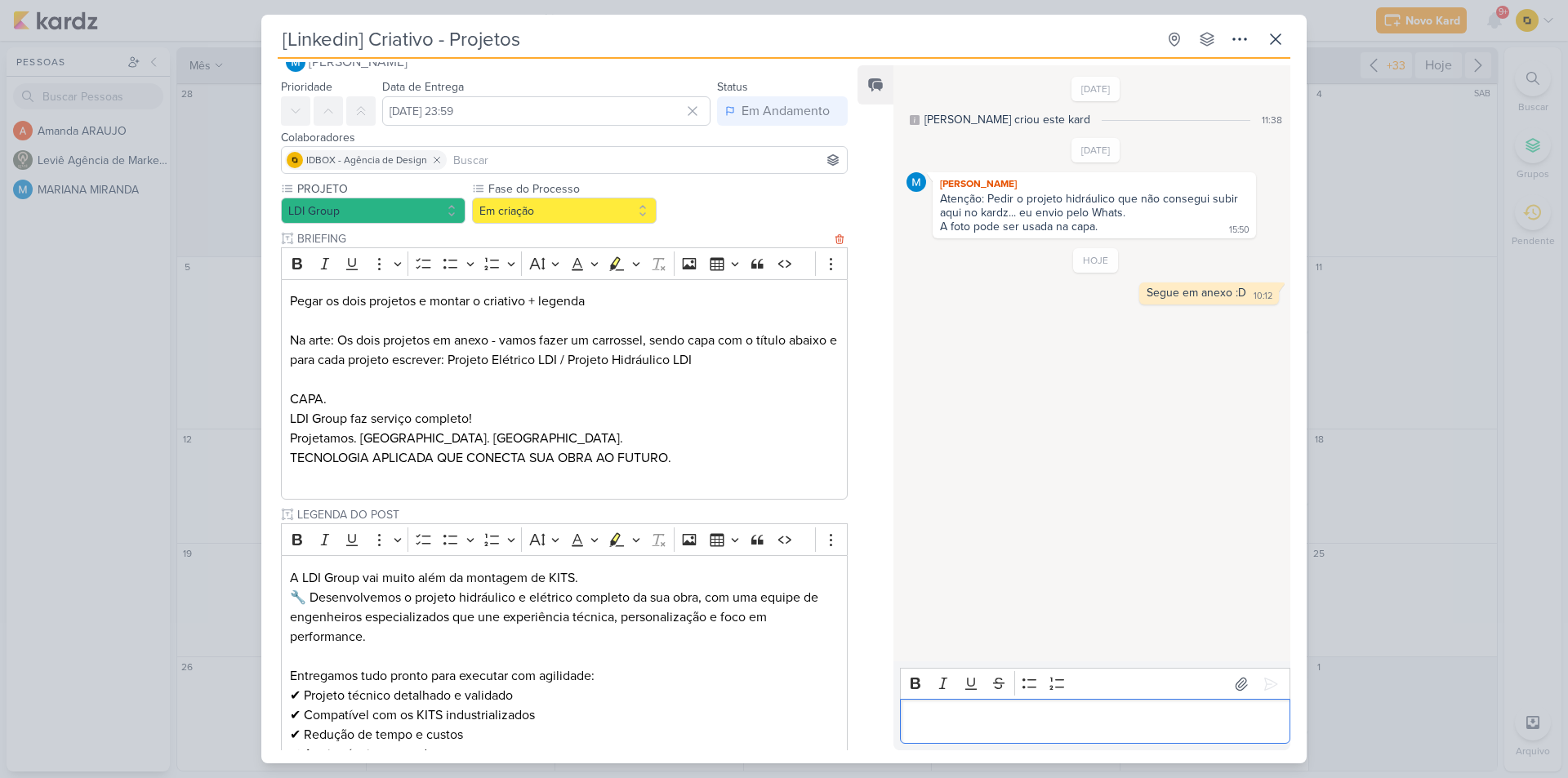
scroll to position [0, 0]
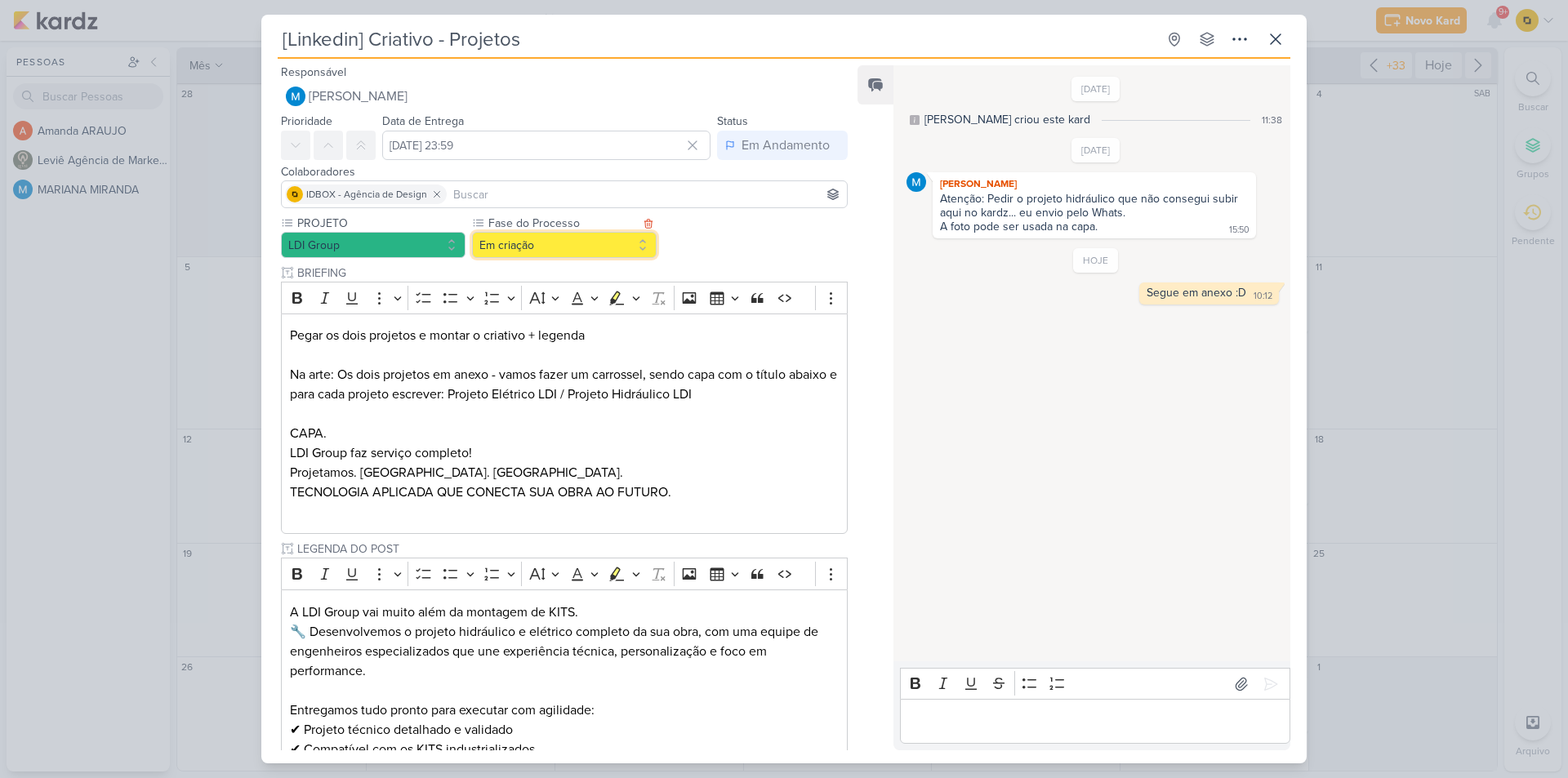
click at [568, 255] on button "Em criação" at bounding box center [564, 245] width 184 height 26
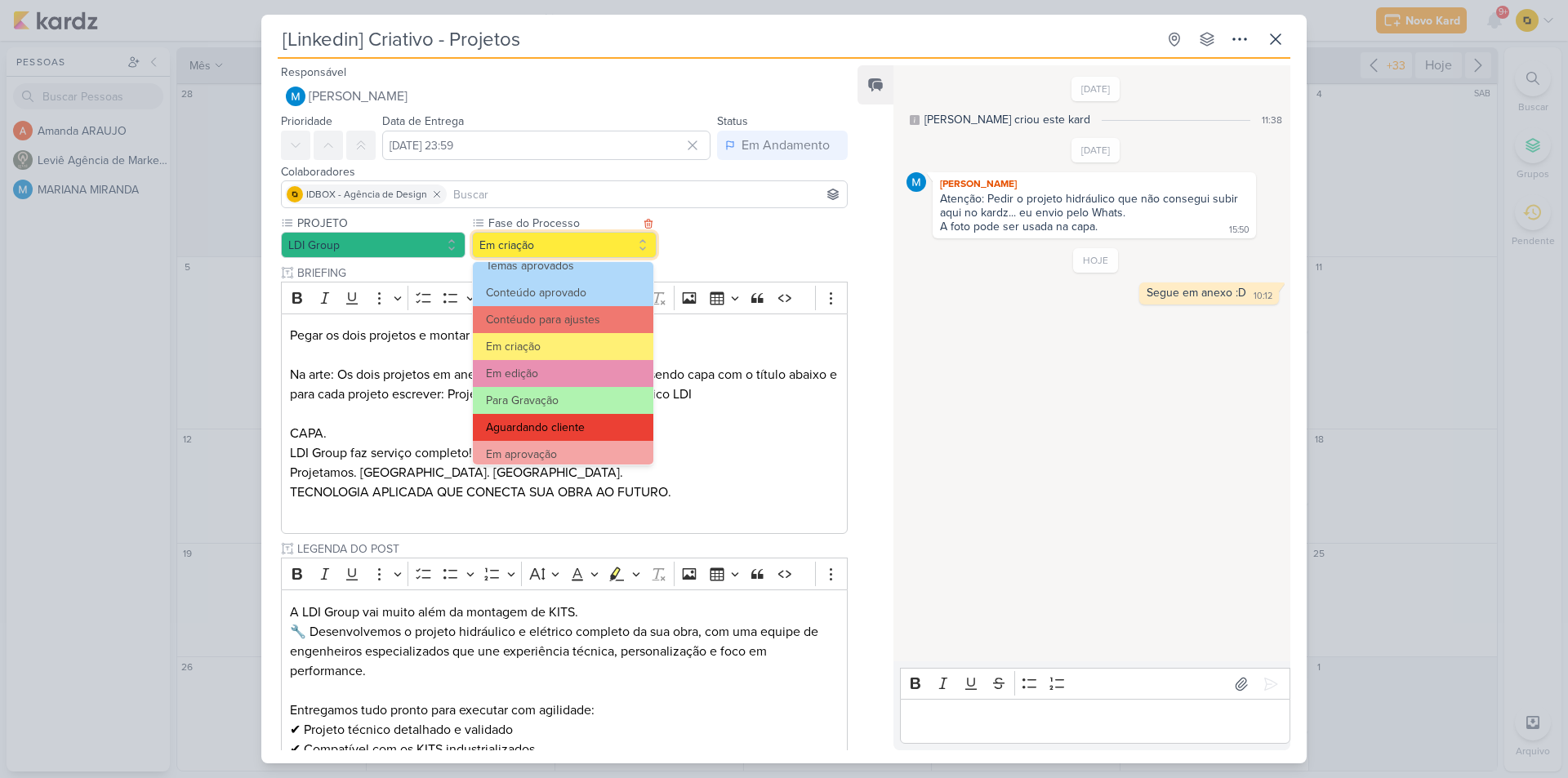
scroll to position [81, 0]
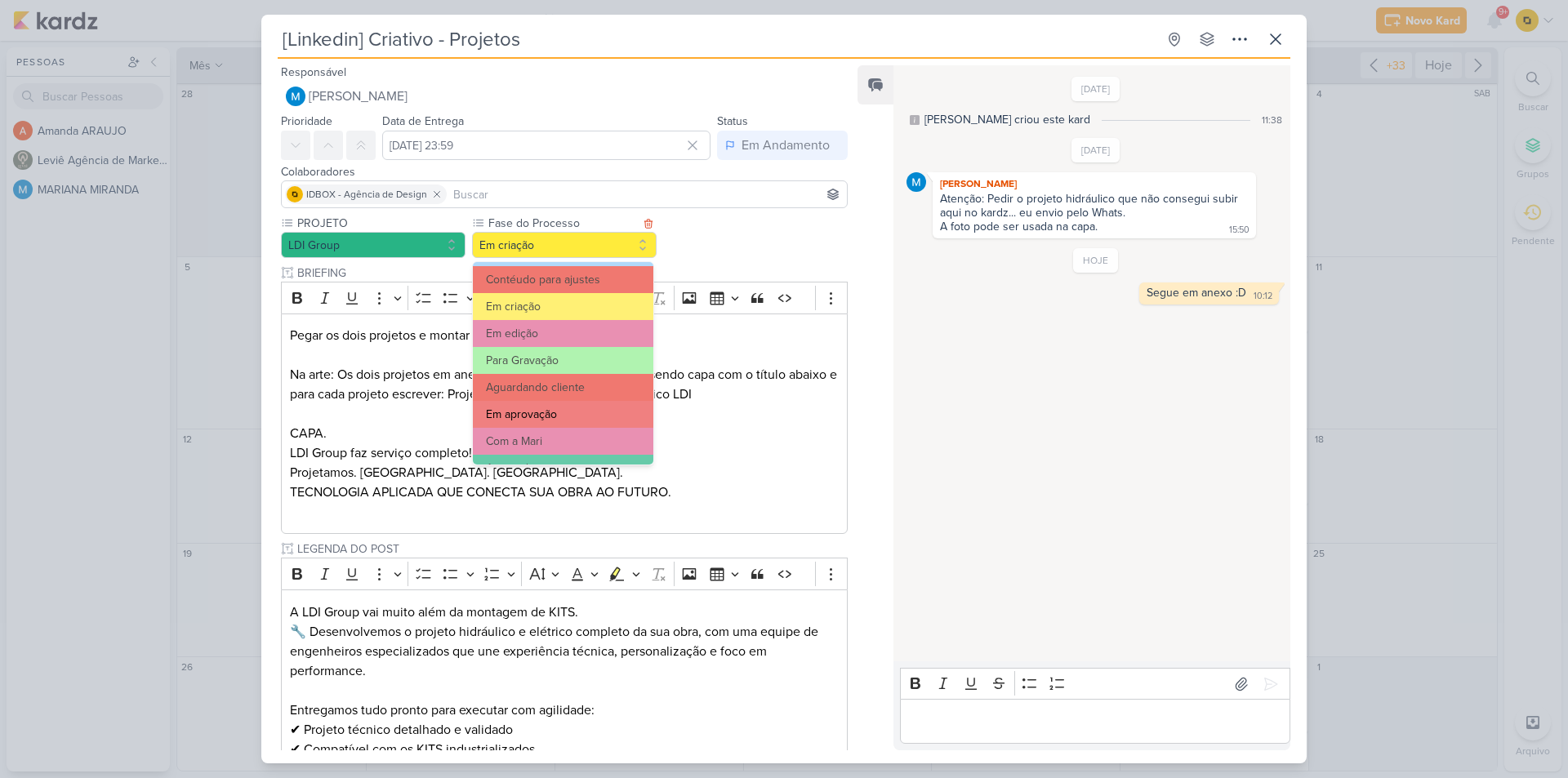
click at [566, 416] on button "Em aprovação" at bounding box center [563, 414] width 180 height 27
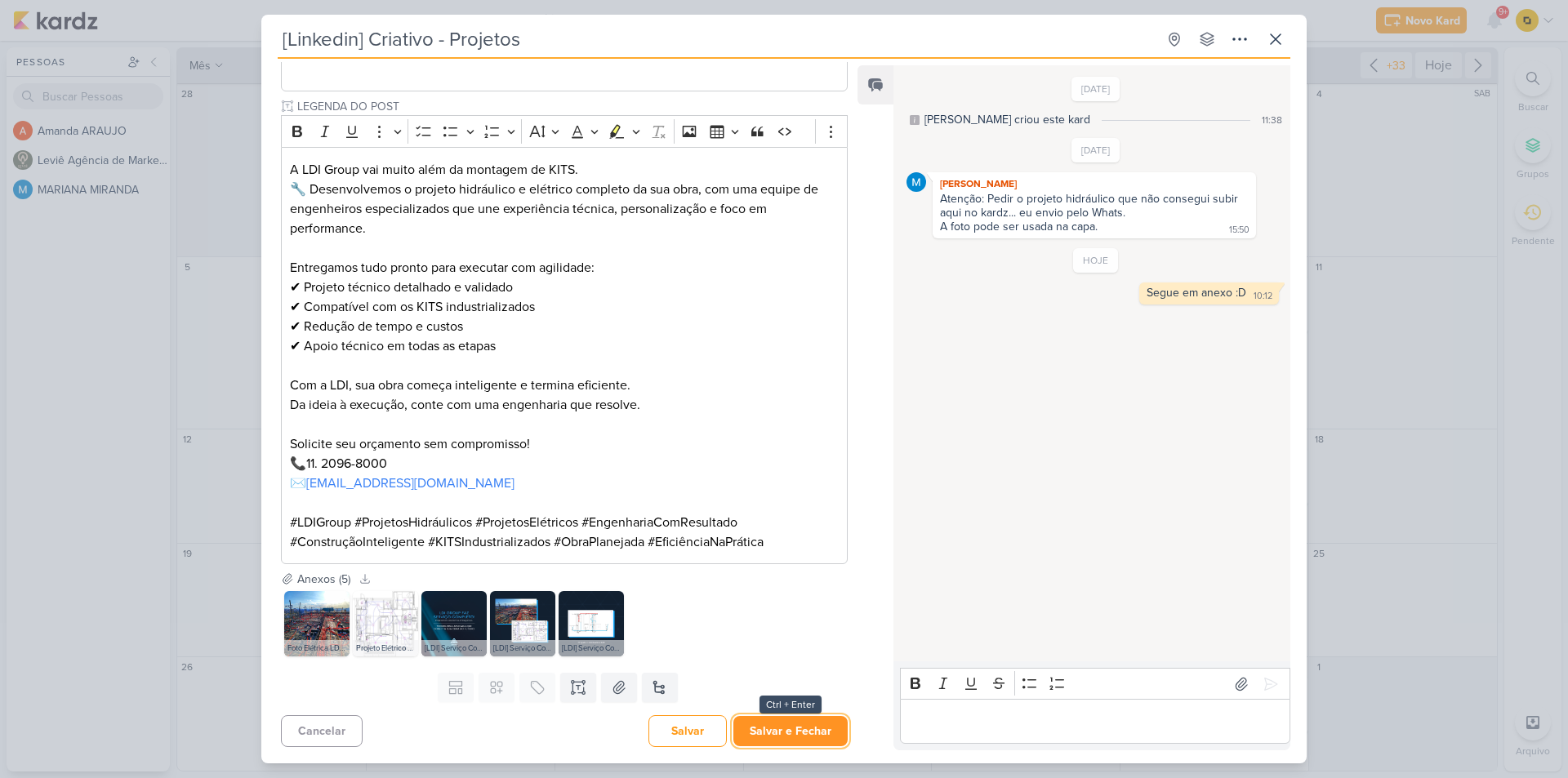
click at [767, 730] on button "Salvar e Fechar" at bounding box center [790, 730] width 114 height 30
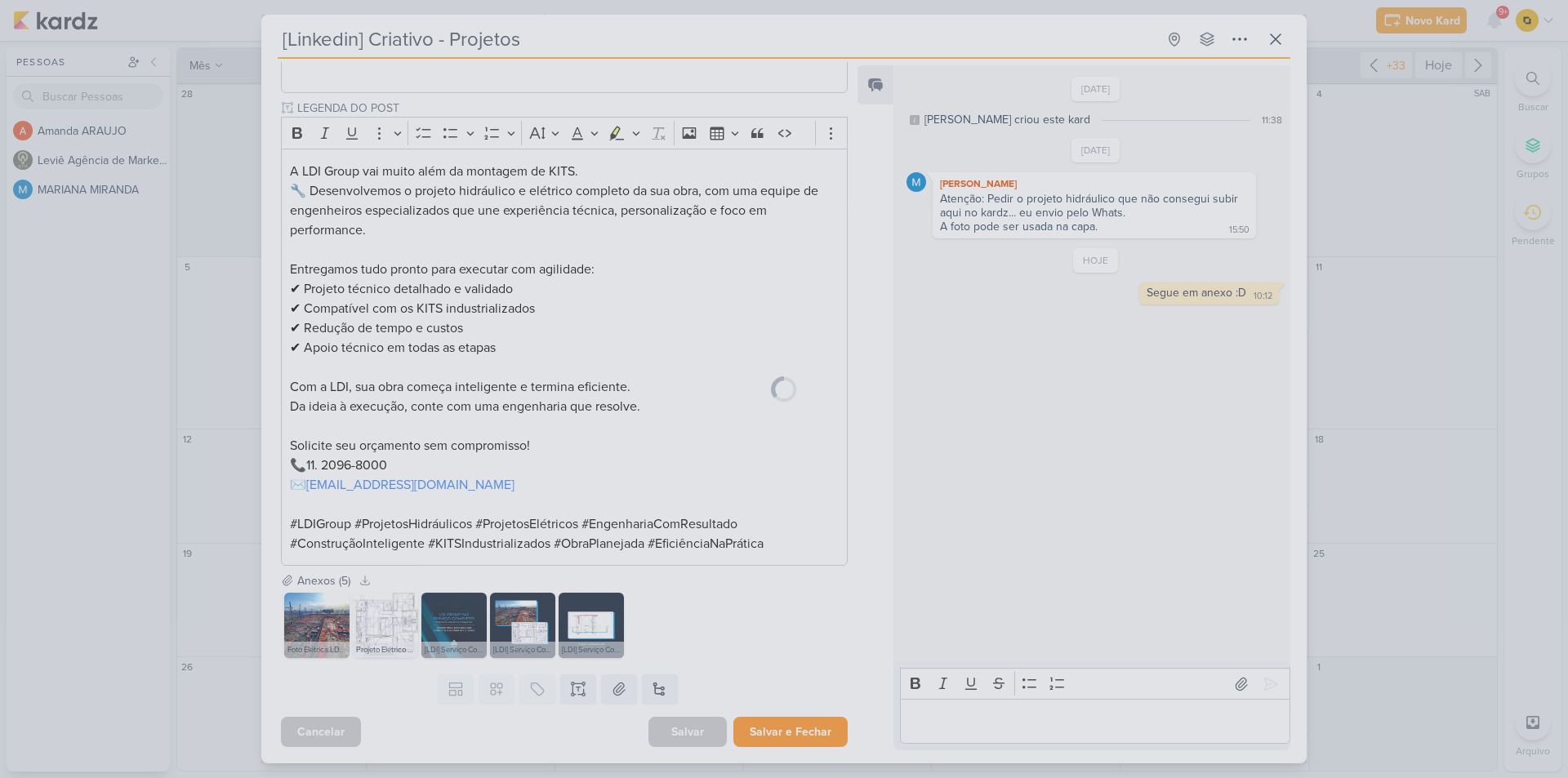
scroll to position [440, 0]
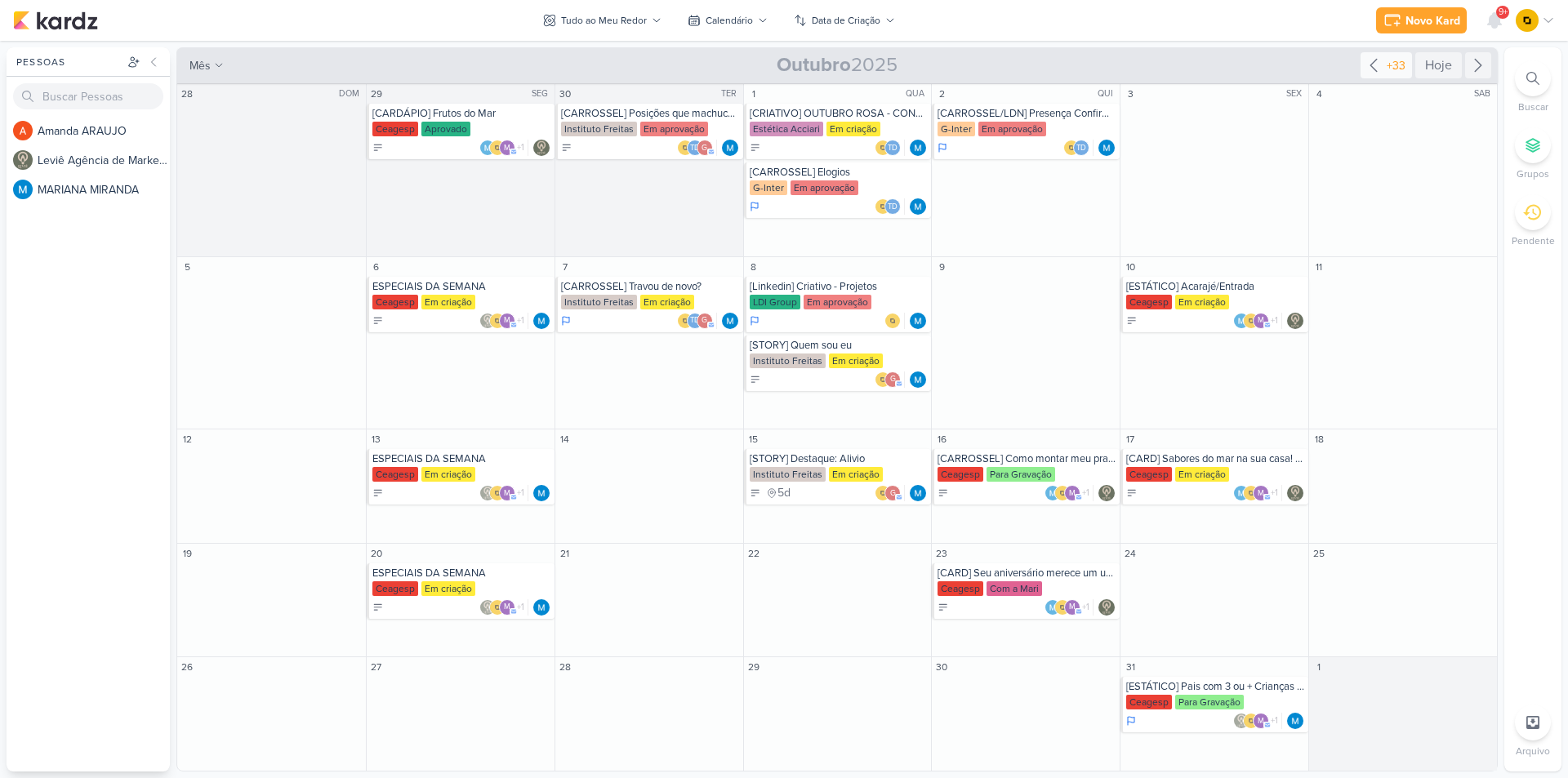
click at [1375, 68] on icon at bounding box center [1373, 65] width 20 height 20
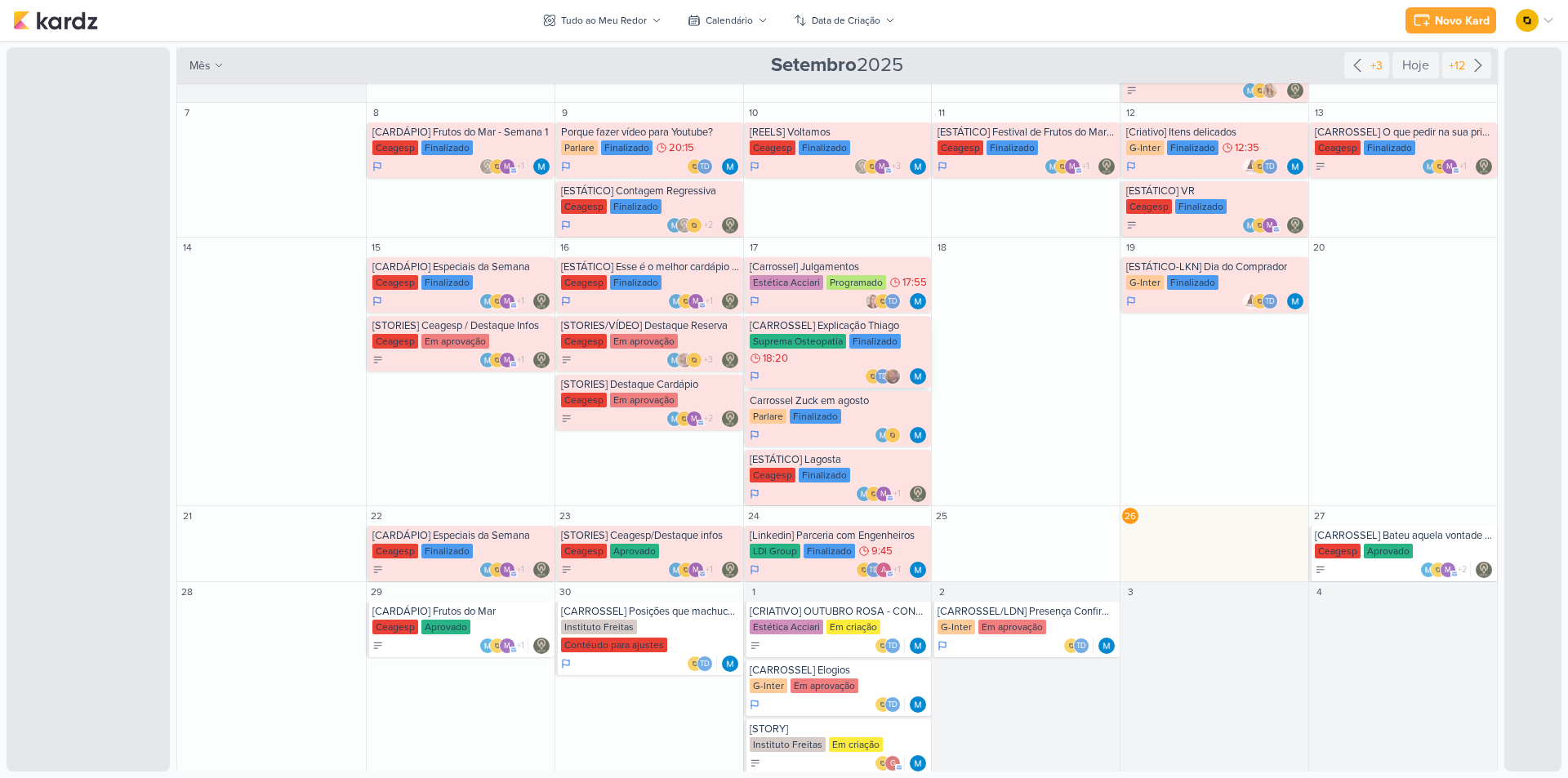
scroll to position [179, 0]
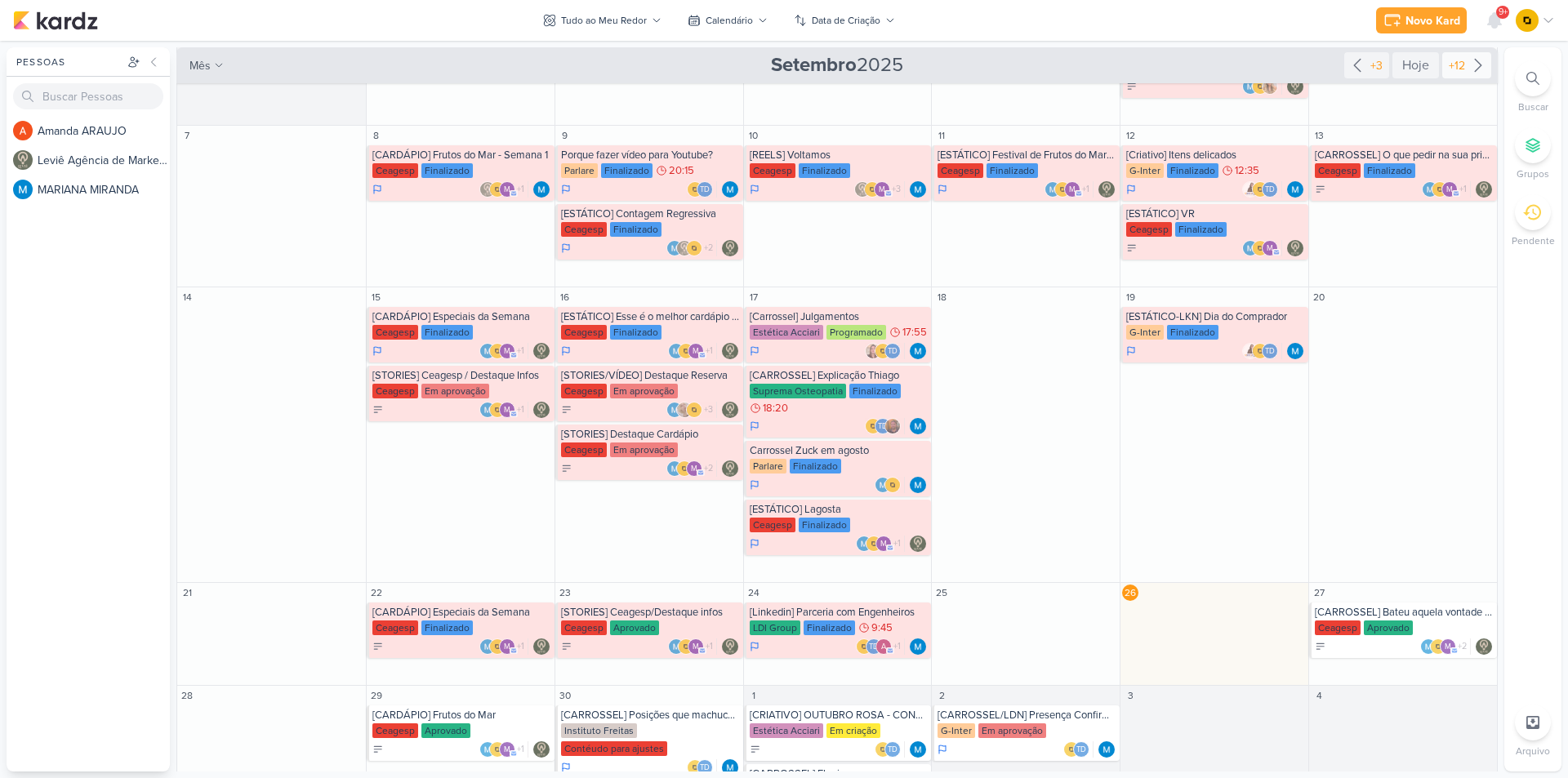
click at [1446, 64] on div "+12" at bounding box center [1456, 66] width 23 height 17
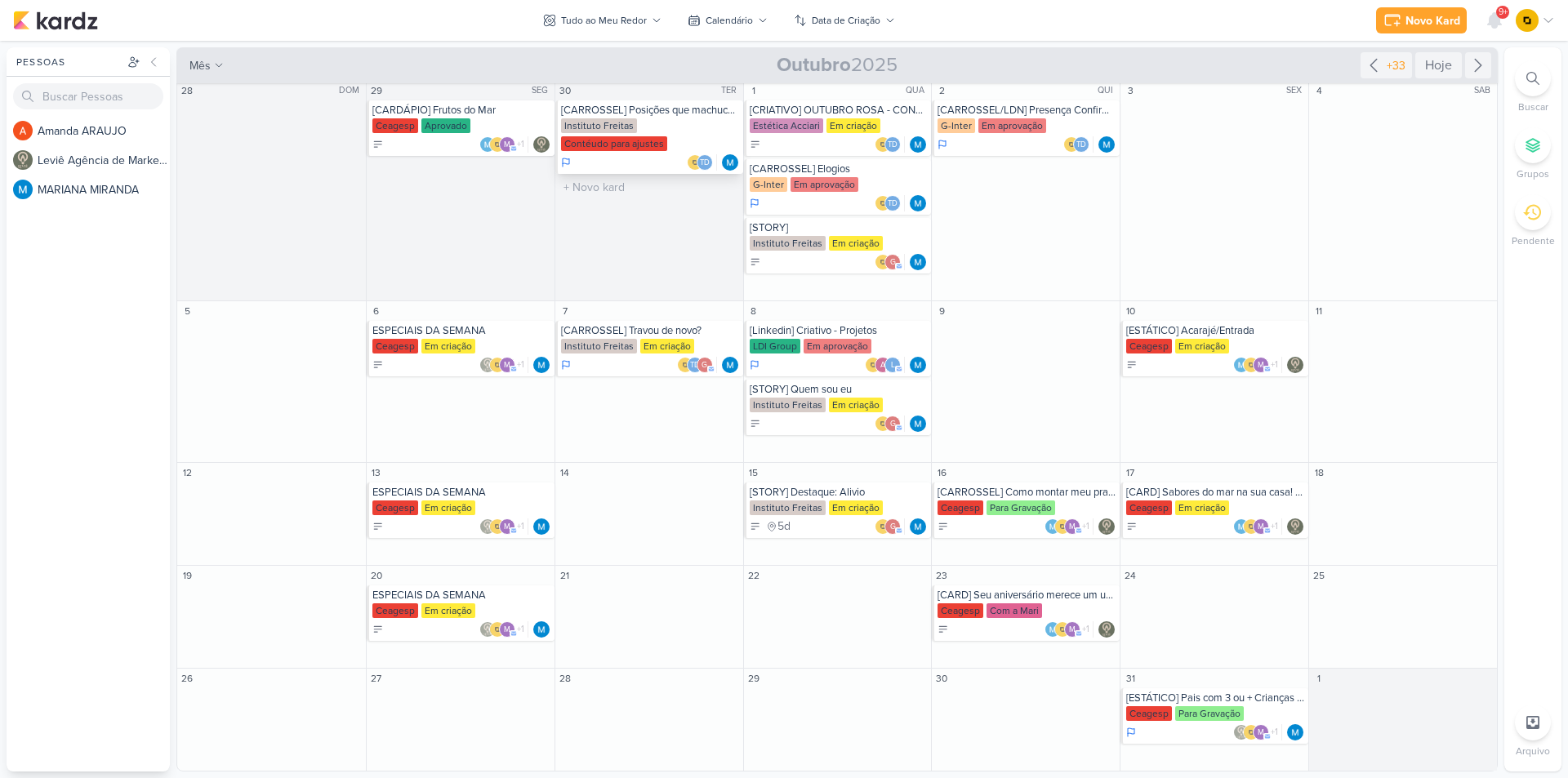
click at [682, 121] on div "Instituto Freitas Contéudo para ajustes" at bounding box center [650, 136] width 179 height 35
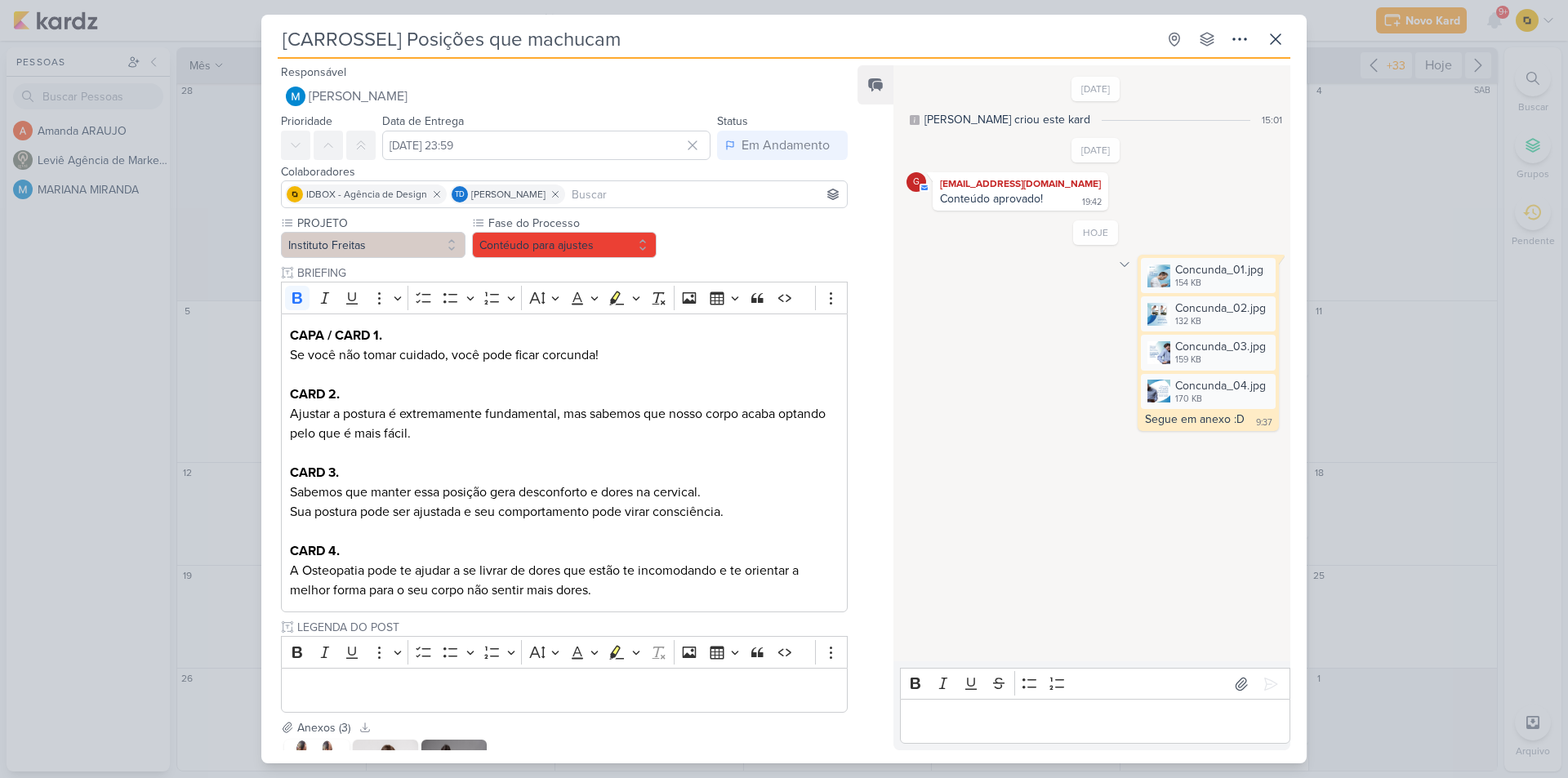
click at [1118, 267] on icon at bounding box center [1124, 264] width 13 height 13
click at [1142, 303] on button "Deletar" at bounding box center [1159, 293] width 89 height 27
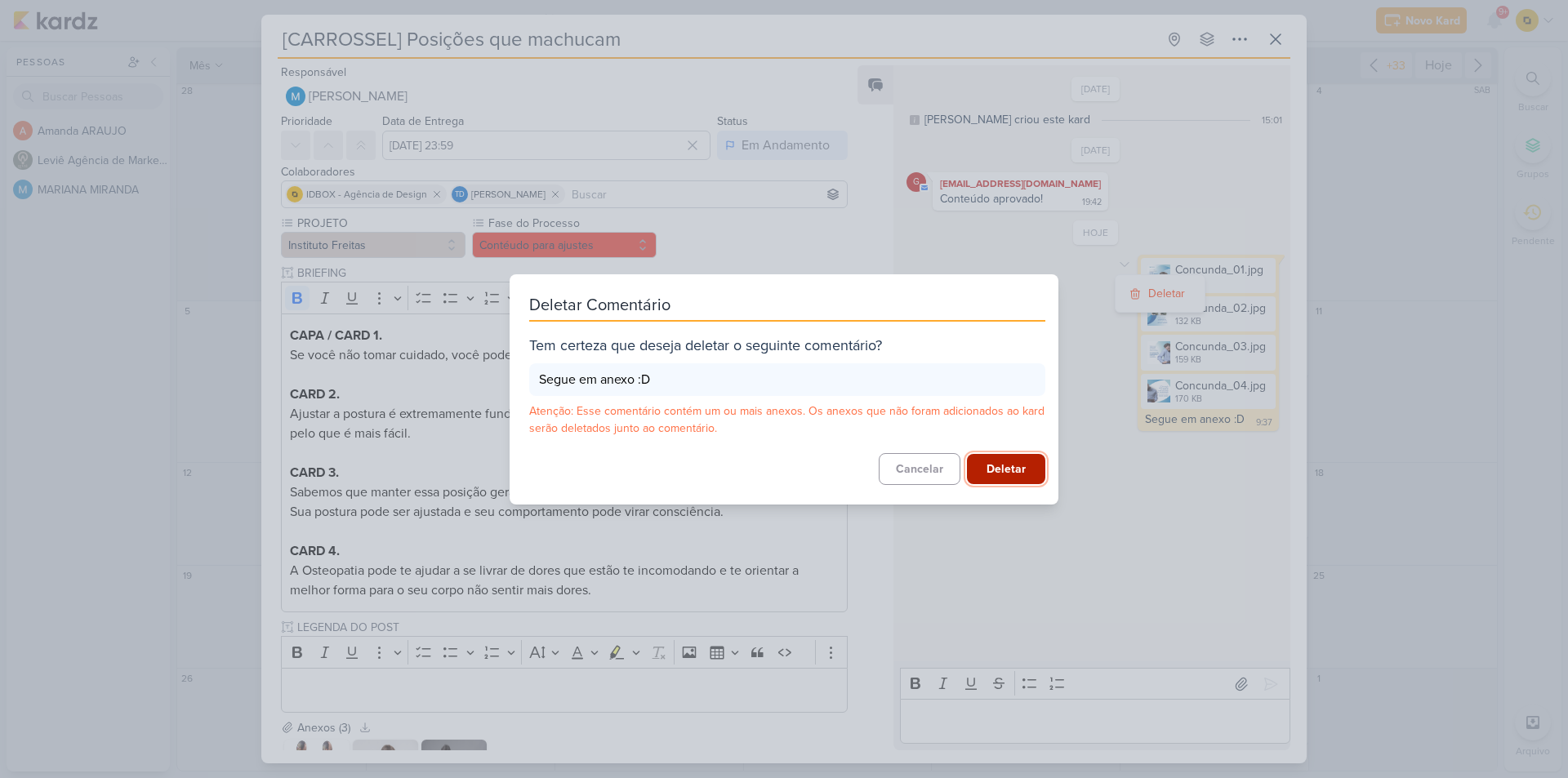
click at [1019, 466] on button "Deletar" at bounding box center [1006, 468] width 79 height 30
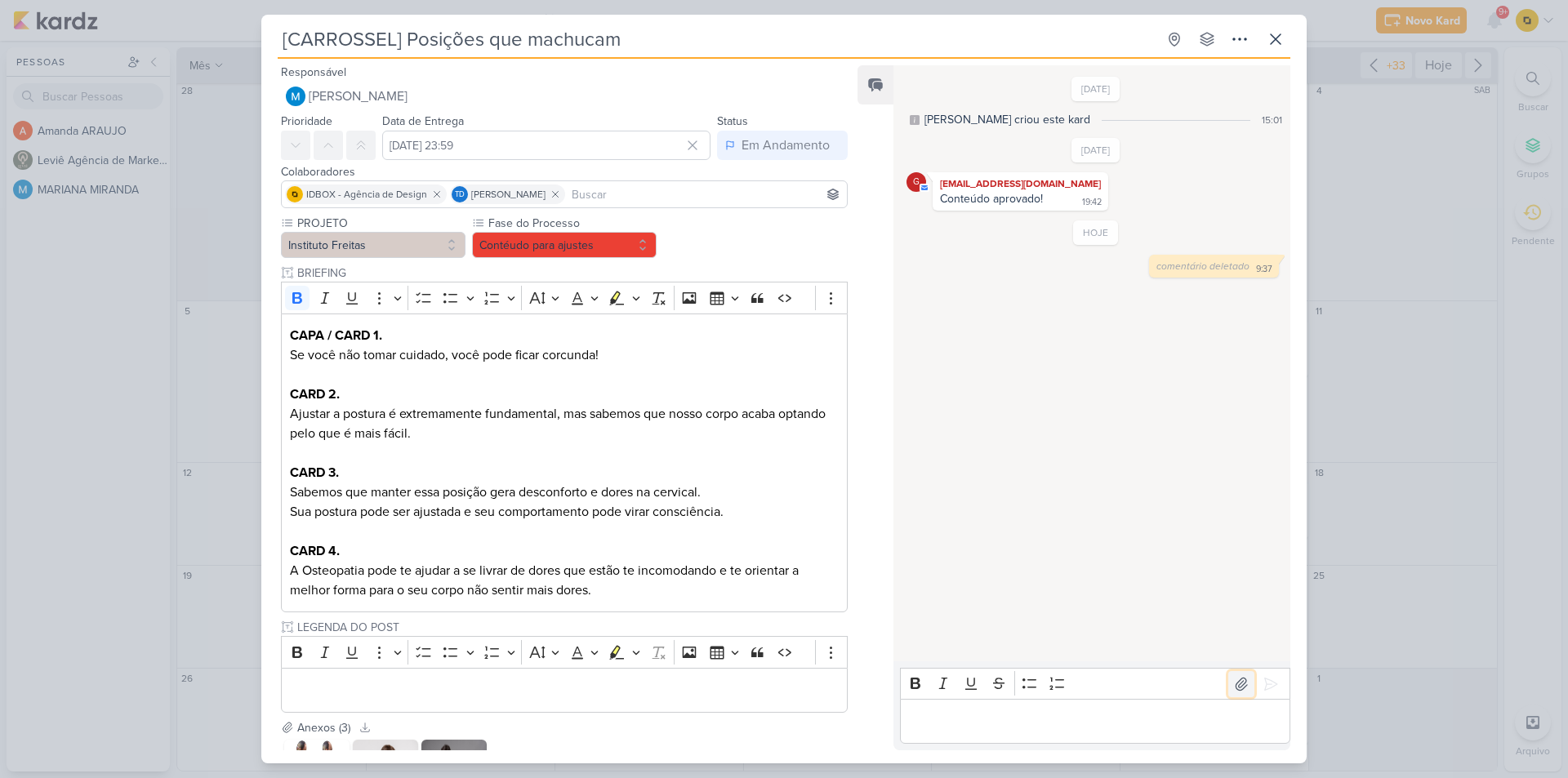
click at [1239, 685] on icon at bounding box center [1241, 684] width 16 height 16
click at [1010, 723] on p "Editor editing area: main" at bounding box center [1094, 721] width 373 height 20
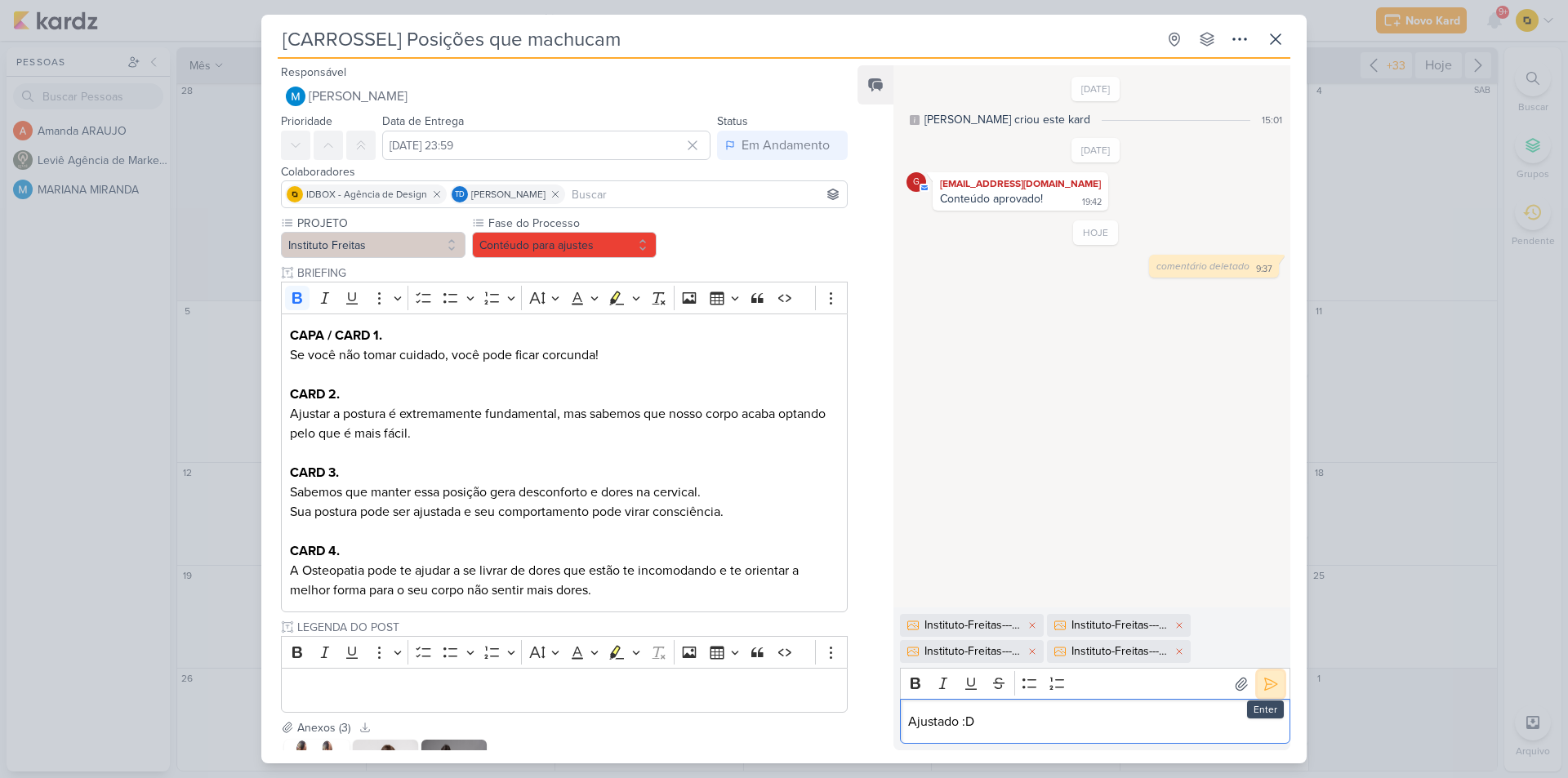
click at [1270, 678] on icon at bounding box center [1270, 684] width 16 height 16
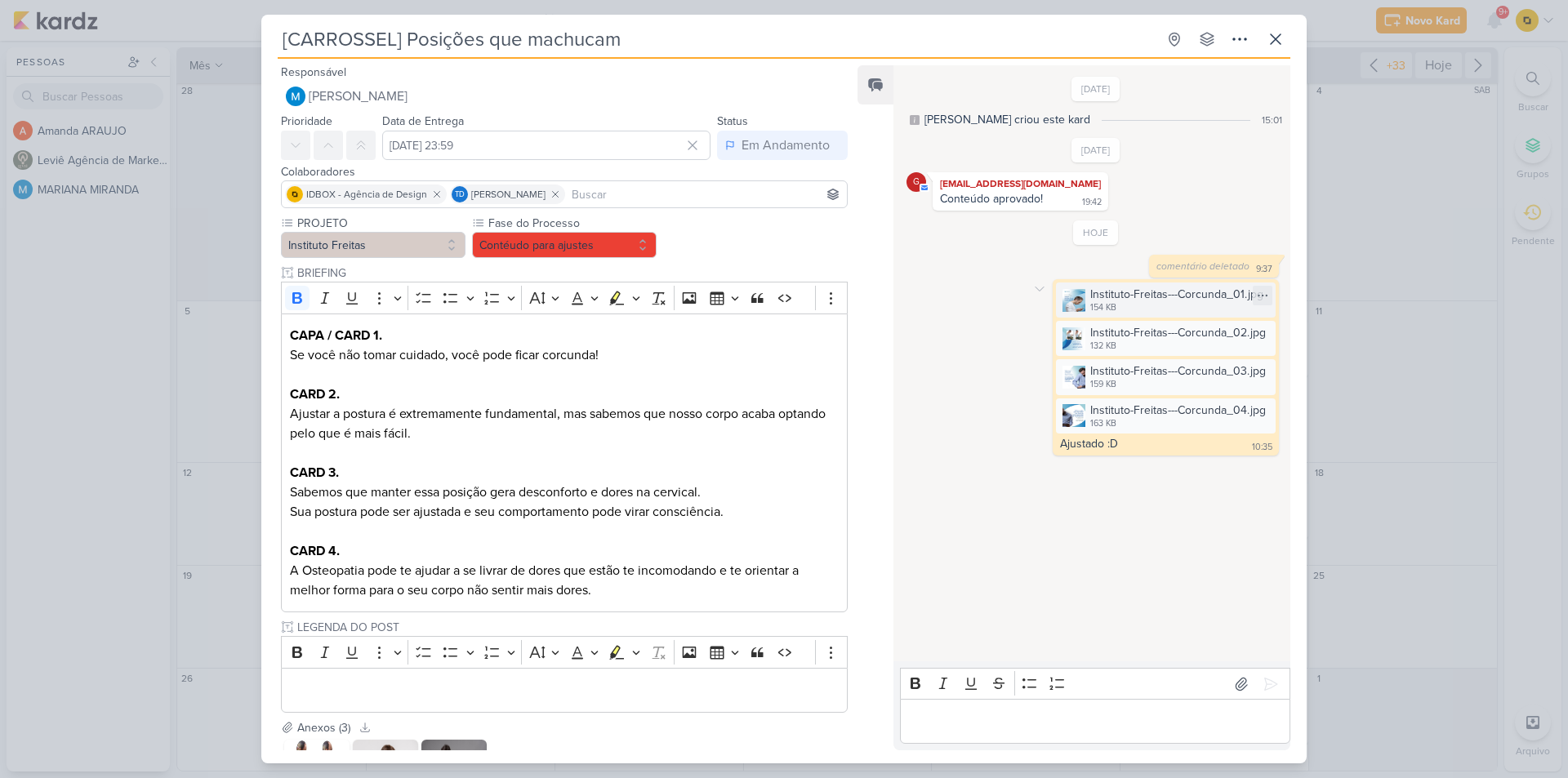
click at [1078, 299] on img at bounding box center [1074, 300] width 23 height 23
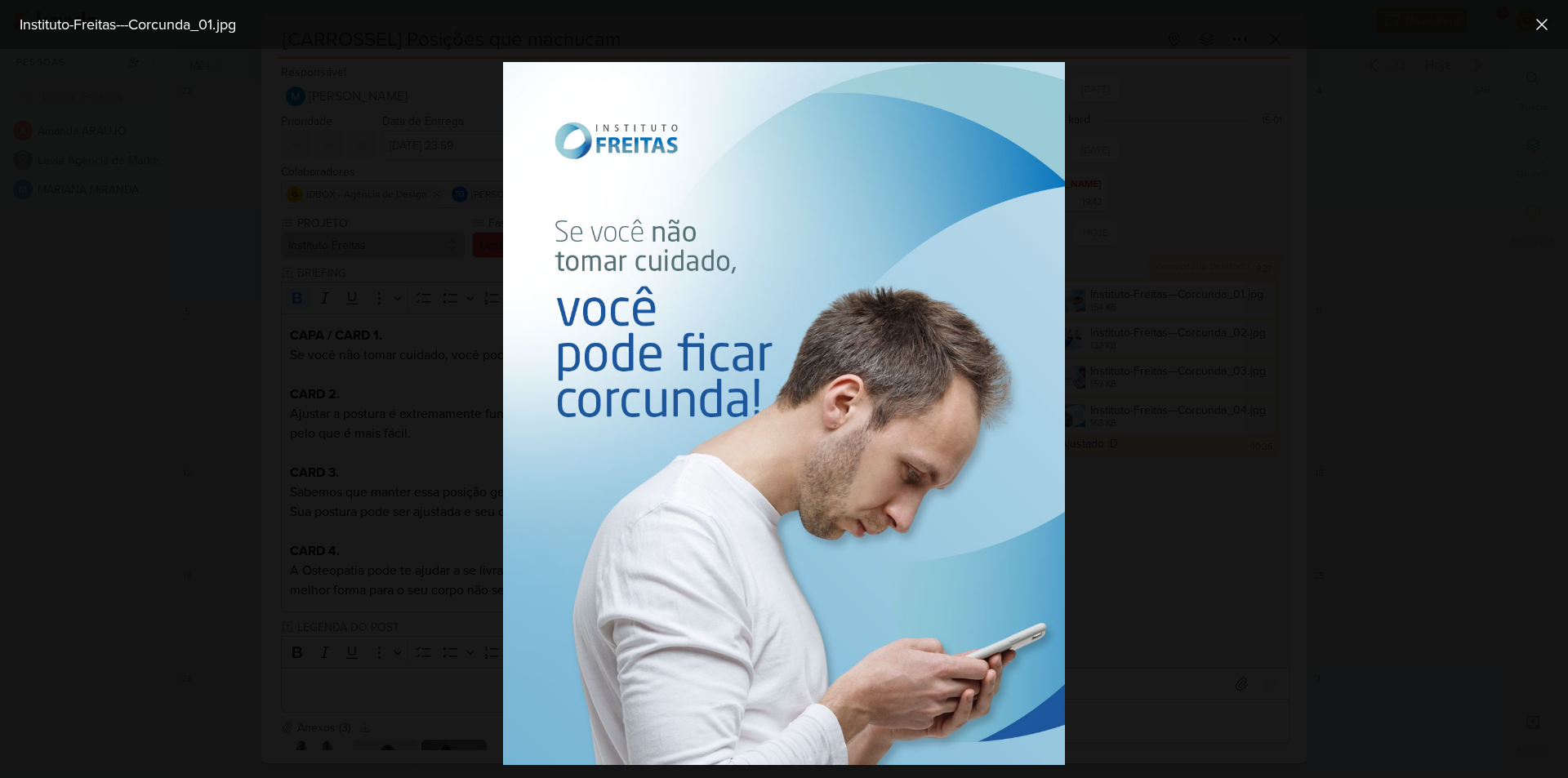
click at [1125, 307] on div at bounding box center [784, 414] width 1568 height 729
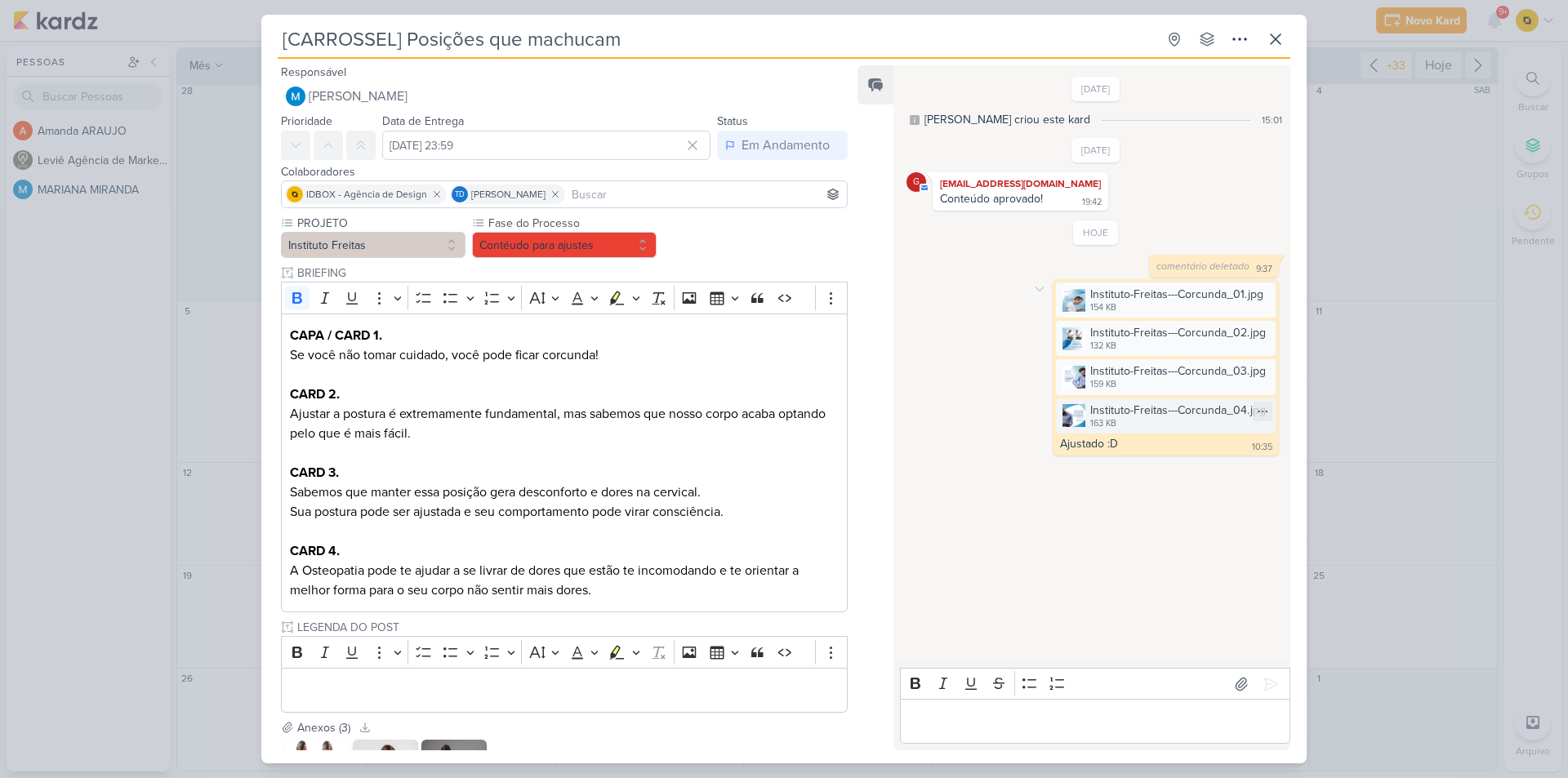
click at [1069, 408] on img at bounding box center [1074, 415] width 23 height 23
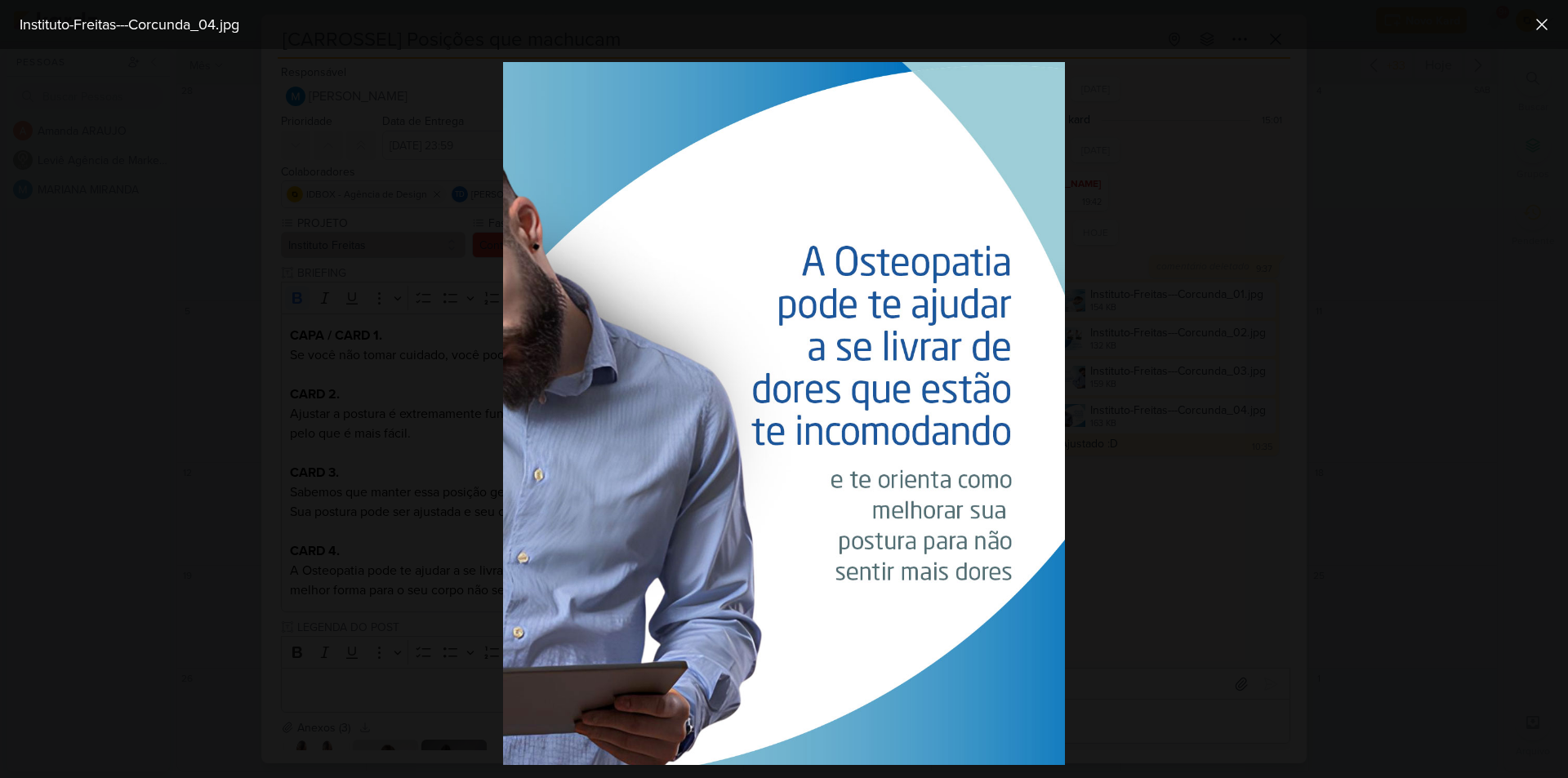
click at [1101, 402] on div at bounding box center [784, 414] width 1568 height 729
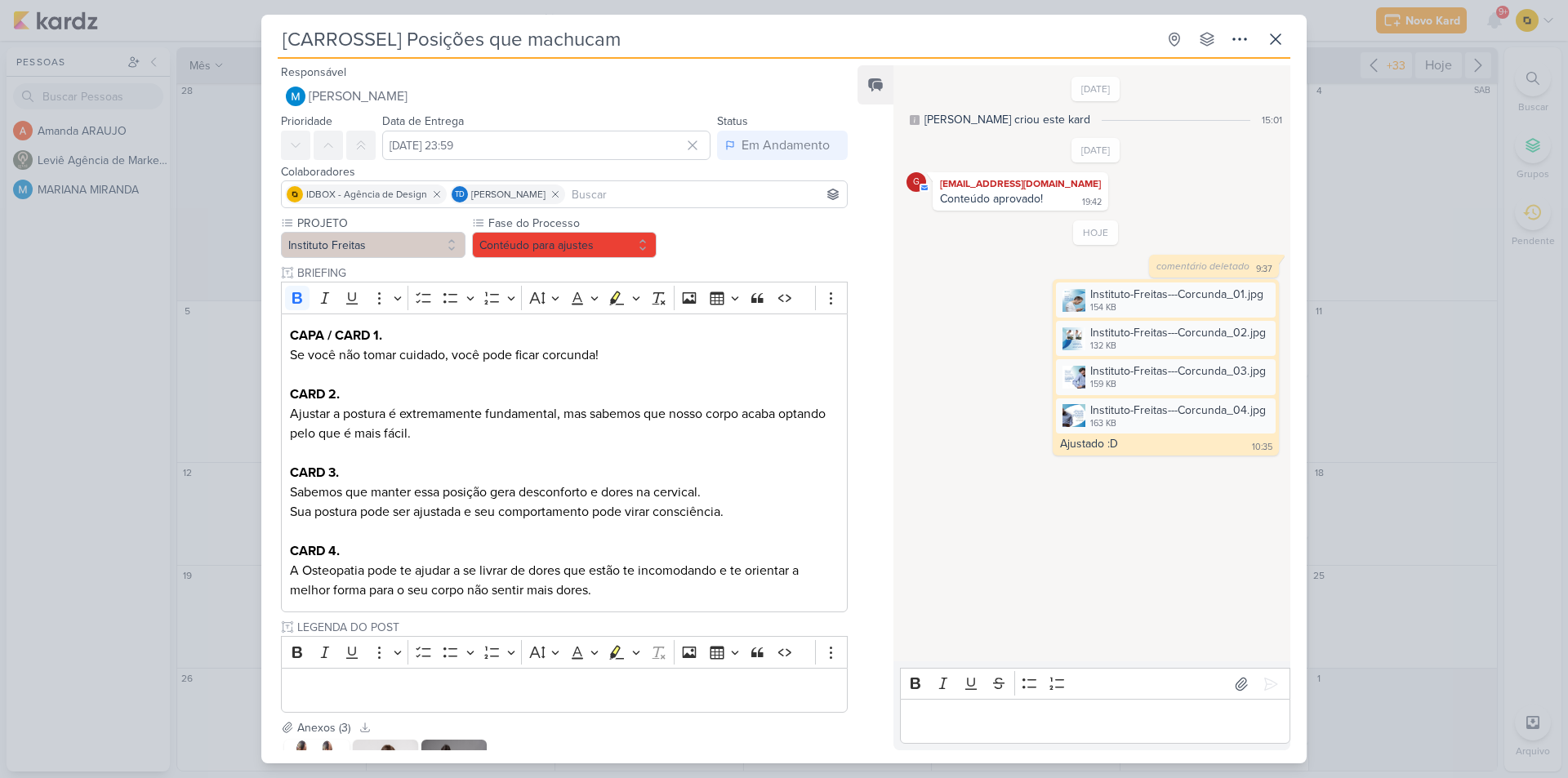
click at [1424, 473] on div "[CARROSSEL] Posições que machucam Criado por MARIANA" at bounding box center [784, 389] width 1568 height 778
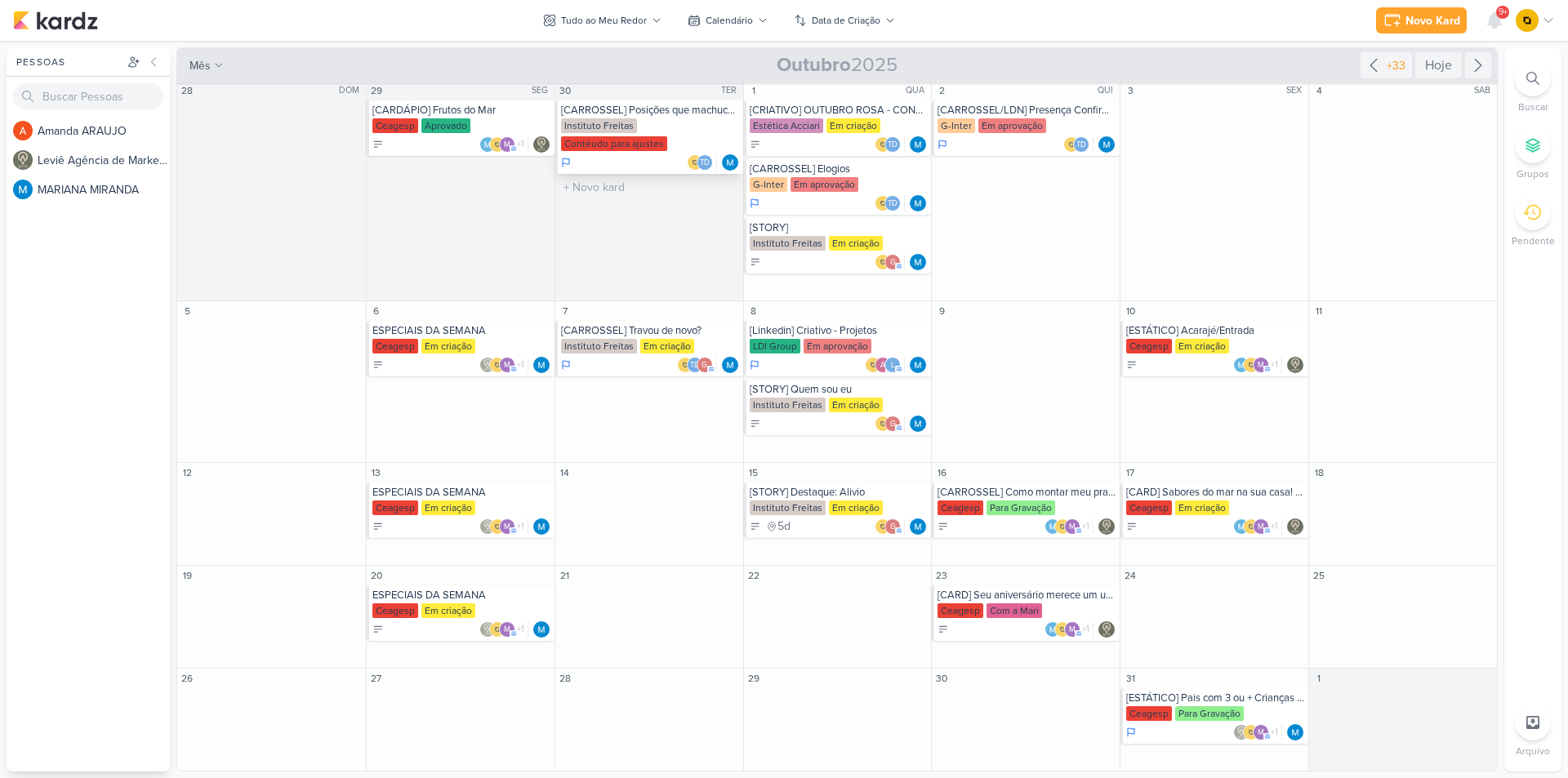
click at [630, 149] on div "Contéudo para ajustes" at bounding box center [614, 143] width 106 height 15
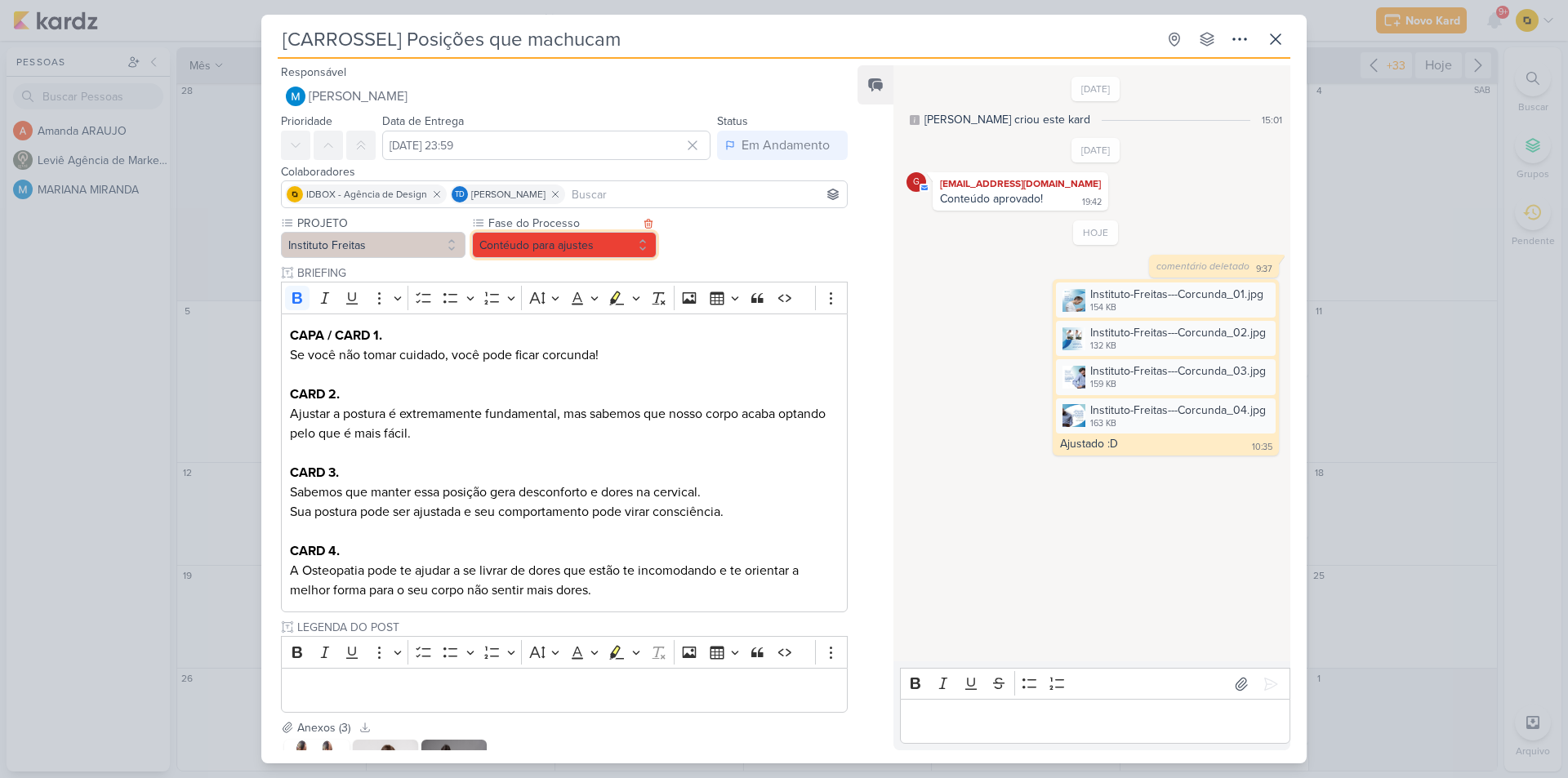
click at [500, 248] on button "Contéudo para ajustes" at bounding box center [564, 245] width 184 height 26
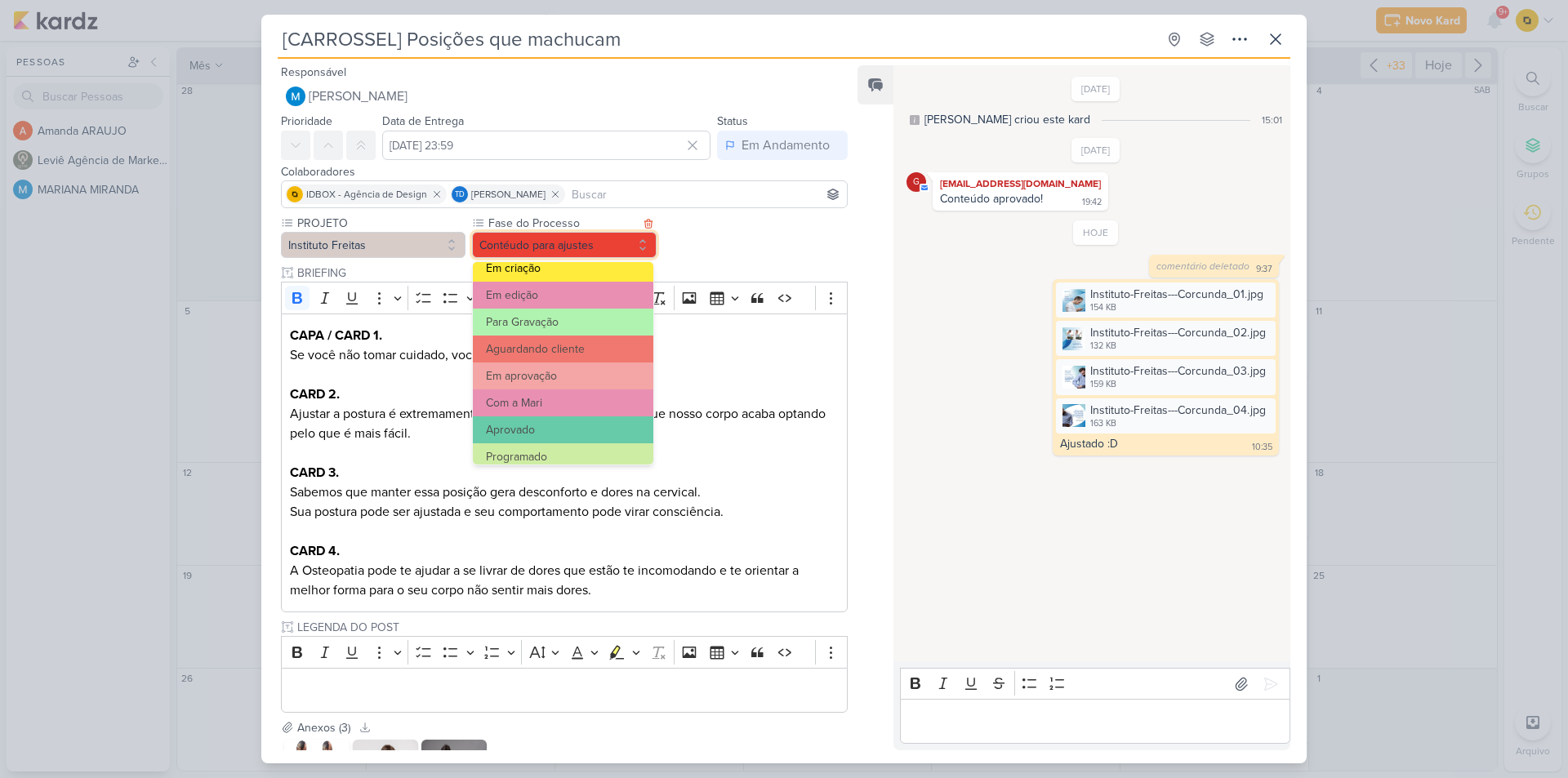
scroll to position [158, 0]
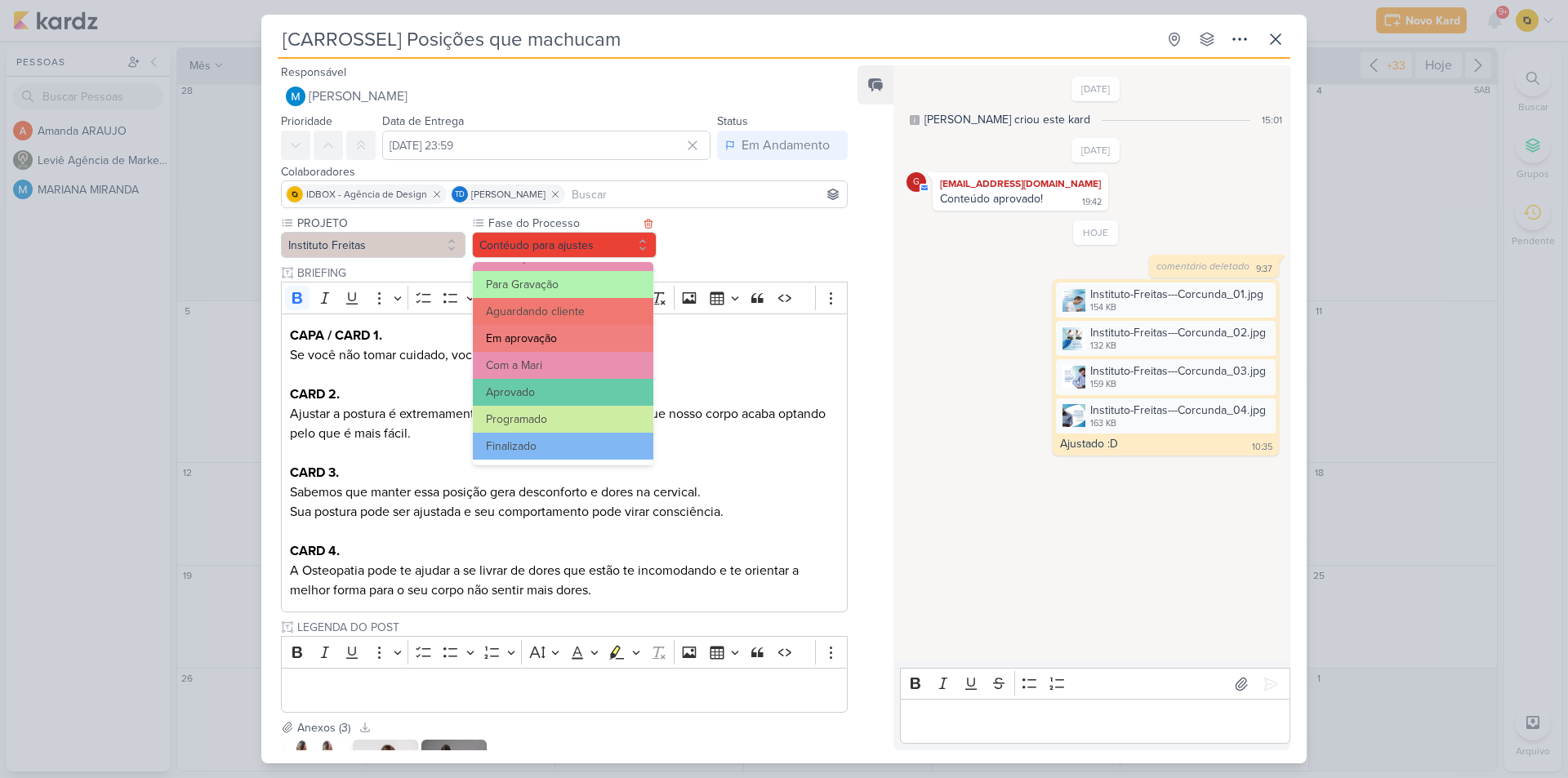
click at [545, 346] on button "Em aprovação" at bounding box center [563, 338] width 180 height 27
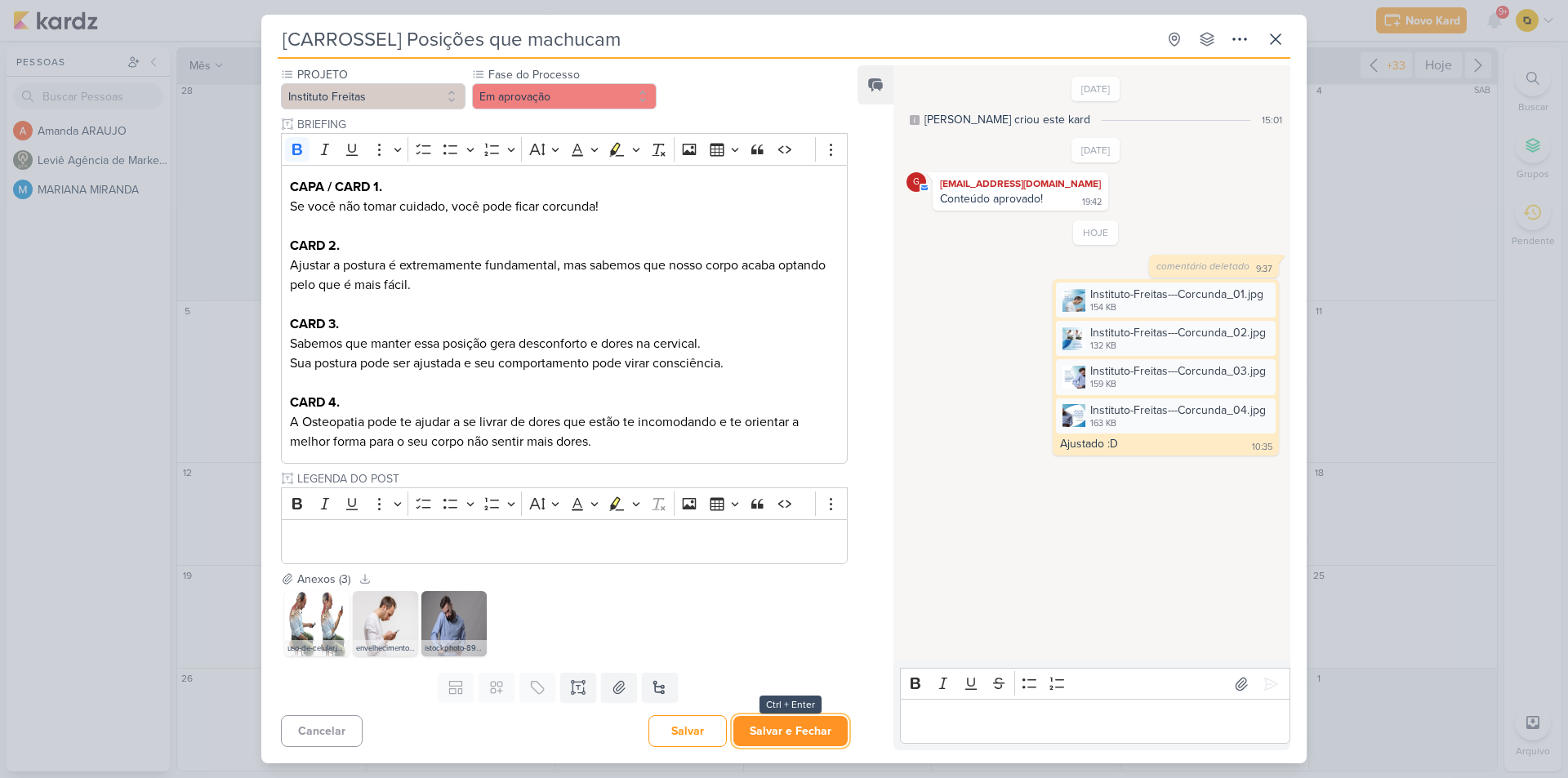
click at [761, 719] on button "Salvar e Fechar" at bounding box center [790, 730] width 114 height 30
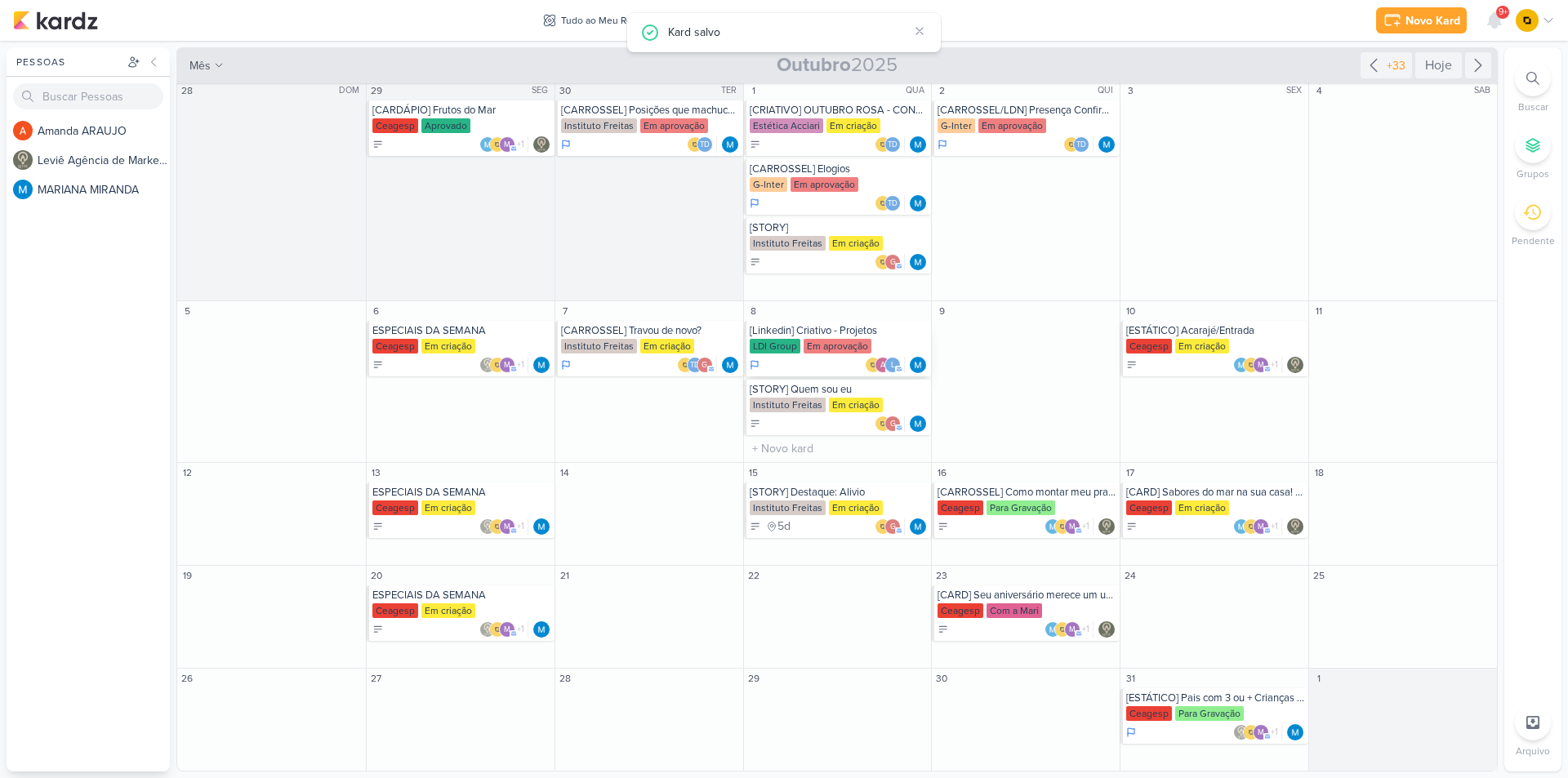
scroll to position [0, 0]
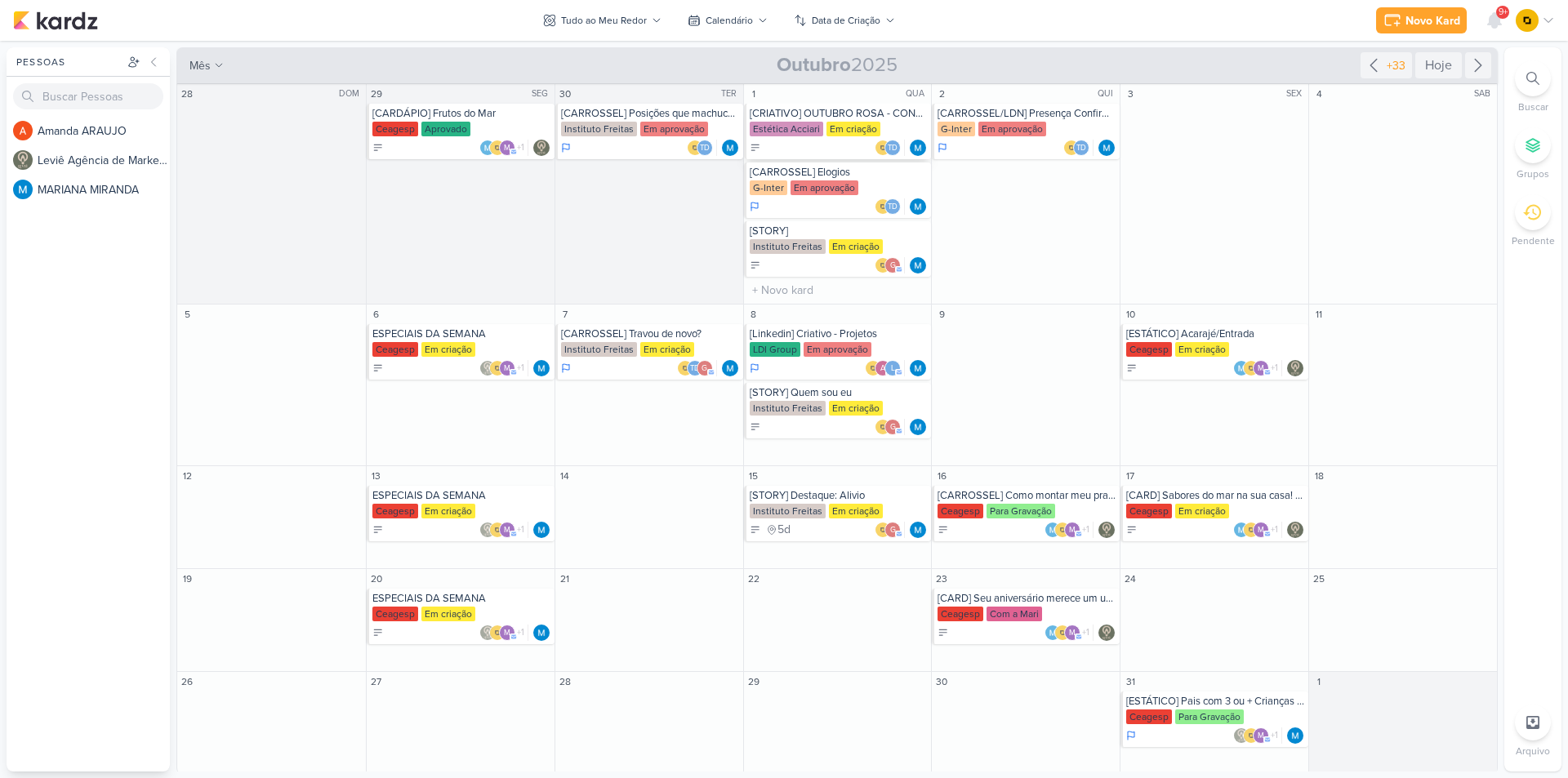
click at [833, 113] on div "[CRIATIVO] OUTUBRO ROSA - CONSC. PREV. CÂNCER DE MAMA" at bounding box center [839, 113] width 179 height 13
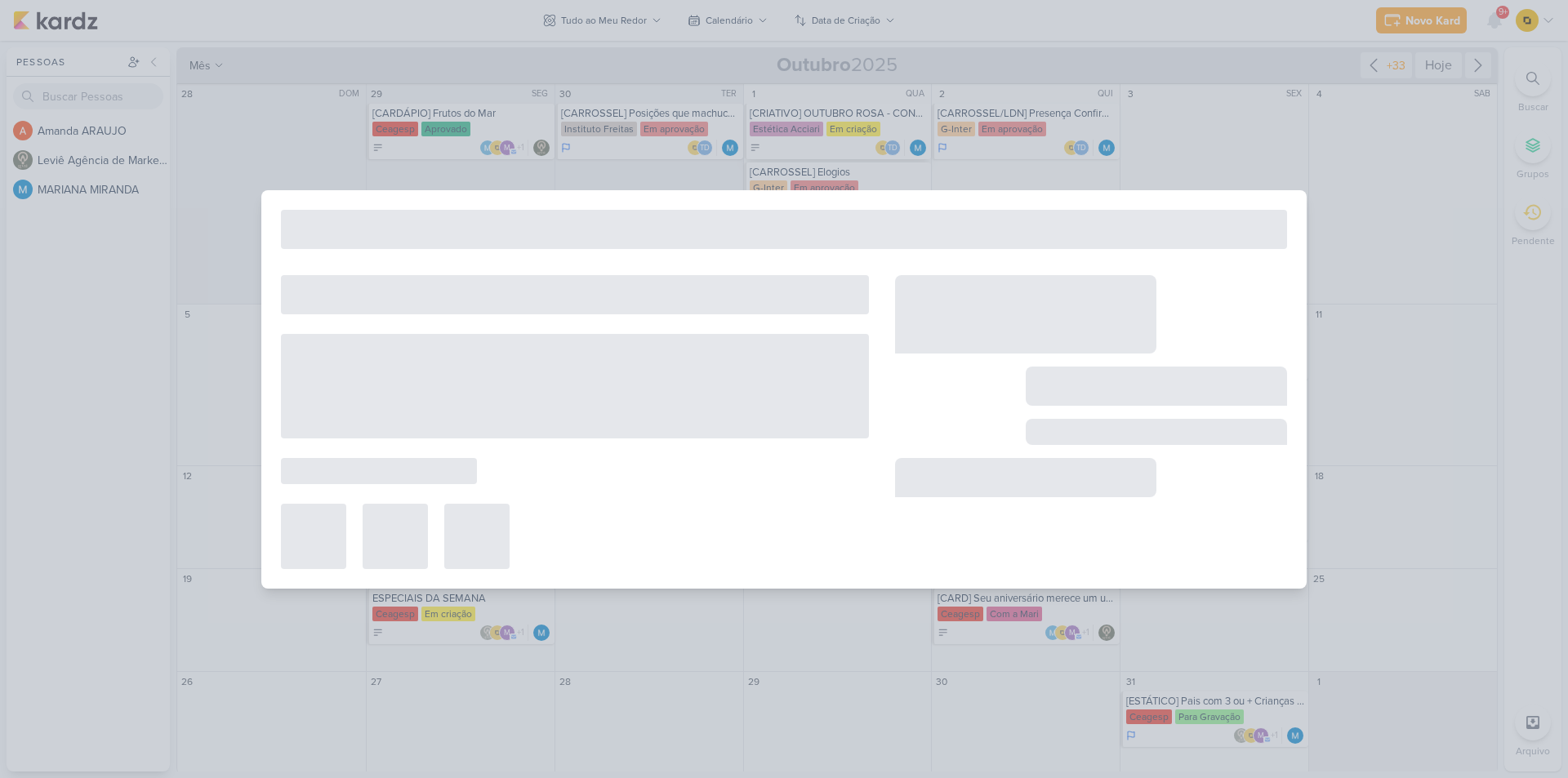
type input "[CRIATIVO] OUTUBRO ROSA - CONSC. PREV. CÂNCER DE MAMA"
type input "1 de outubro de 2025 às 23:59"
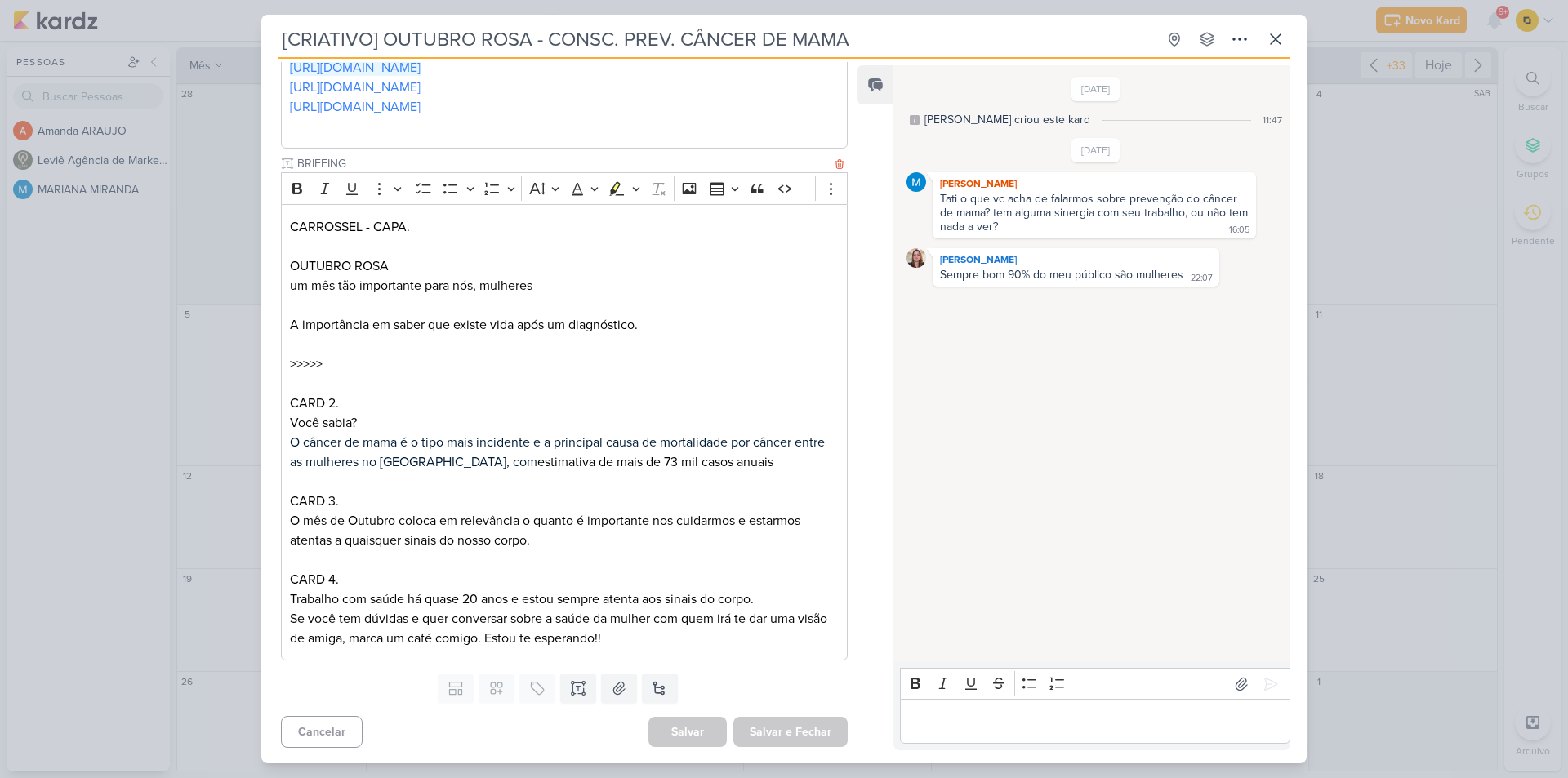
scroll to position [268, 0]
click at [1335, 330] on div "[CRIATIVO] OUTUBRO ROSA - CONSC. PREV. CÂNCER DE MAMA Criado por MARIANA" at bounding box center [784, 389] width 1568 height 778
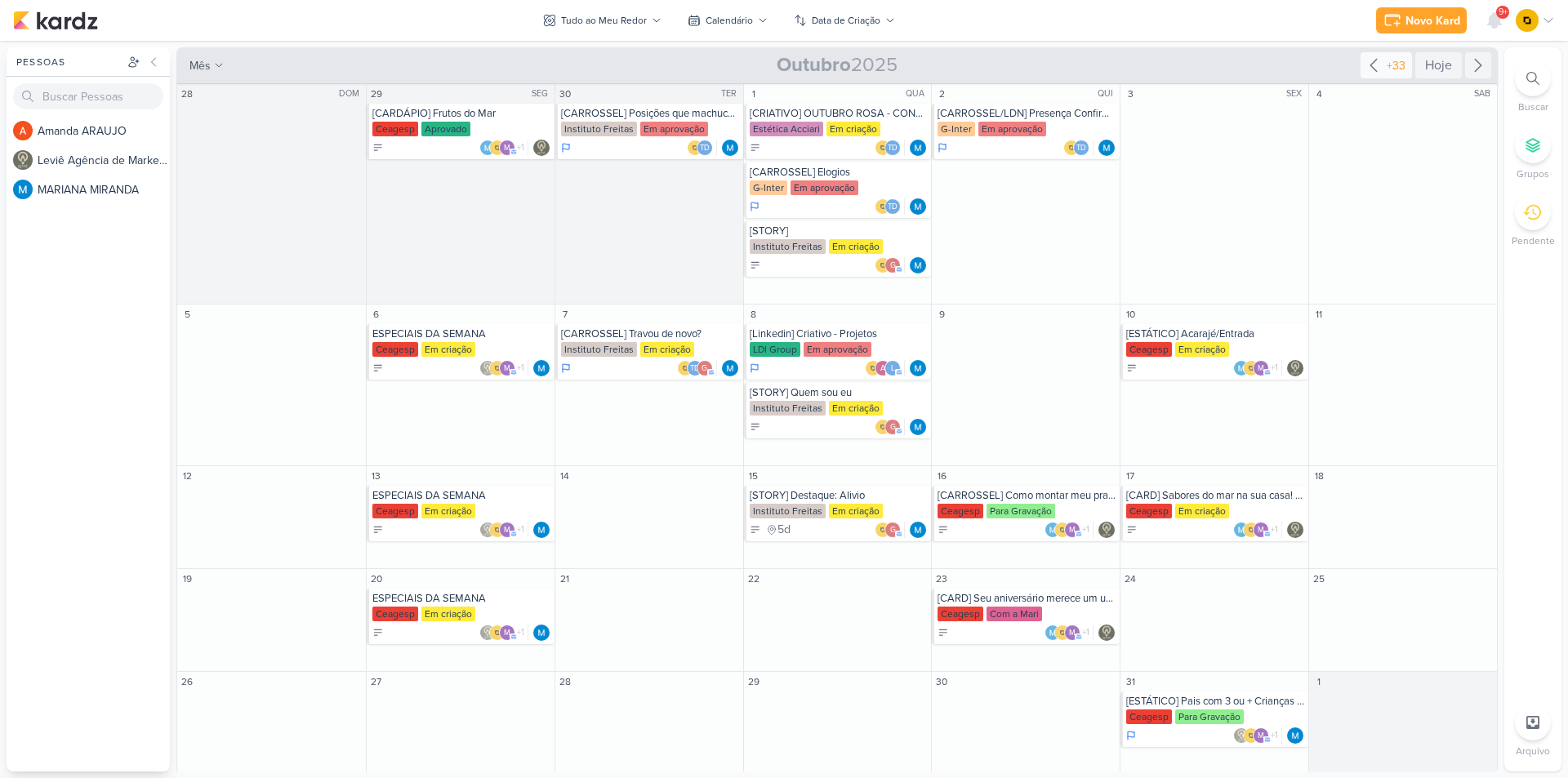
click at [1388, 65] on div "+33" at bounding box center [1396, 66] width 25 height 17
